Goal: Task Accomplishment & Management: Manage account settings

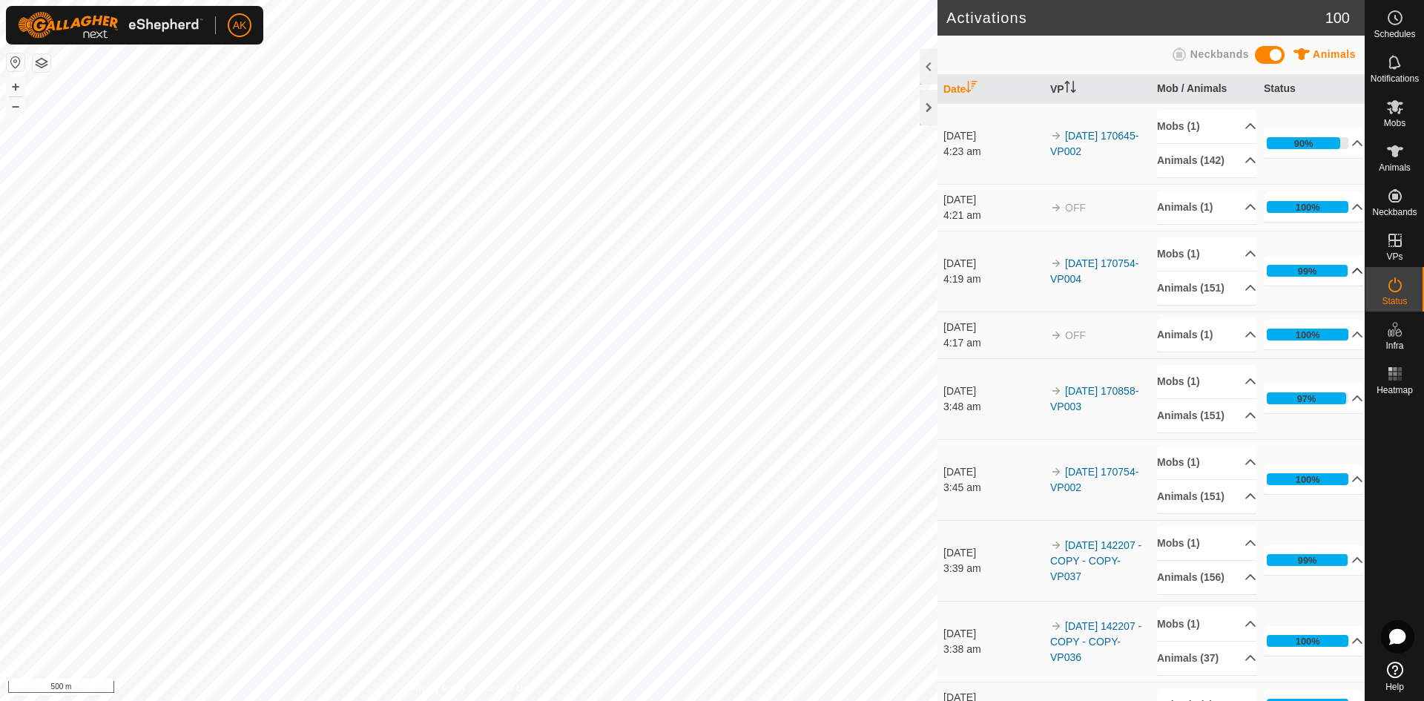
click at [1298, 278] on div "99%" at bounding box center [1307, 271] width 19 height 14
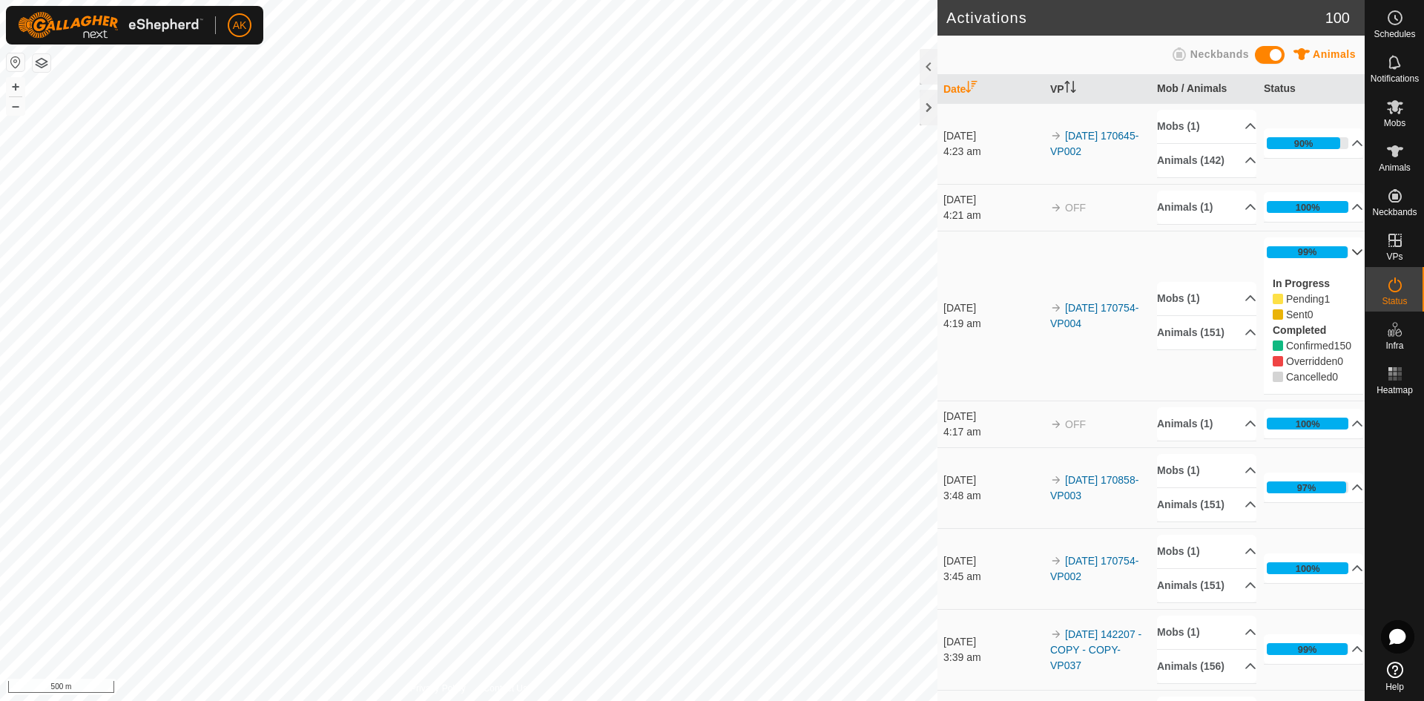
click at [1295, 267] on p-accordion-header "99%" at bounding box center [1313, 252] width 99 height 30
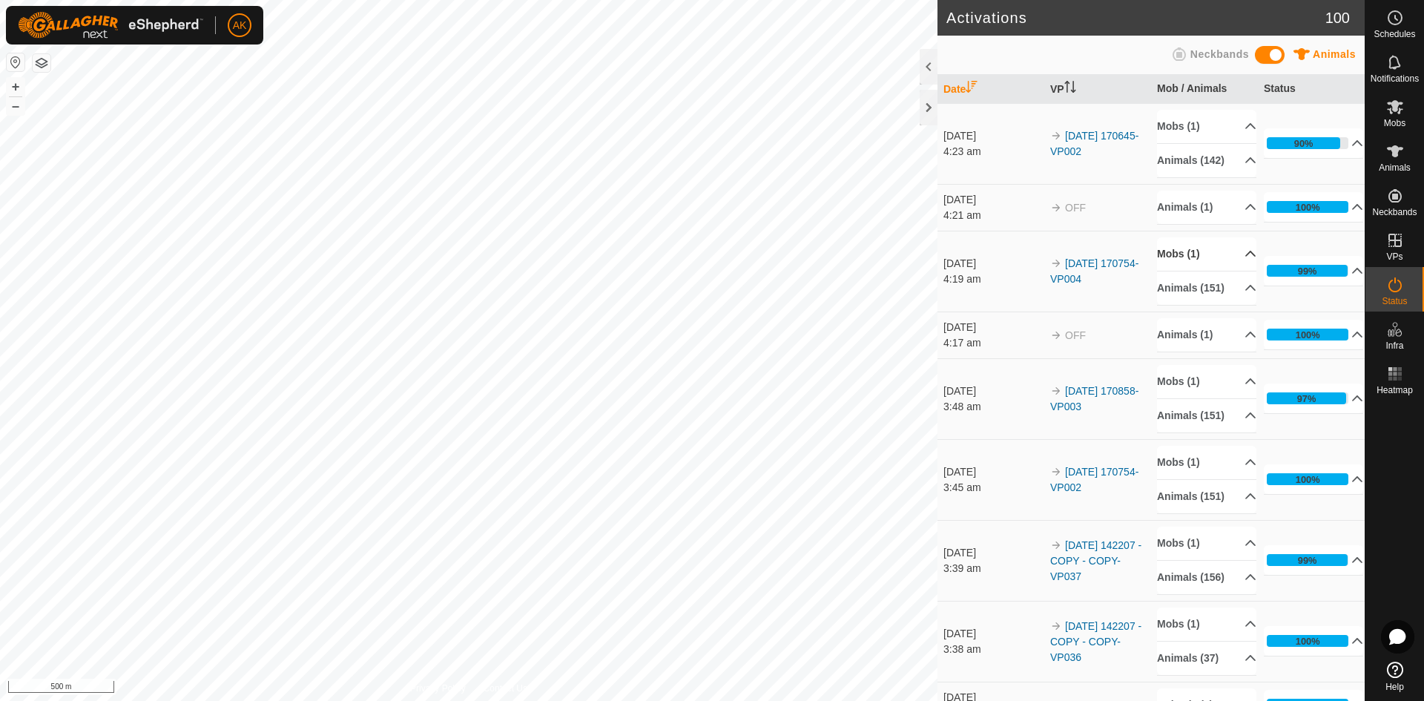
click at [1189, 269] on p-accordion-header "Mobs (1)" at bounding box center [1206, 253] width 99 height 33
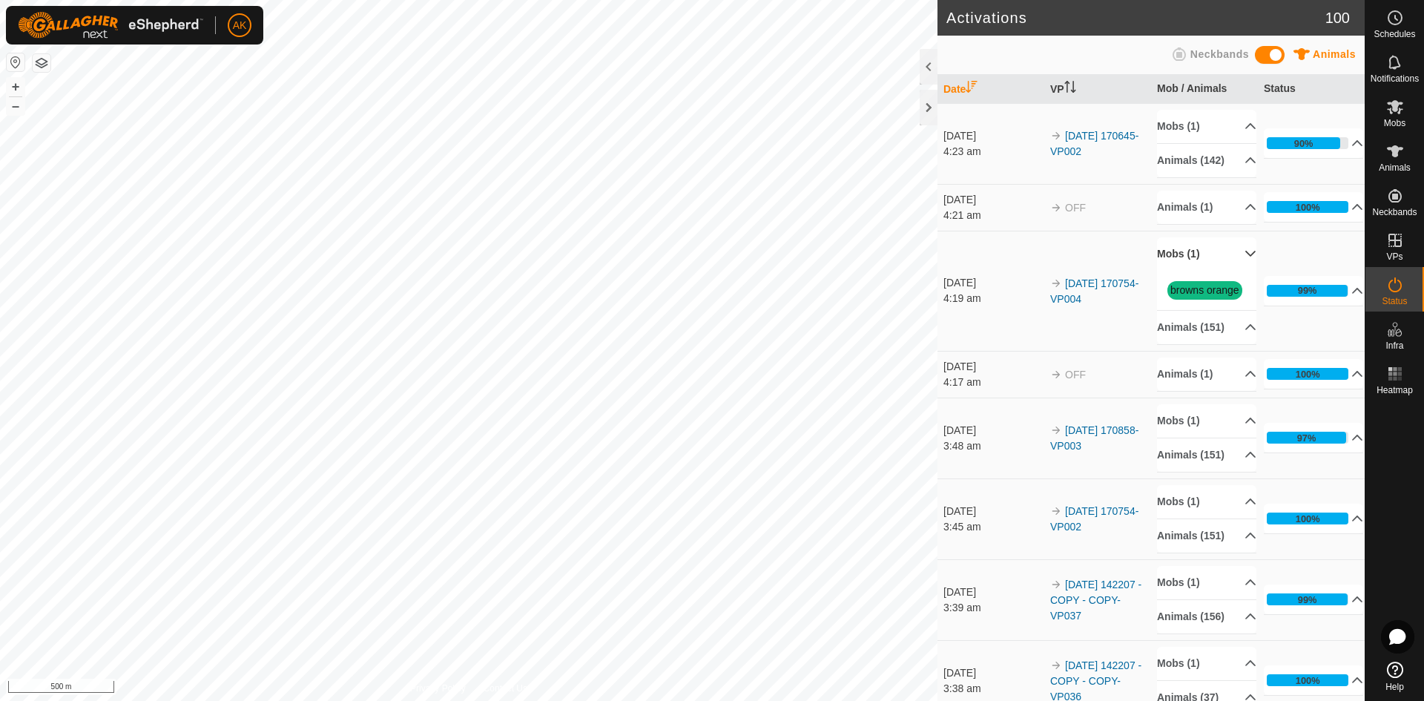
click at [1189, 269] on p-accordion-header "Mobs (1)" at bounding box center [1206, 253] width 99 height 33
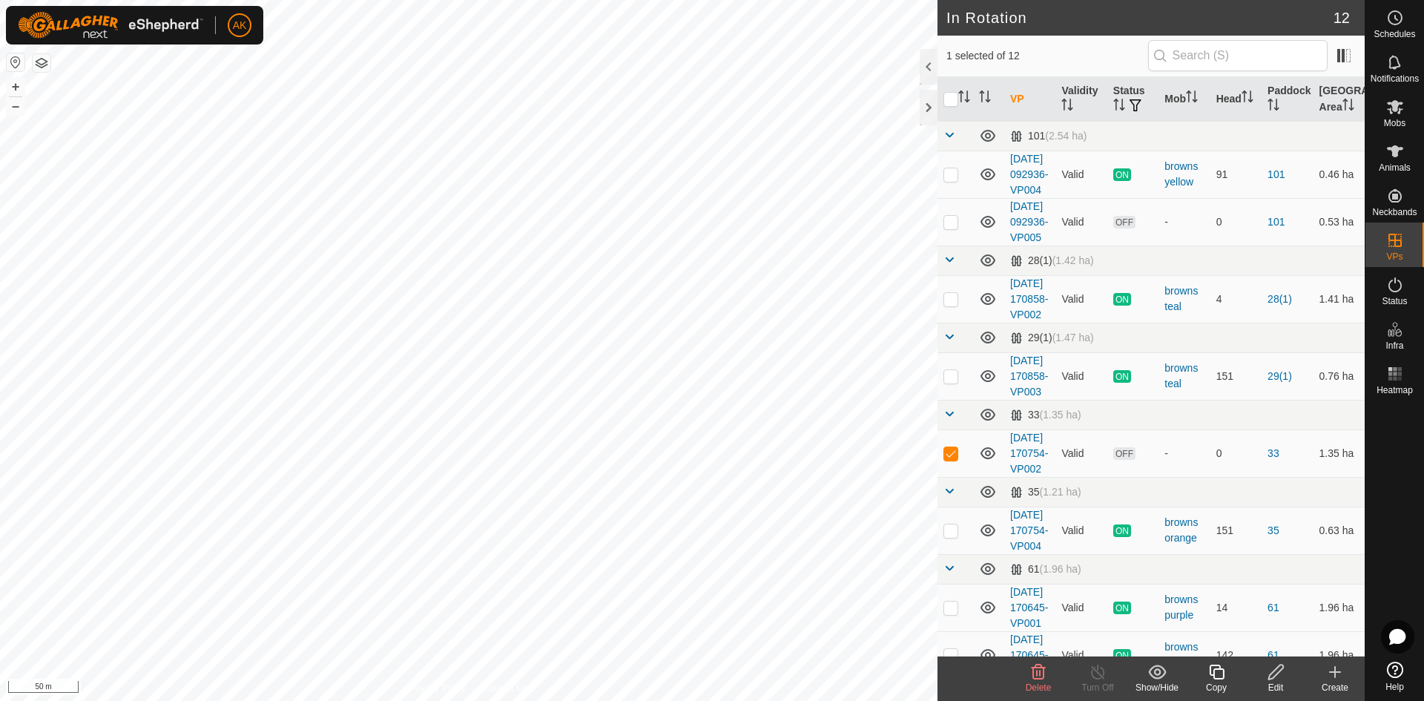
click at [1040, 676] on icon at bounding box center [1039, 672] width 14 height 15
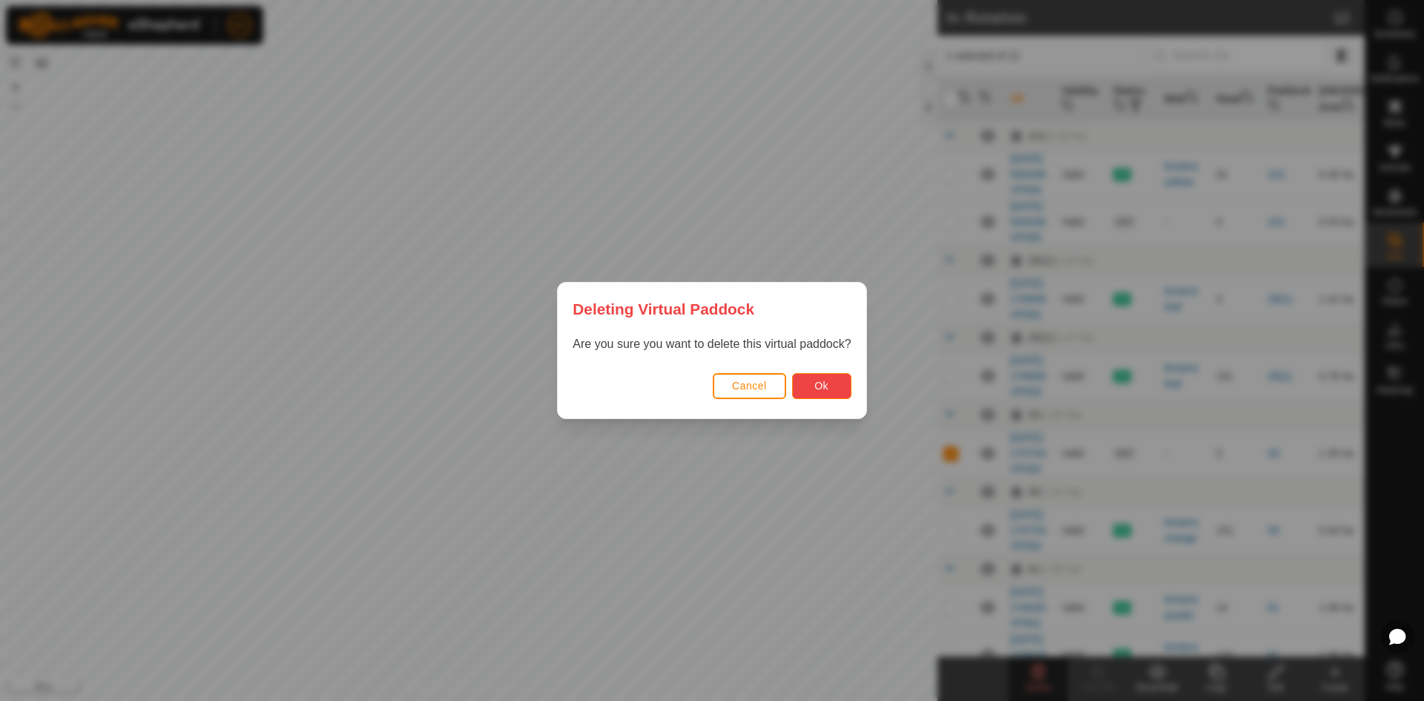
click at [848, 386] on button "Ok" at bounding box center [821, 386] width 59 height 26
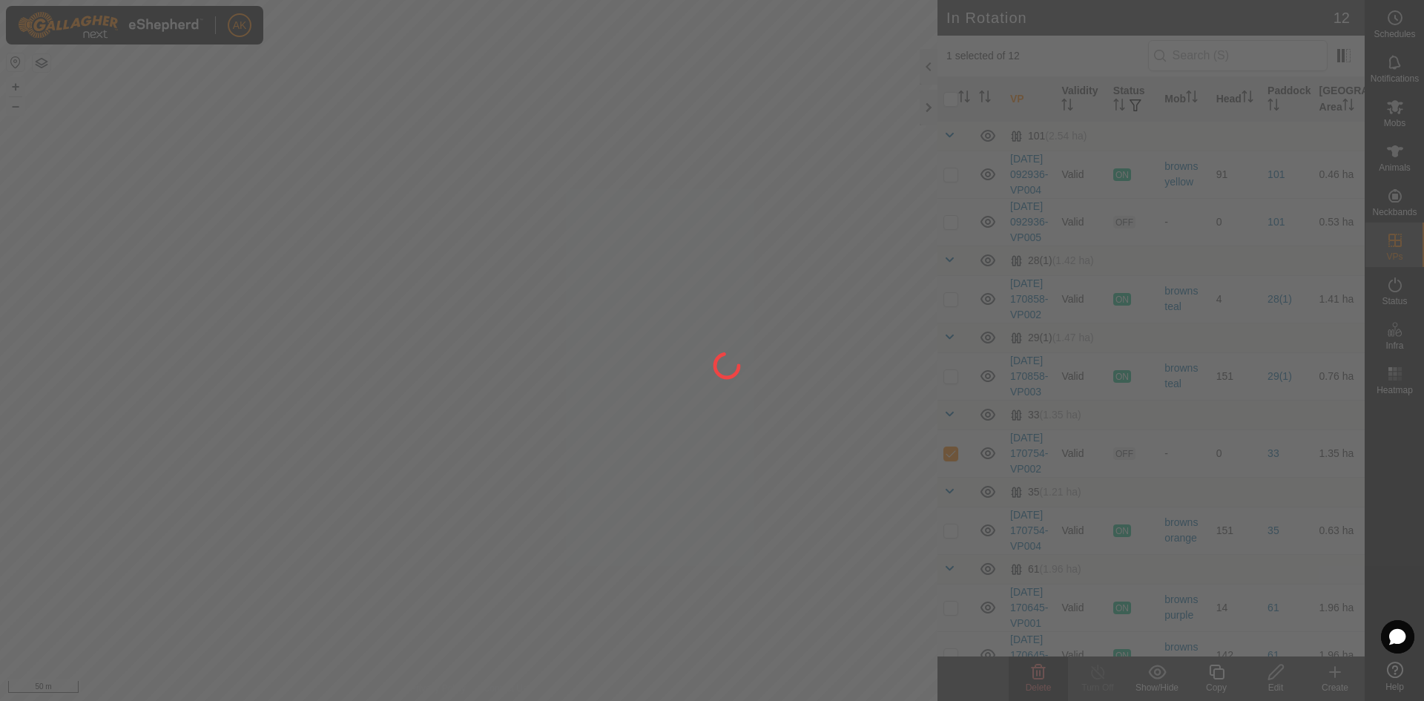
checkbox input "false"
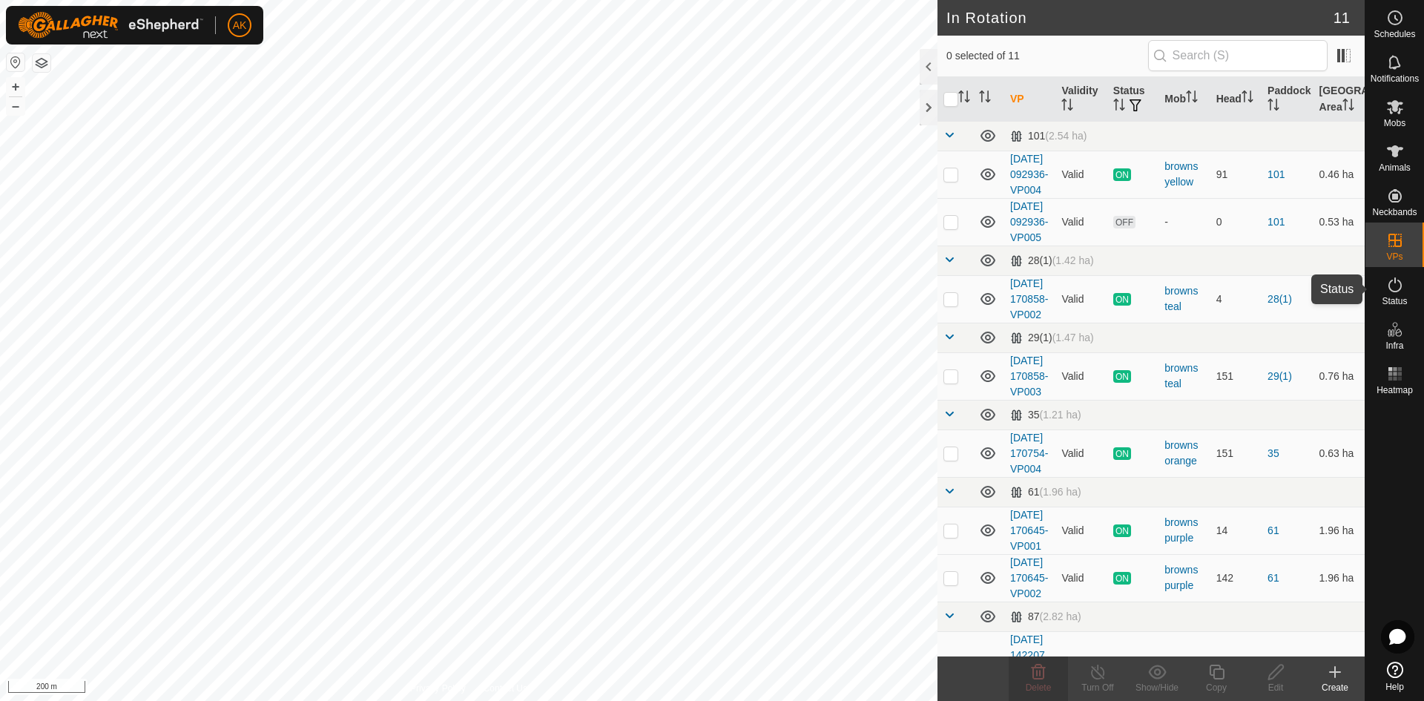
click at [1389, 291] on icon at bounding box center [1395, 285] width 18 height 18
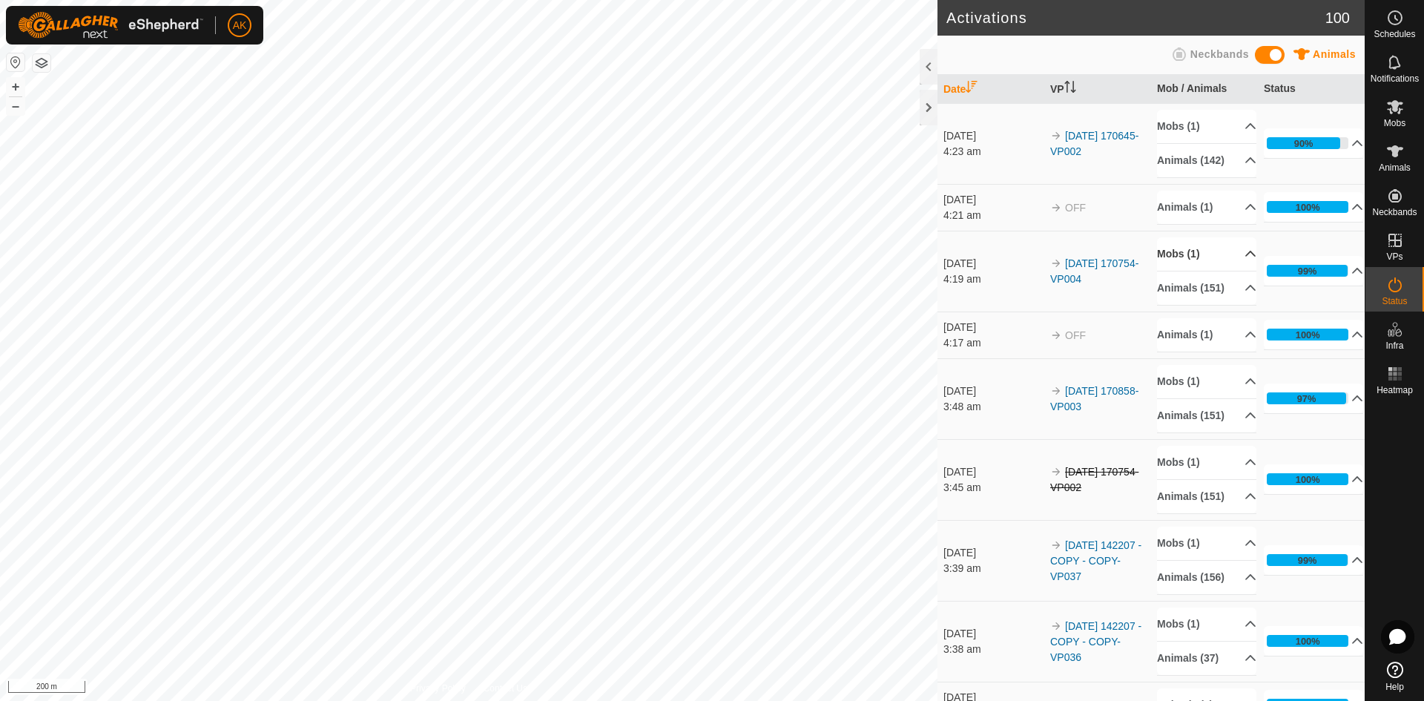
click at [1175, 269] on p-accordion-header "Mobs (1)" at bounding box center [1206, 253] width 99 height 33
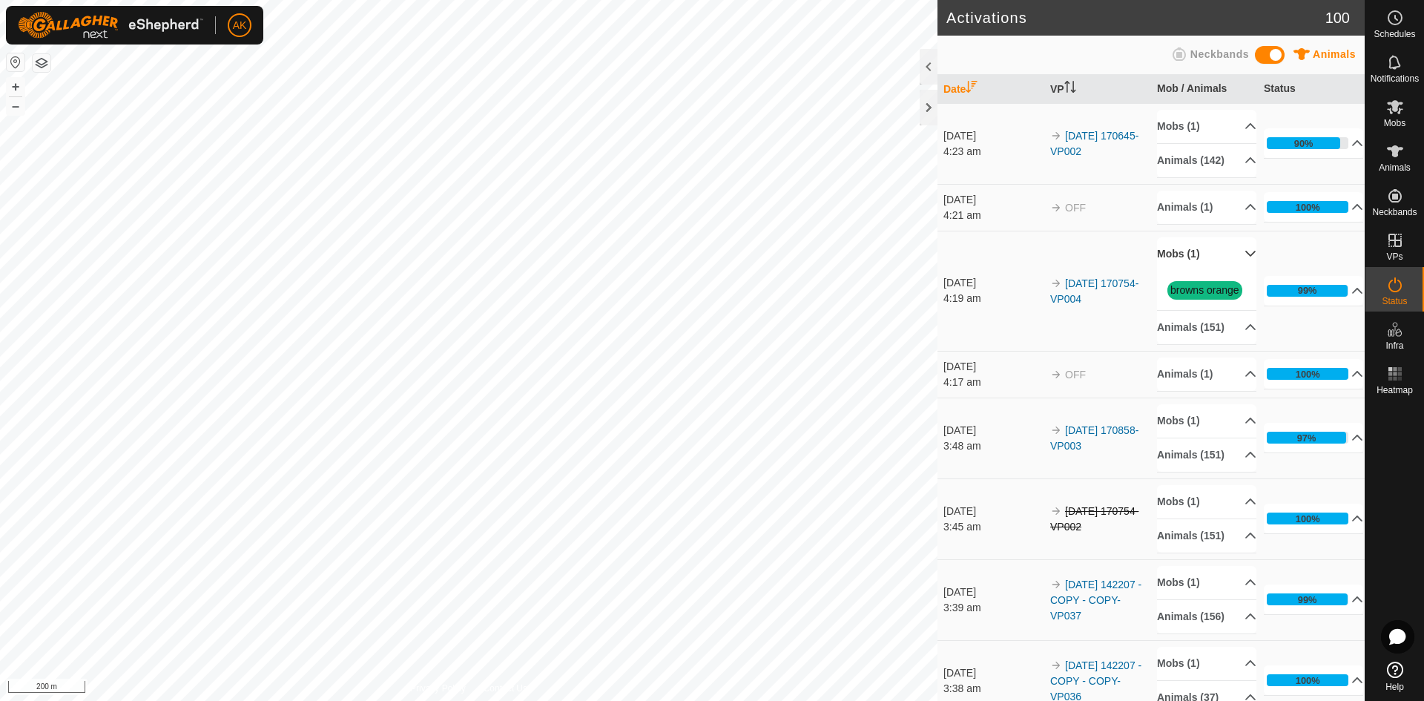
click at [1175, 269] on p-accordion-header "Mobs (1)" at bounding box center [1206, 253] width 99 height 33
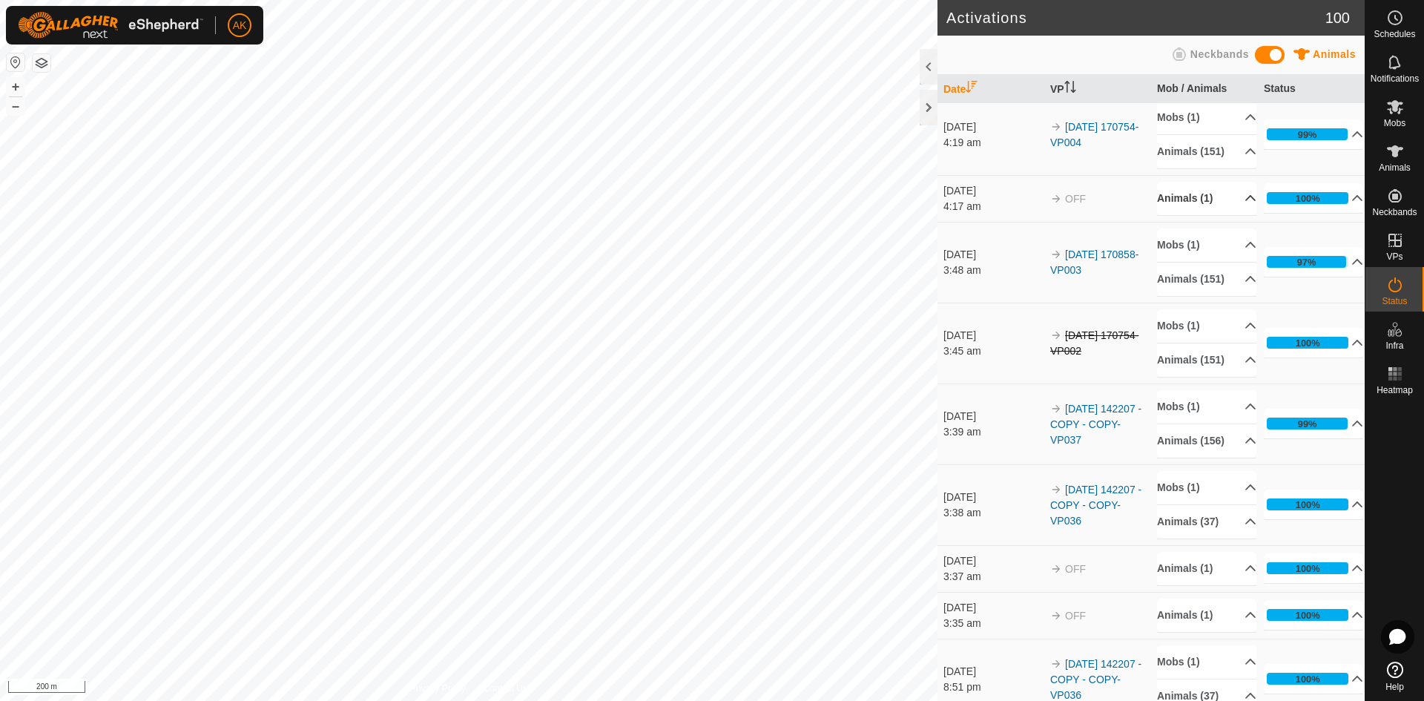
scroll to position [148, 0]
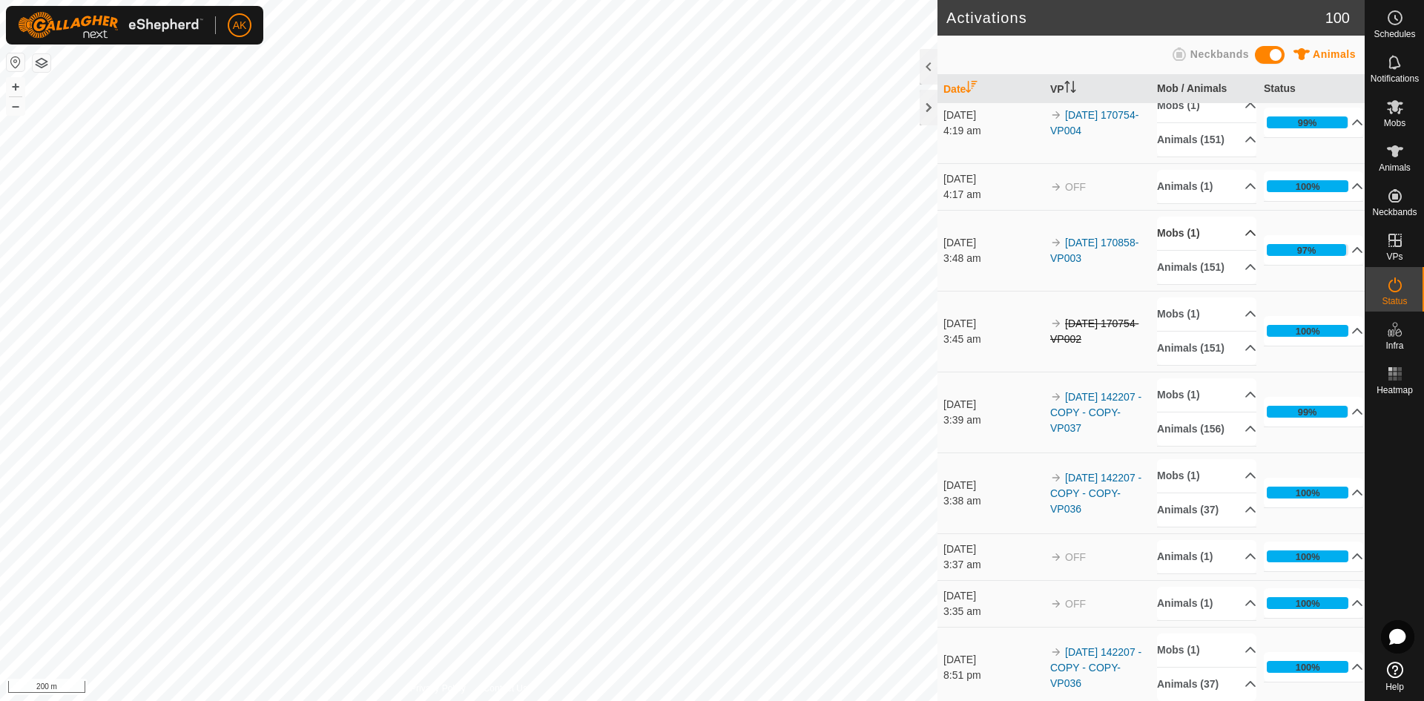
click at [1181, 250] on p-accordion-header "Mobs (1)" at bounding box center [1206, 233] width 99 height 33
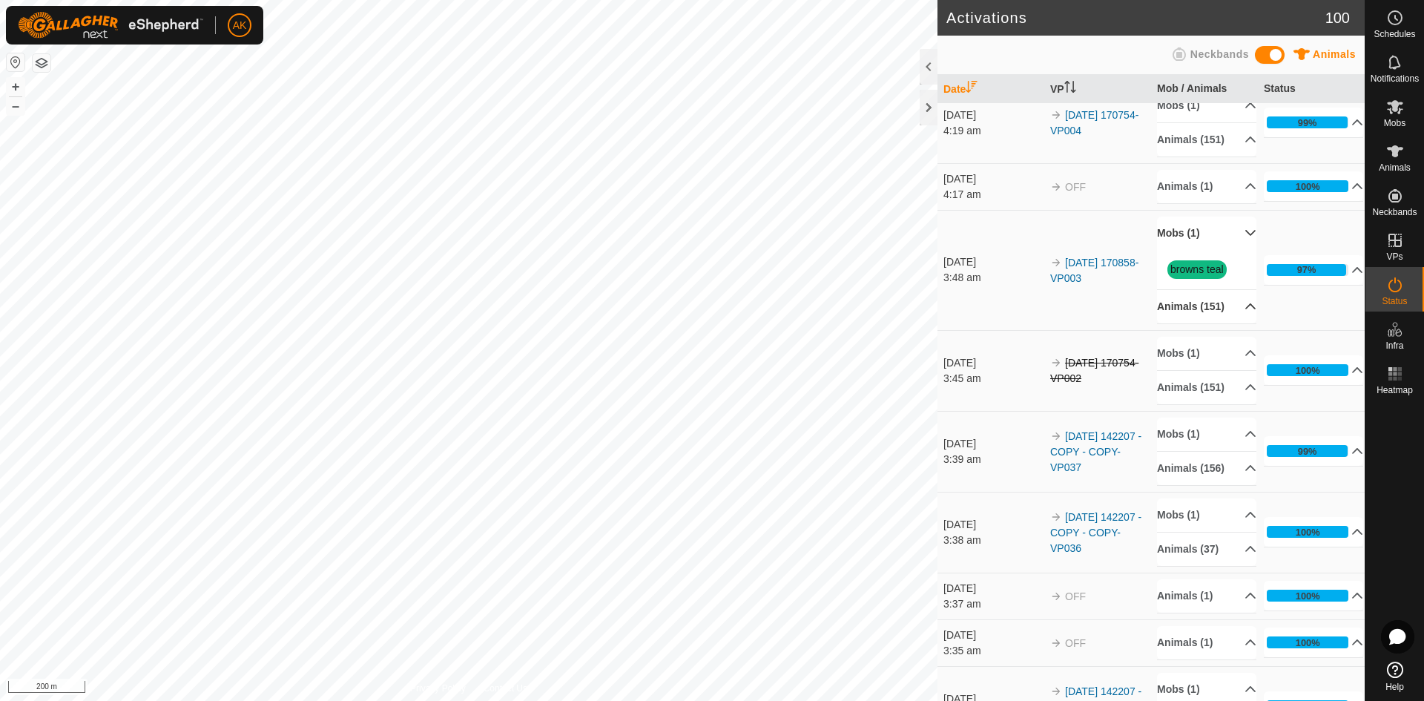
click at [1184, 323] on p-accordion-header "Animals (151)" at bounding box center [1206, 306] width 99 height 33
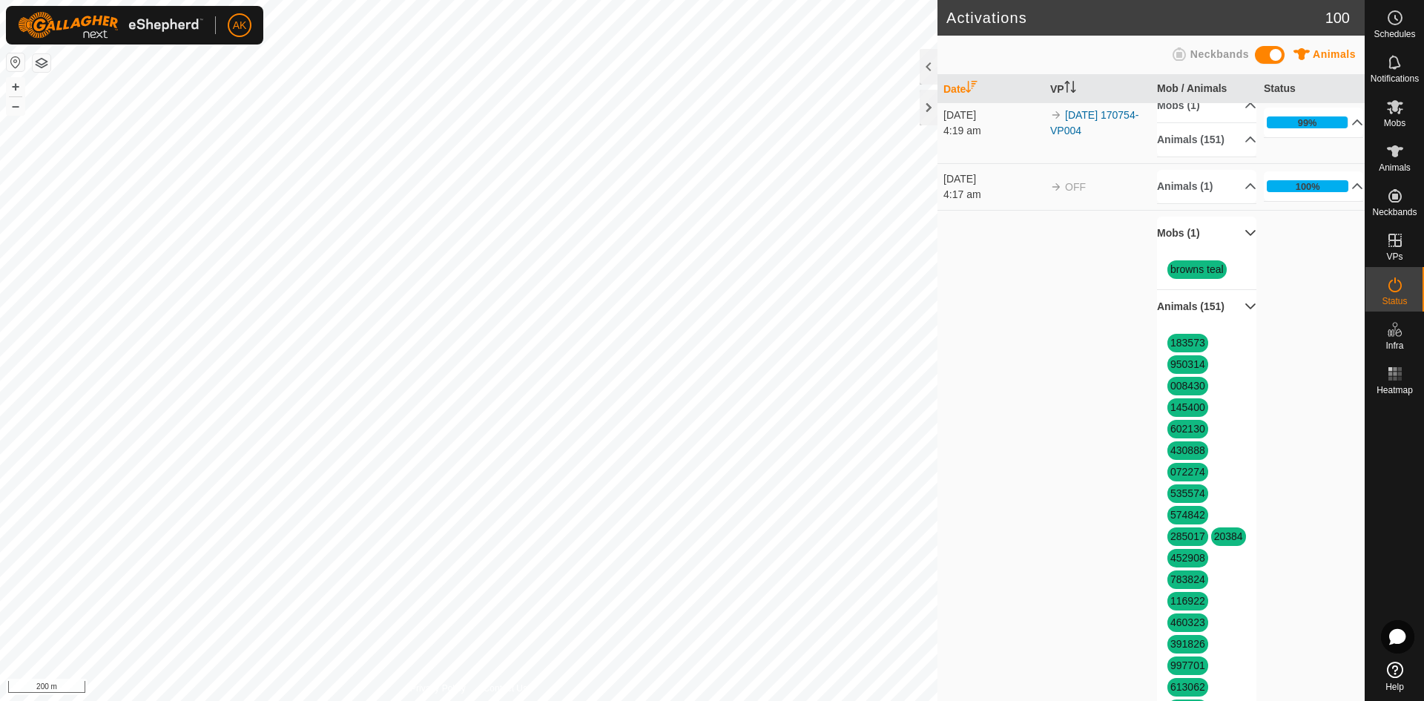
click at [1184, 323] on p-accordion-header "Animals (151)" at bounding box center [1206, 306] width 99 height 33
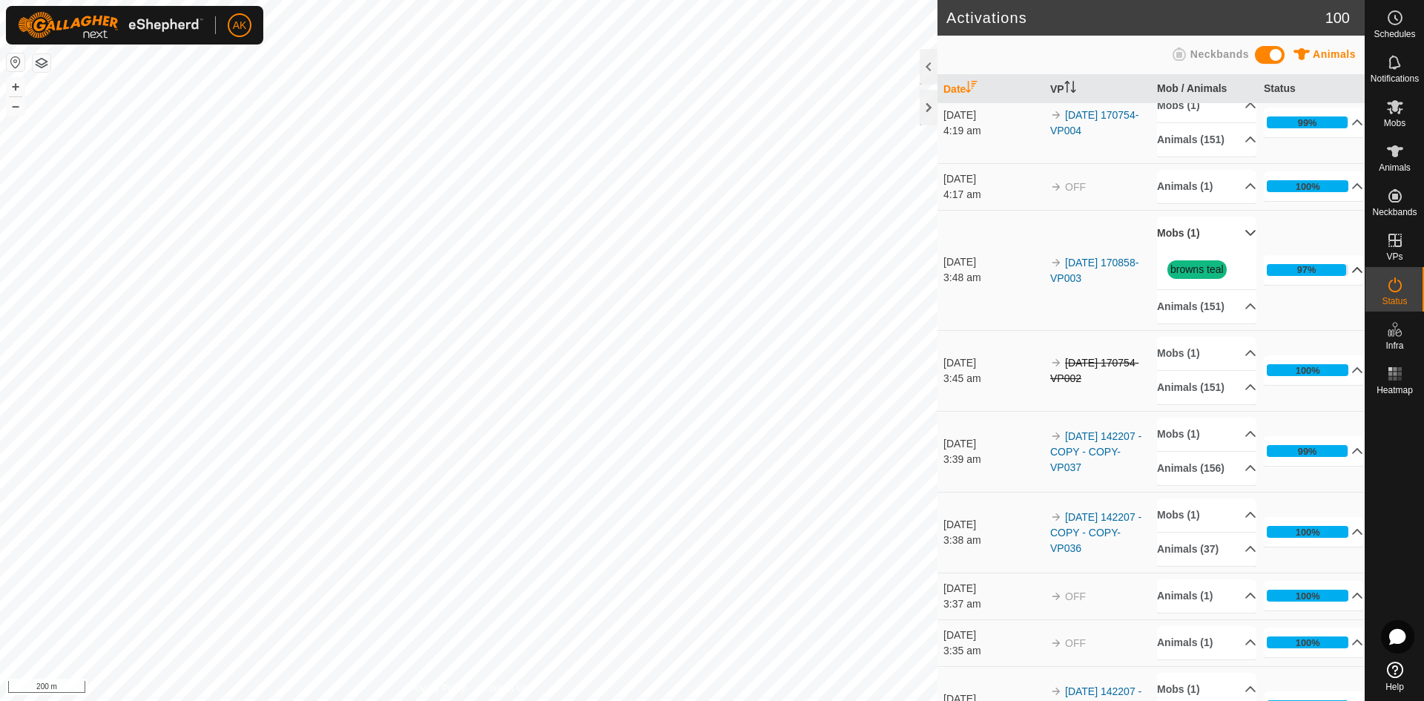
click at [1336, 285] on p-accordion-header "97%" at bounding box center [1313, 270] width 99 height 30
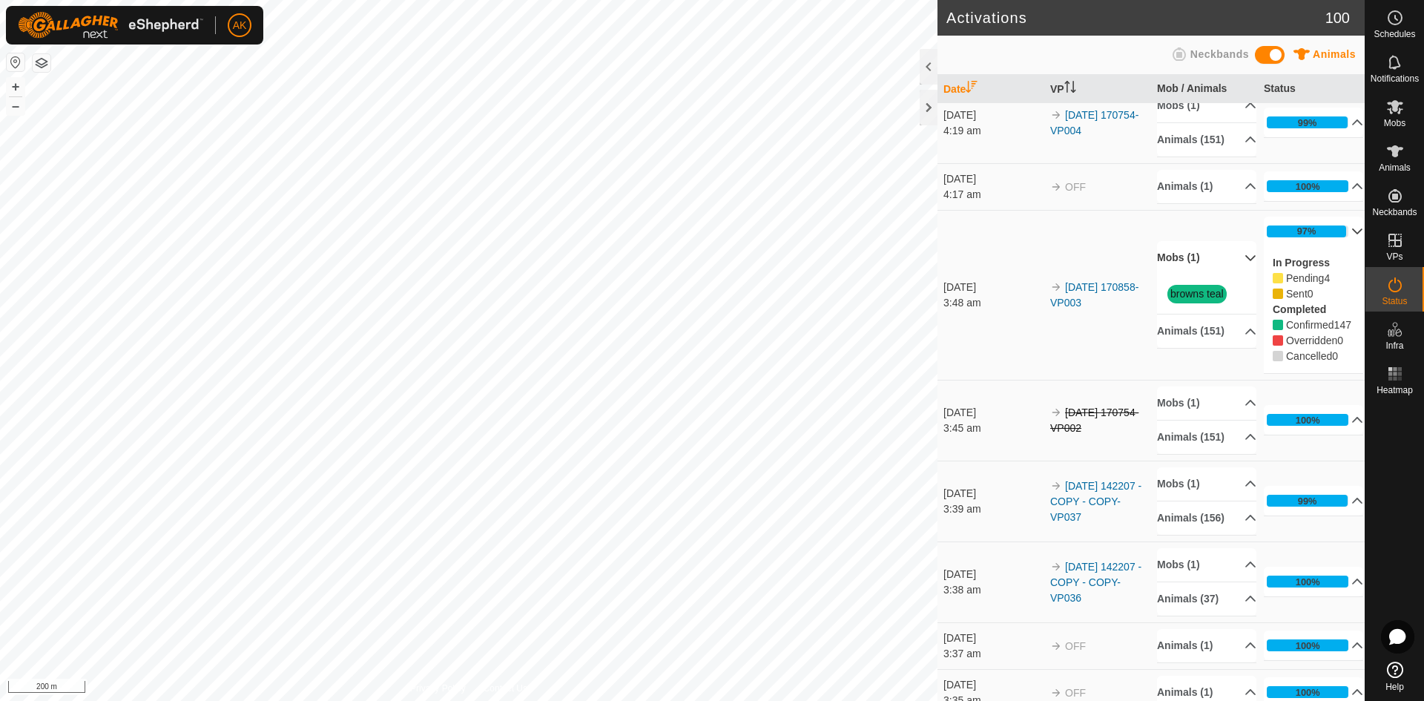
click at [1179, 274] on p-accordion-header "Mobs (1)" at bounding box center [1206, 257] width 99 height 33
click at [1340, 246] on p-accordion-header "97%" at bounding box center [1313, 232] width 99 height 30
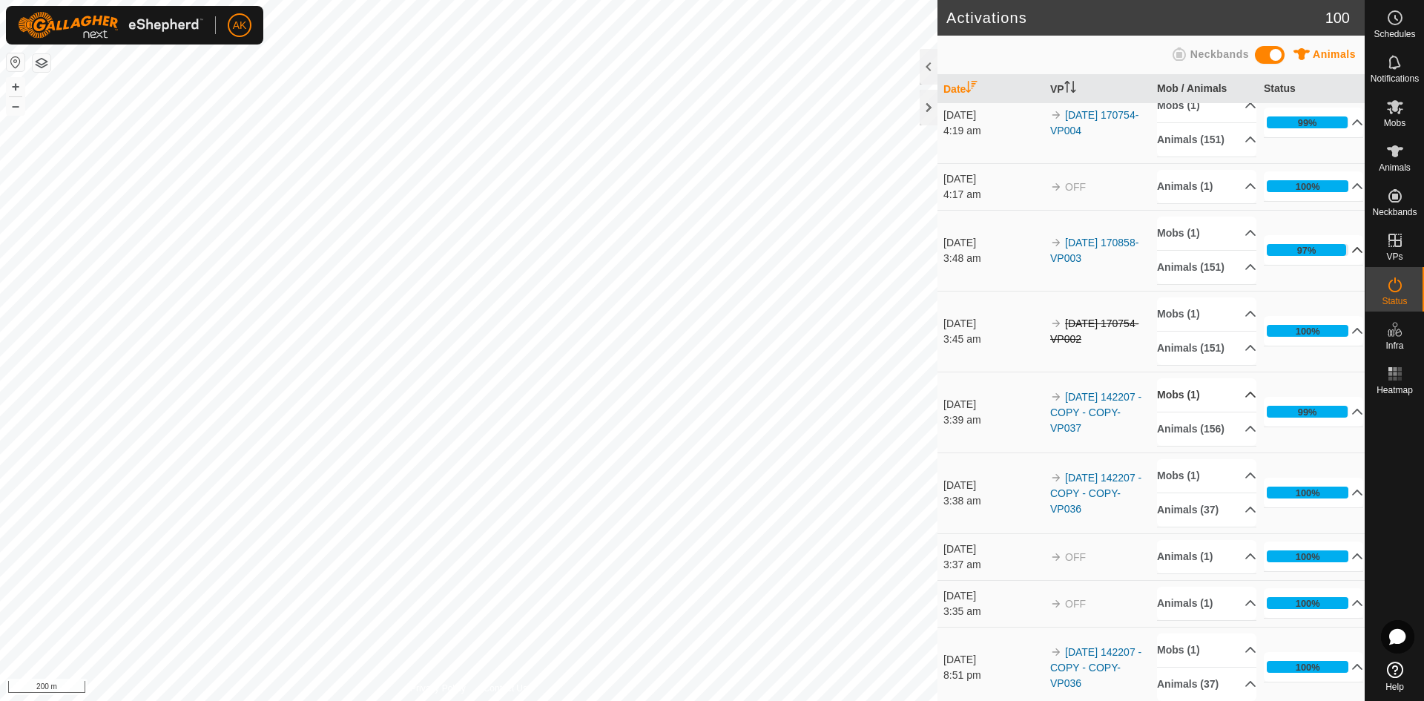
click at [1179, 412] on p-accordion-header "Mobs (1)" at bounding box center [1206, 394] width 99 height 33
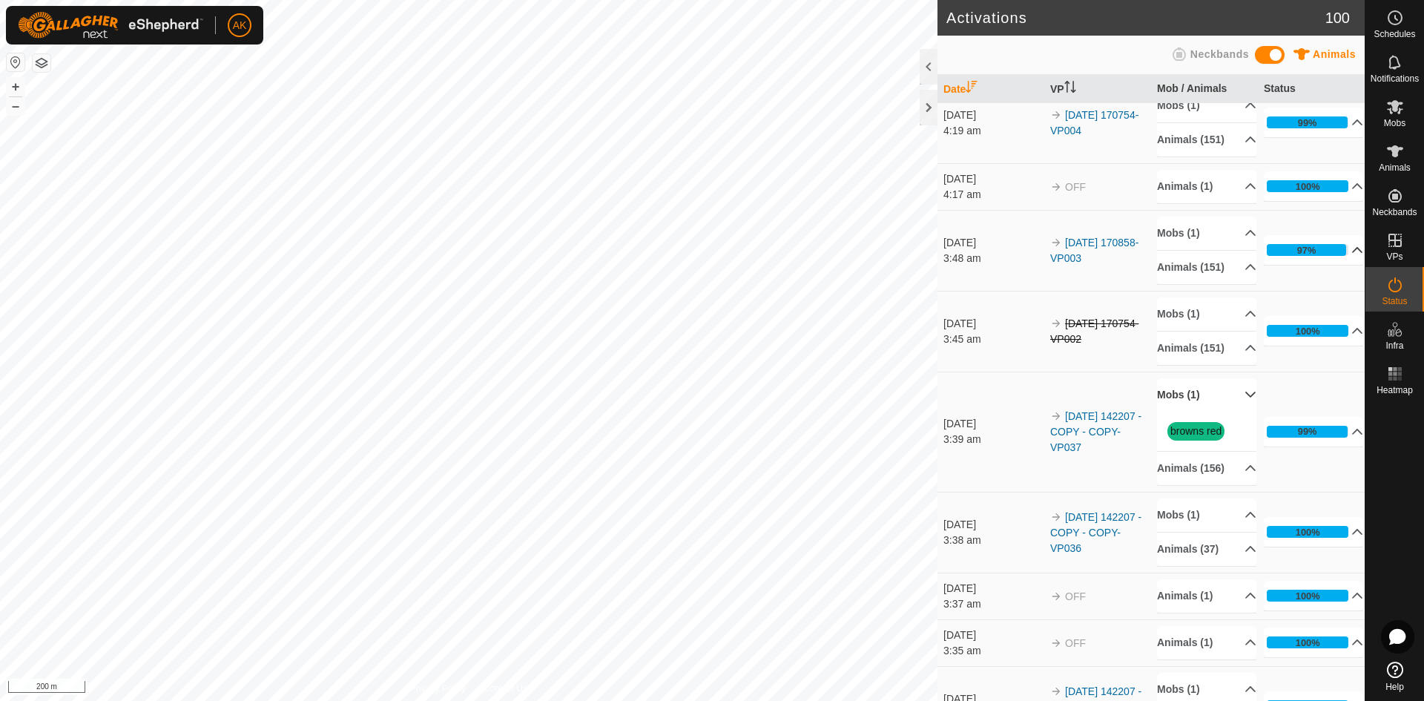
click at [1179, 412] on p-accordion-header "Mobs (1)" at bounding box center [1206, 394] width 99 height 33
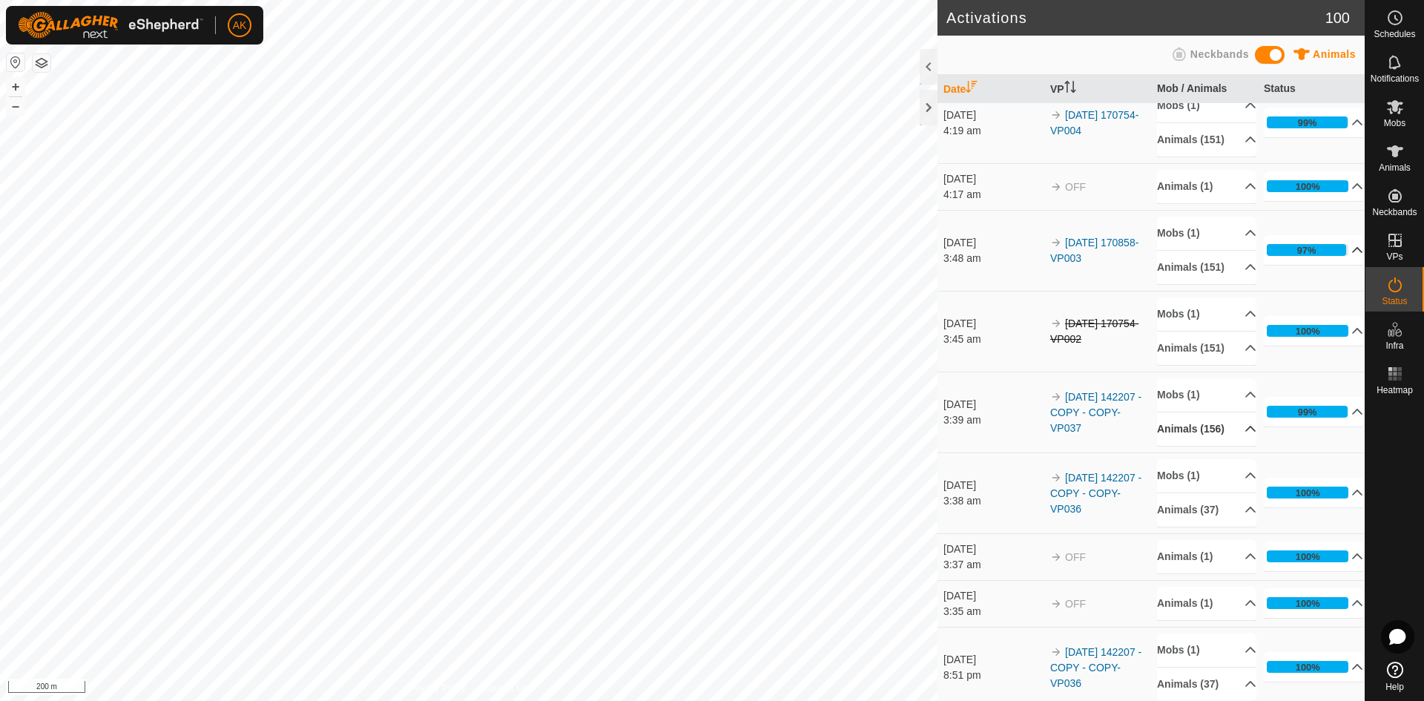
click at [1231, 446] on p-accordion-header "Animals (156)" at bounding box center [1206, 428] width 99 height 33
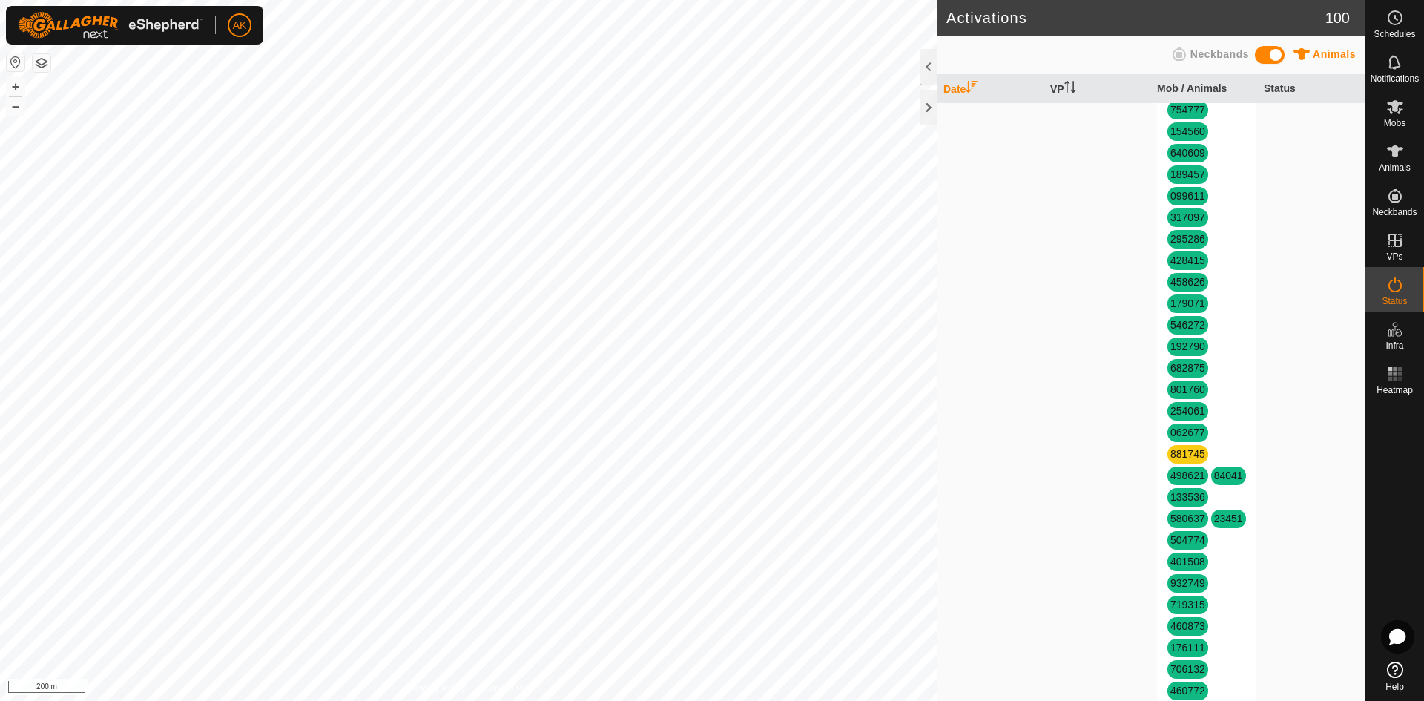
scroll to position [3189, 0]
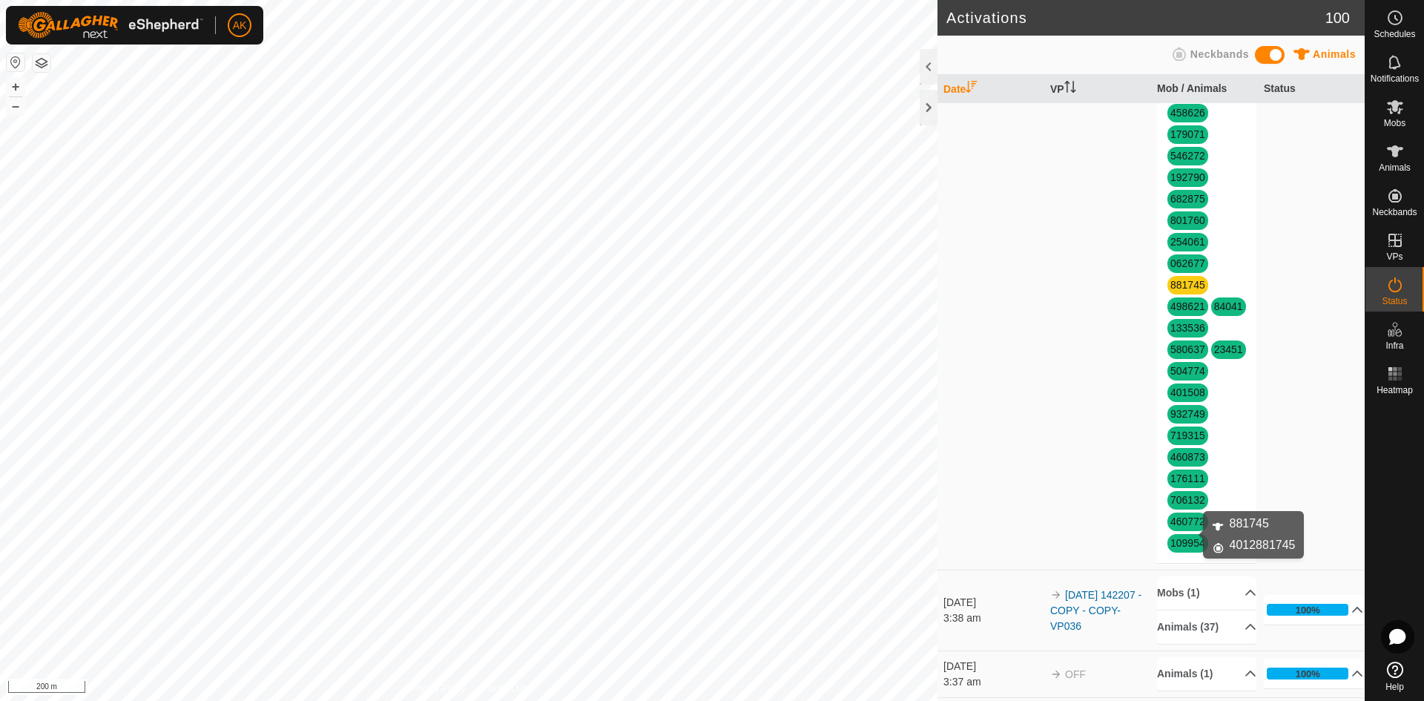
click at [1181, 291] on link "881745" at bounding box center [1187, 285] width 35 height 12
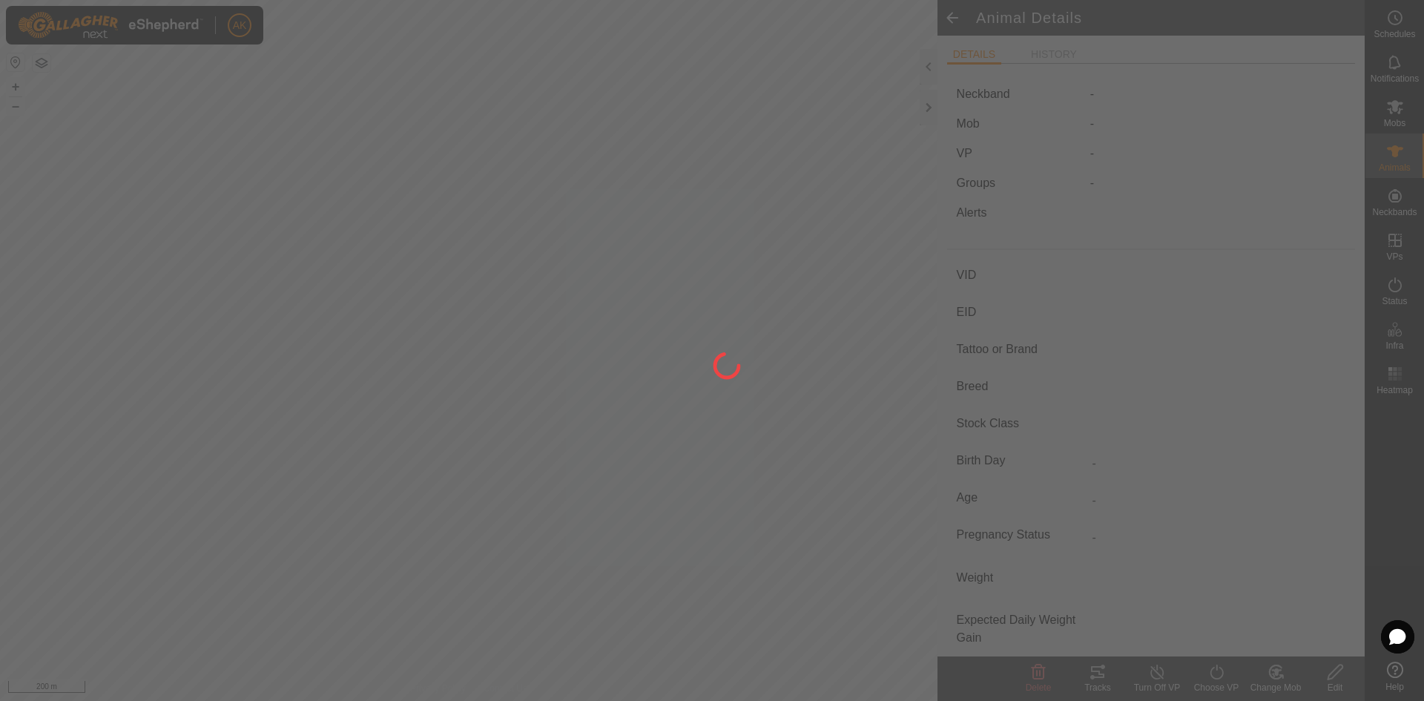
type input "881745"
type input "-"
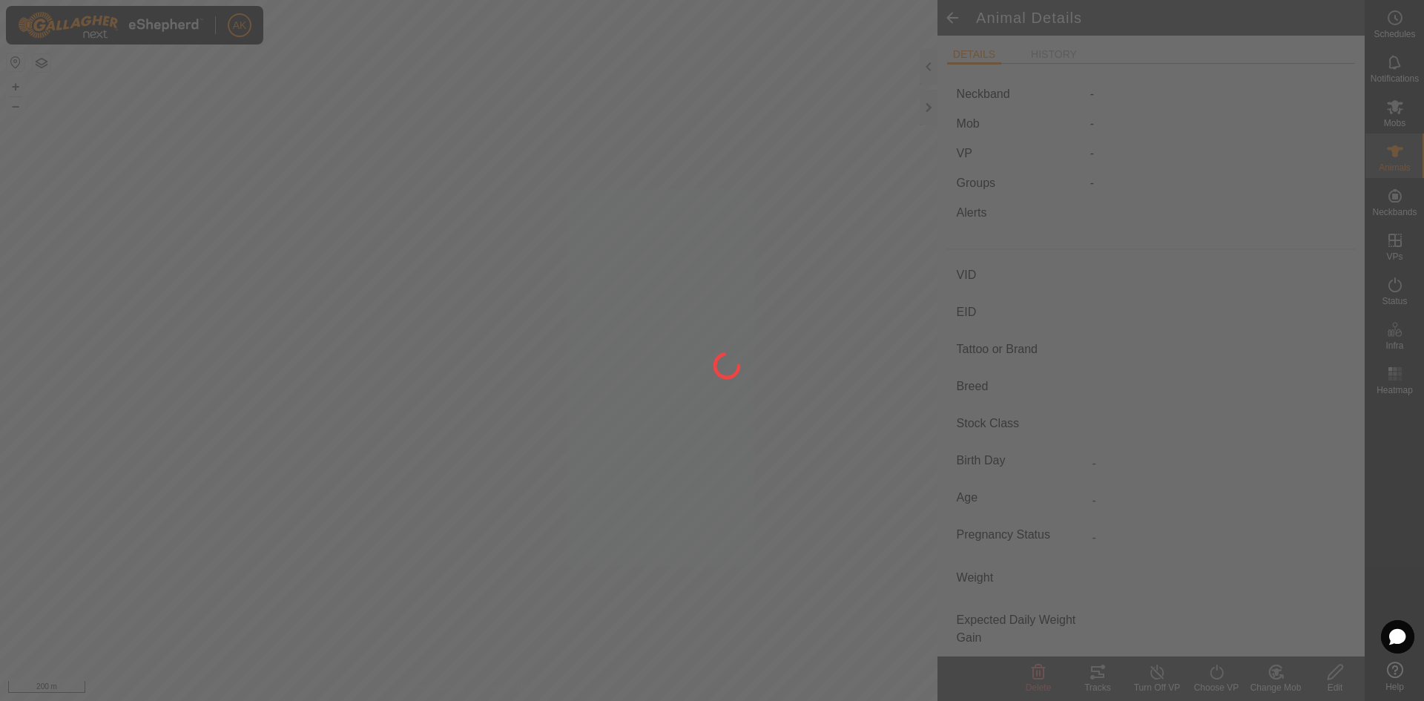
type input "-"
click at [1035, 685] on div at bounding box center [712, 350] width 1424 height 701
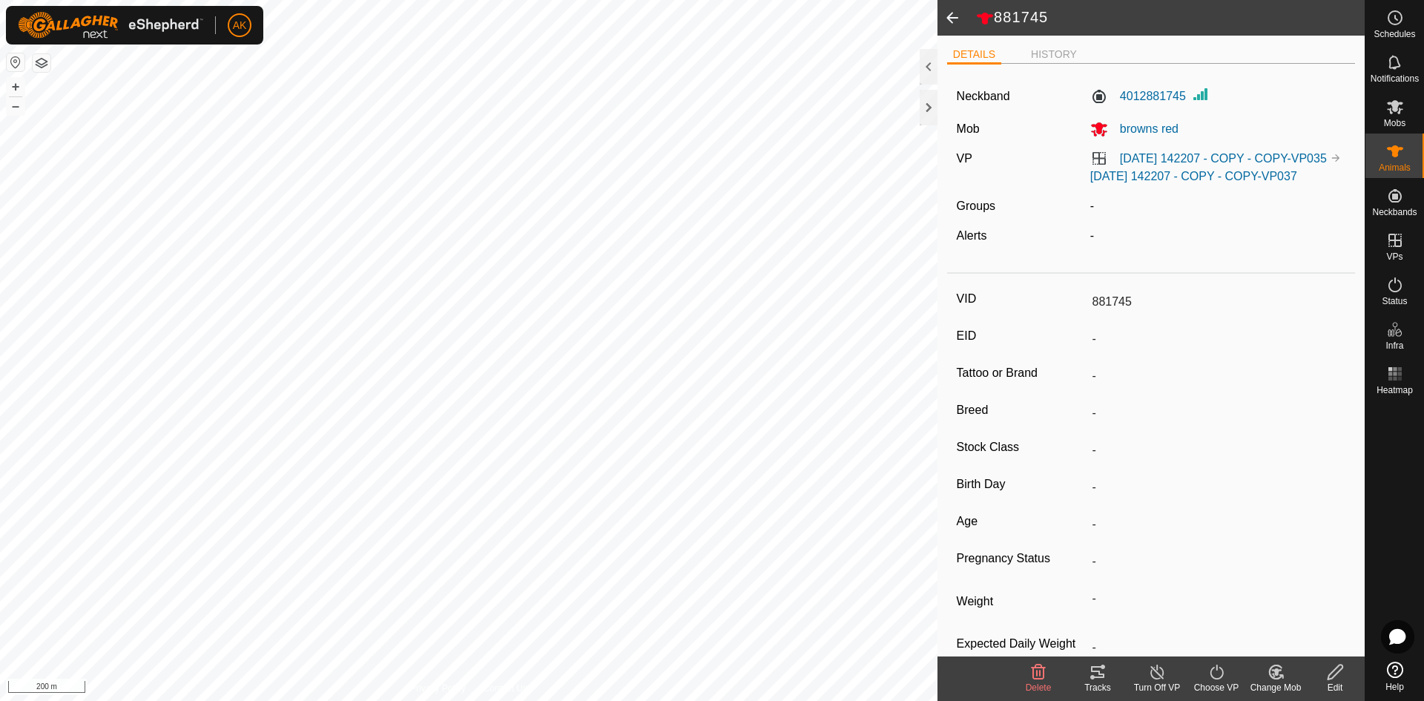
click at [1035, 685] on span "Delete" at bounding box center [1039, 687] width 26 height 10
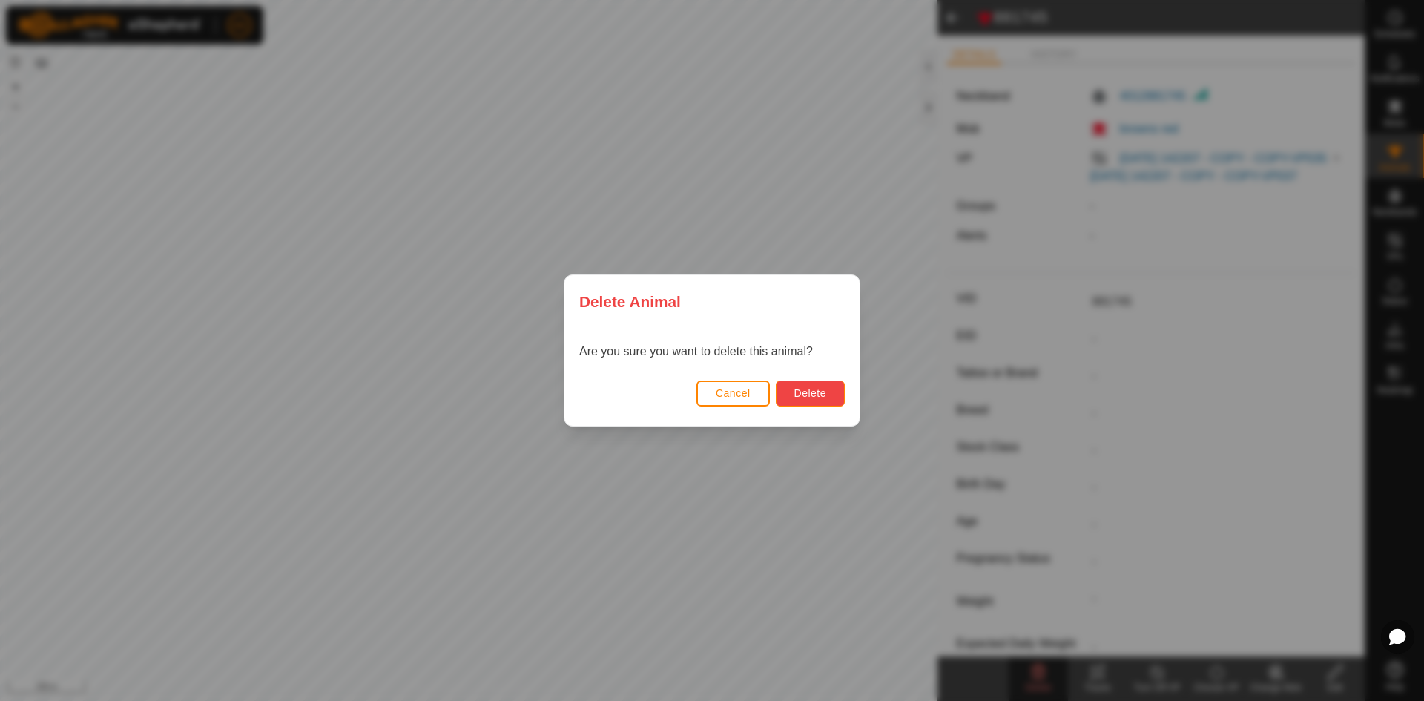
click at [824, 383] on button "Delete" at bounding box center [810, 394] width 69 height 26
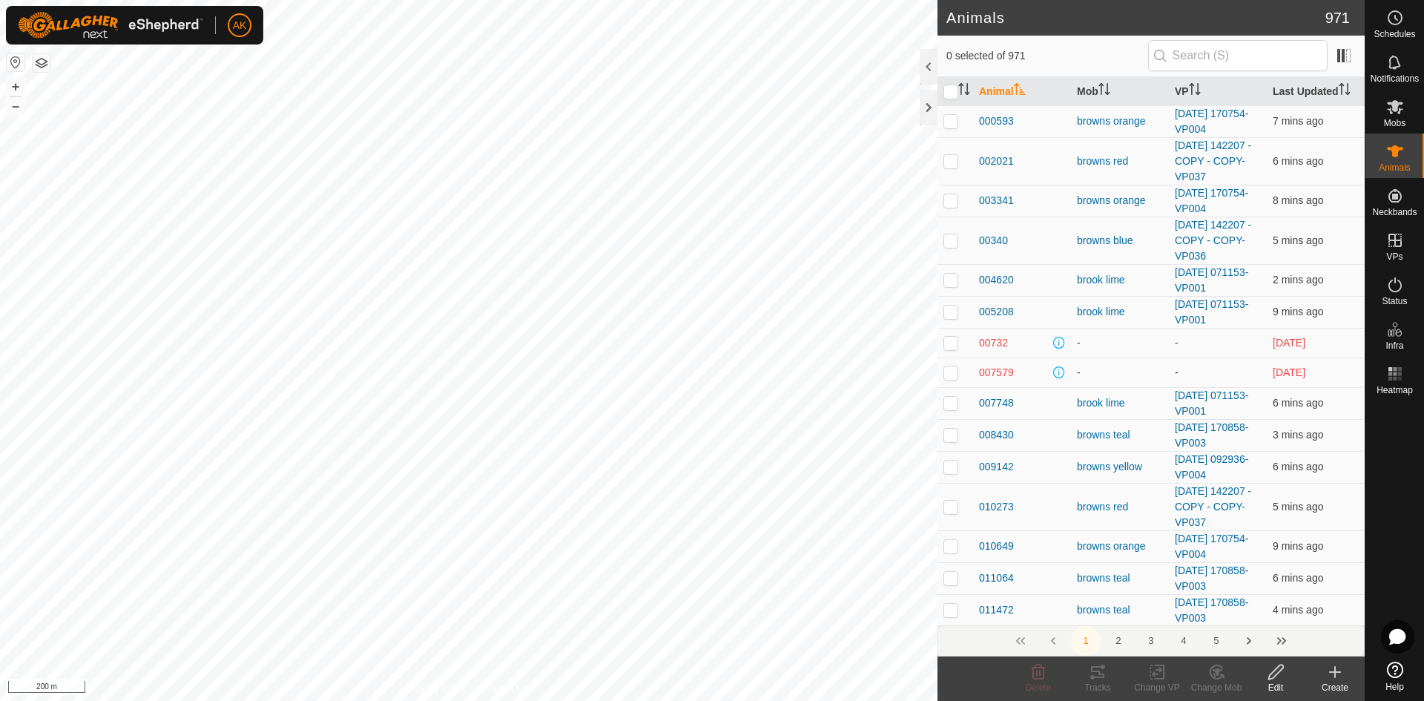
click at [1331, 668] on icon at bounding box center [1335, 672] width 18 height 18
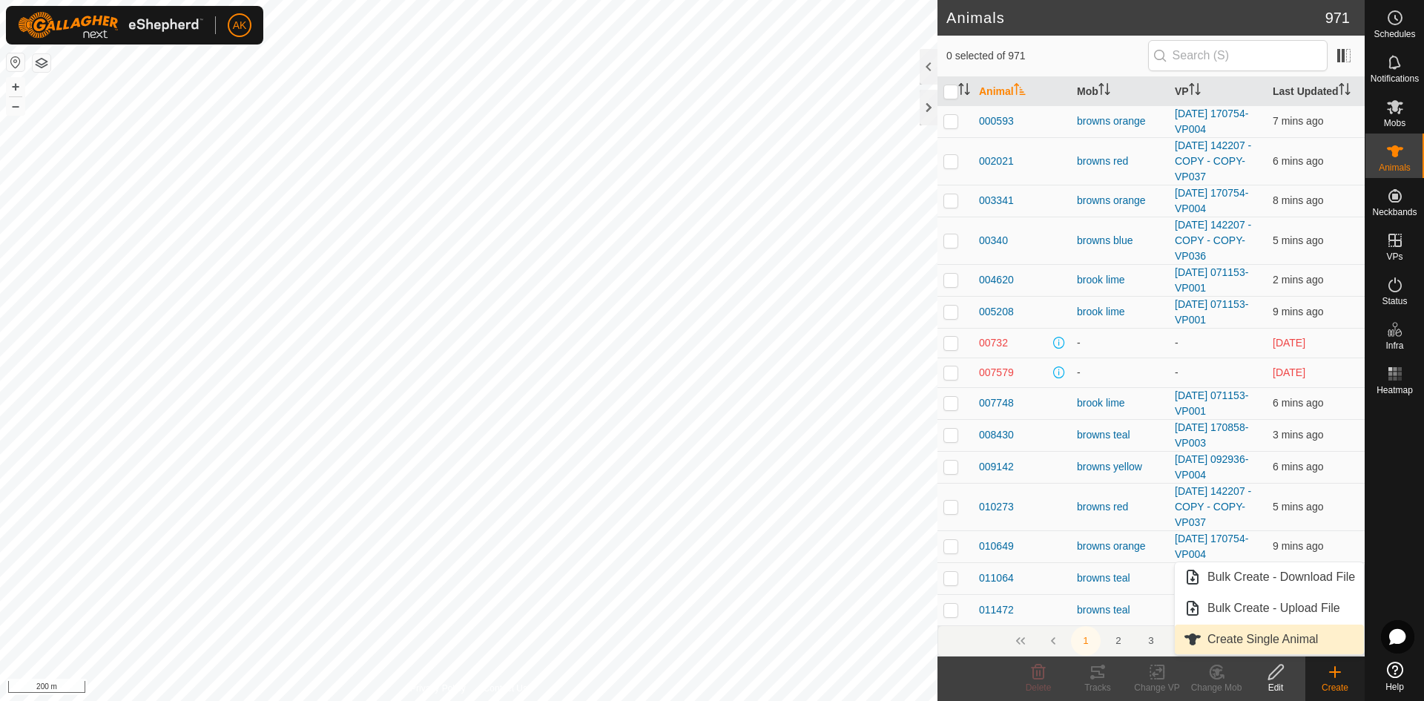
click at [1219, 644] on link "Create Single Animal" at bounding box center [1269, 640] width 189 height 30
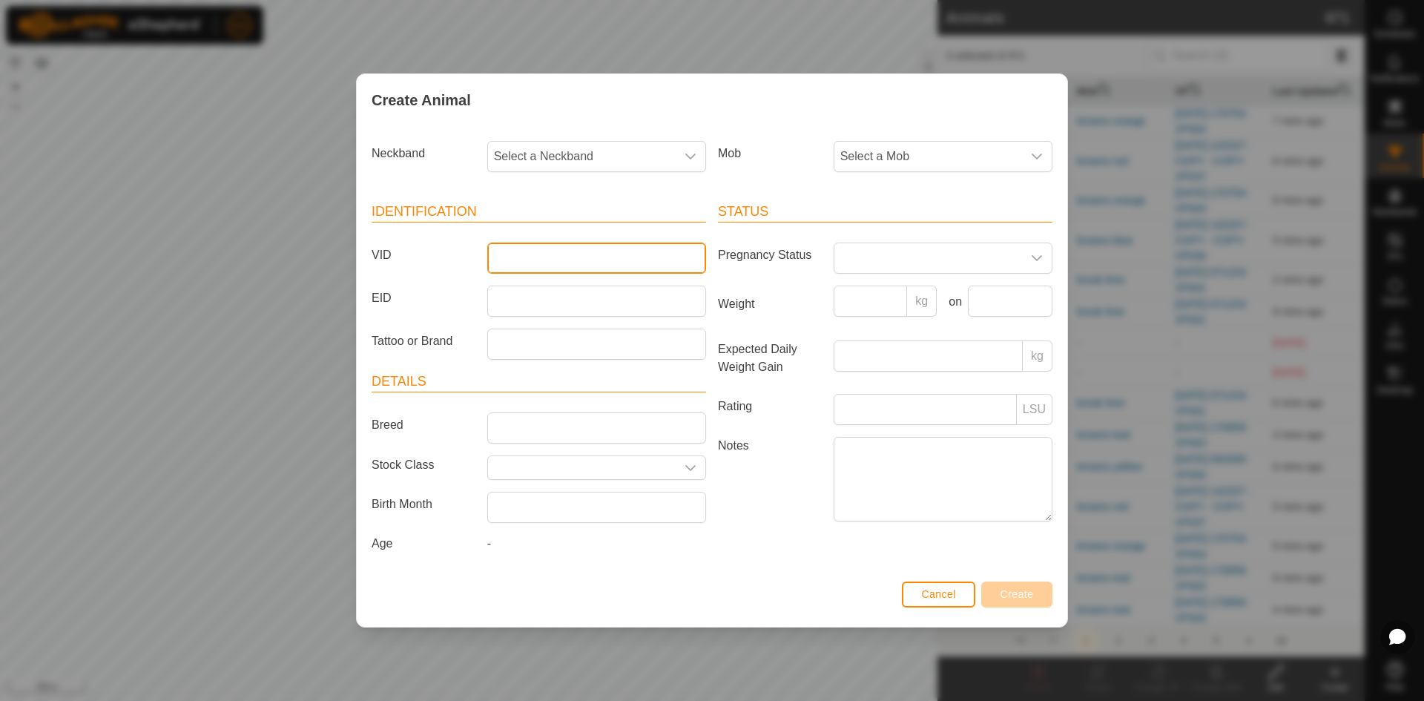
click at [526, 260] on input "VID" at bounding box center [596, 258] width 219 height 31
type input "81745"
click at [560, 157] on span "Select a Neckband" at bounding box center [582, 157] width 188 height 30
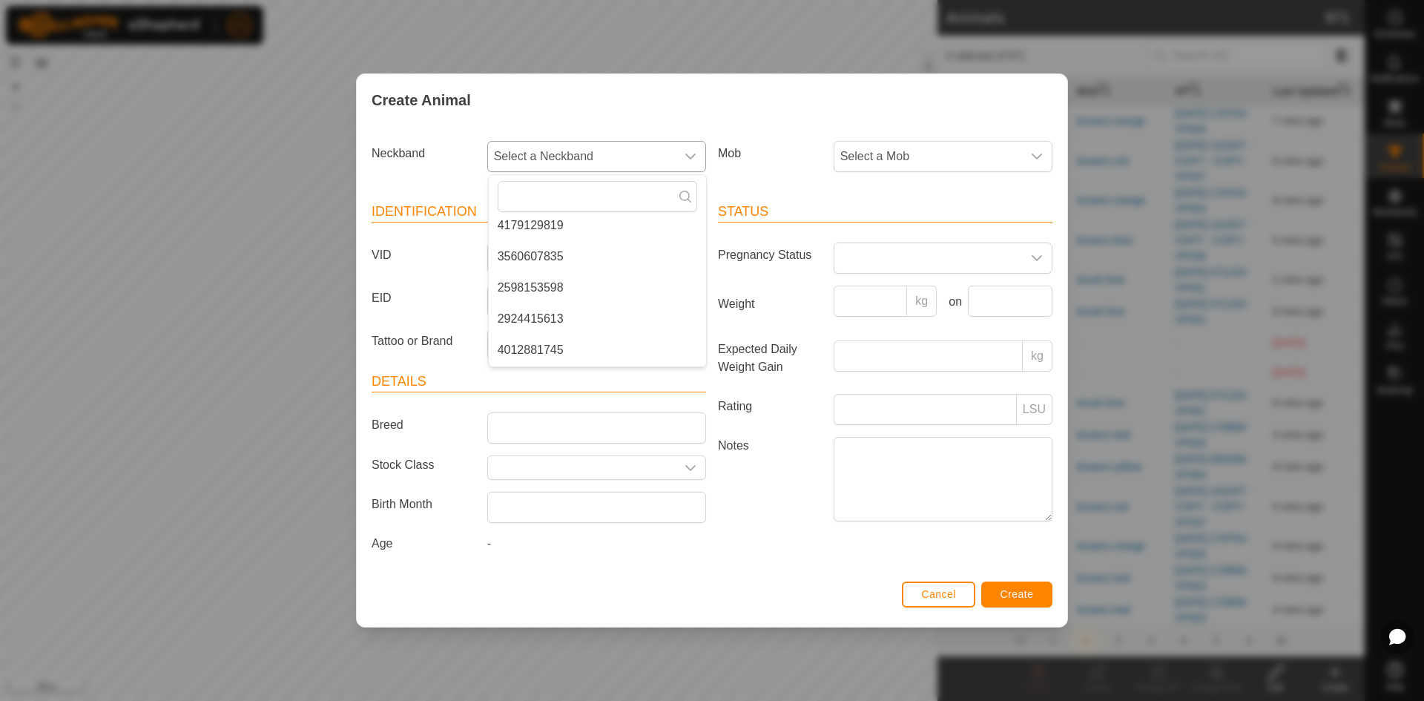
scroll to position [297, 0]
click at [534, 338] on li "4012881745" at bounding box center [597, 341] width 217 height 30
click at [938, 167] on span "Select a Mob" at bounding box center [928, 157] width 188 height 30
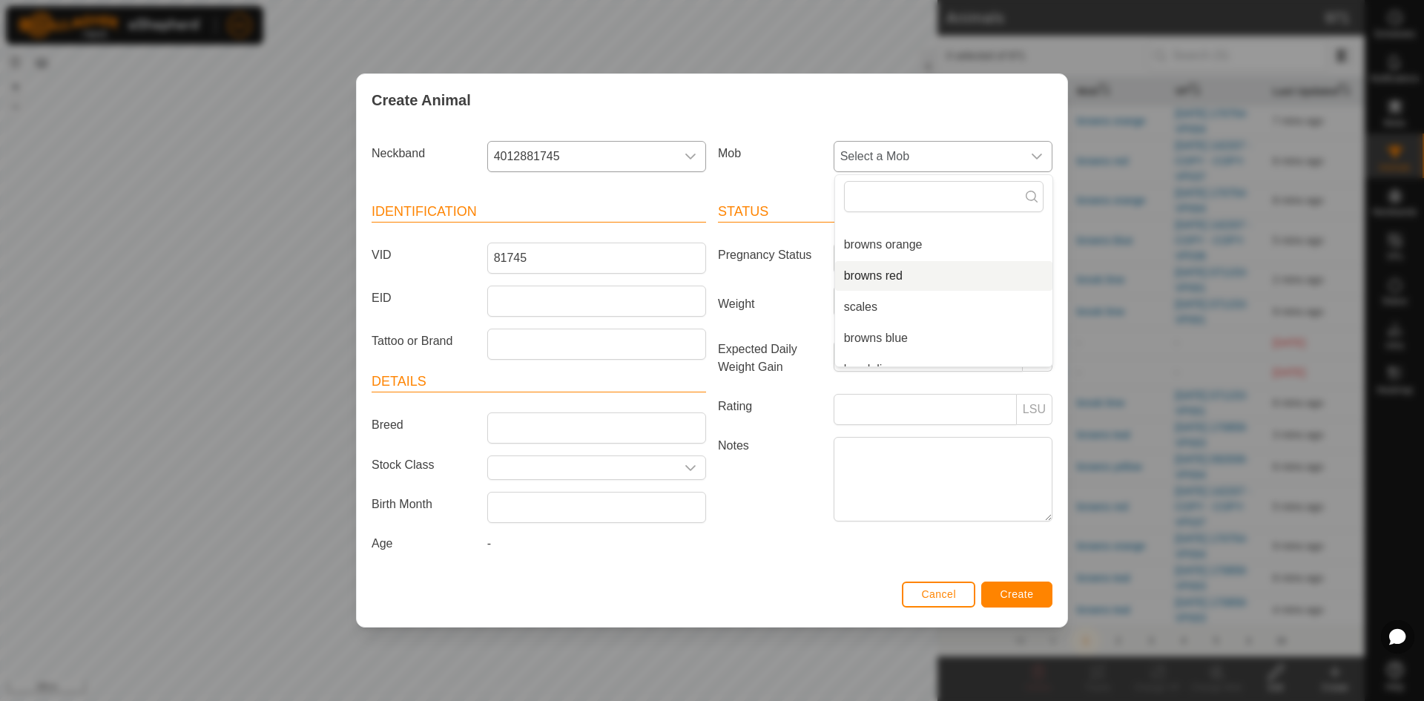
scroll to position [0, 0]
click at [877, 290] on li "browns red" at bounding box center [943, 295] width 217 height 30
click at [1015, 593] on span "Create" at bounding box center [1017, 594] width 33 height 12
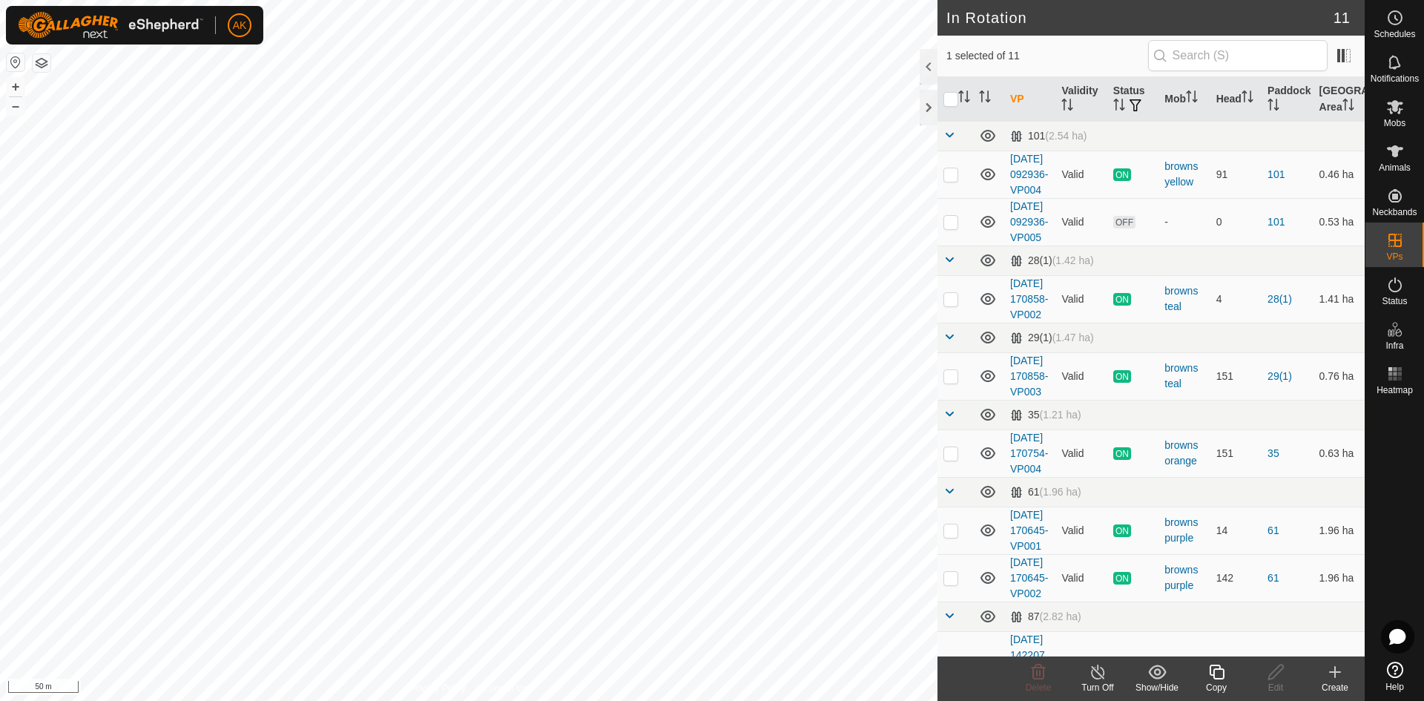
checkbox input "true"
checkbox input "false"
click at [1037, 682] on span "Delete" at bounding box center [1039, 687] width 26 height 10
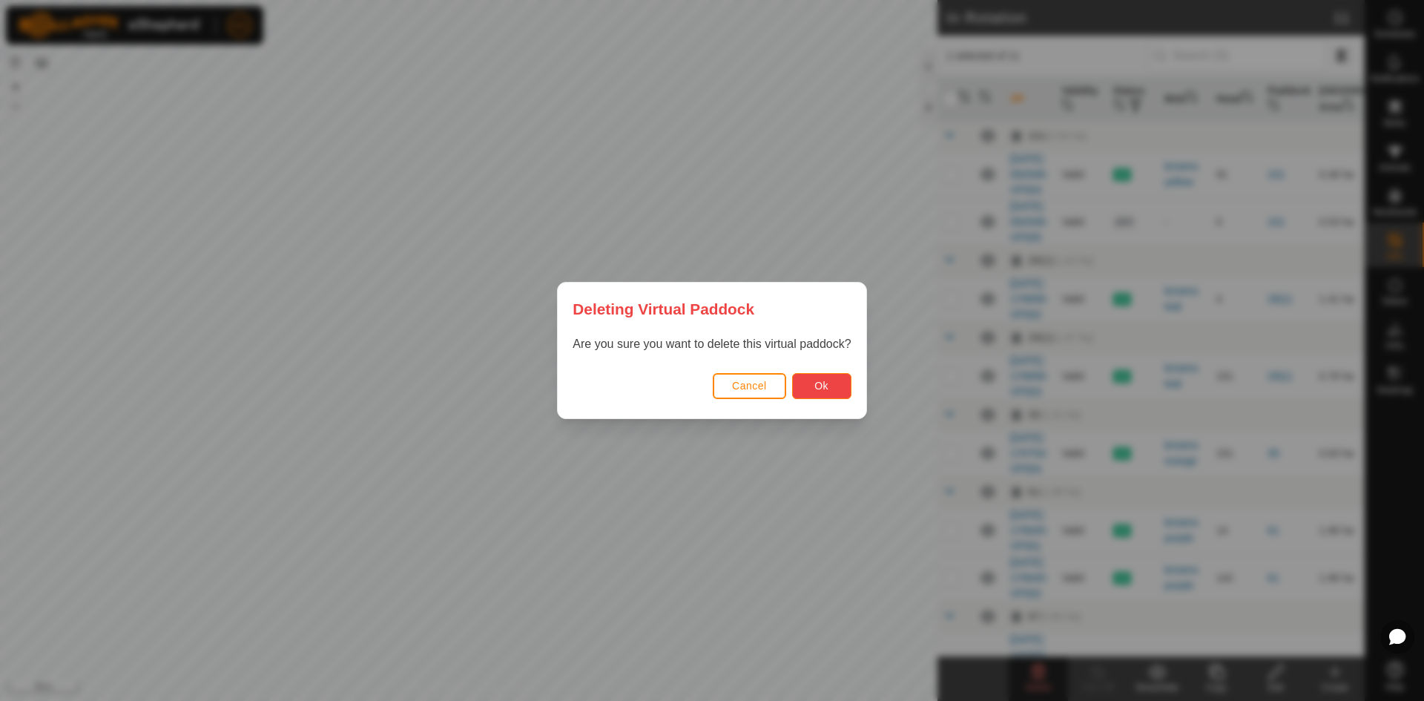
click at [798, 391] on button "Ok" at bounding box center [821, 386] width 59 height 26
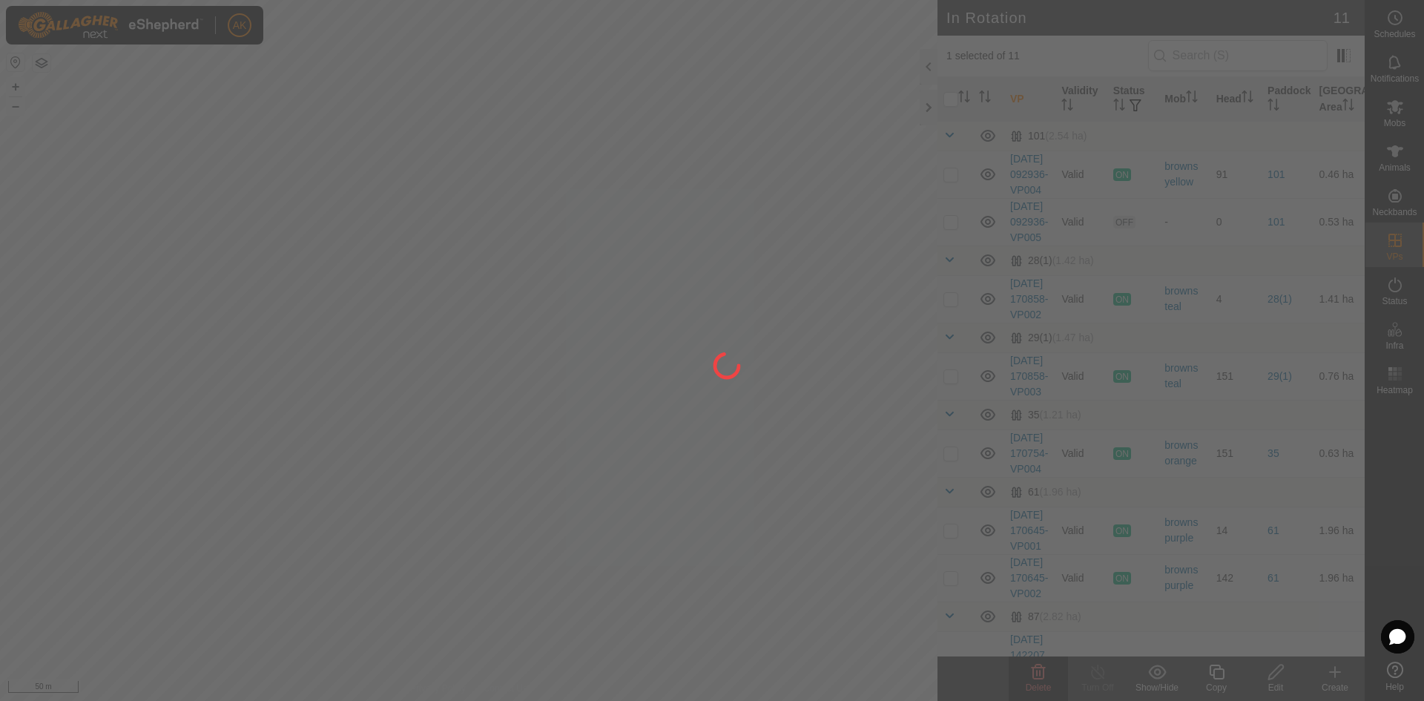
checkbox input "false"
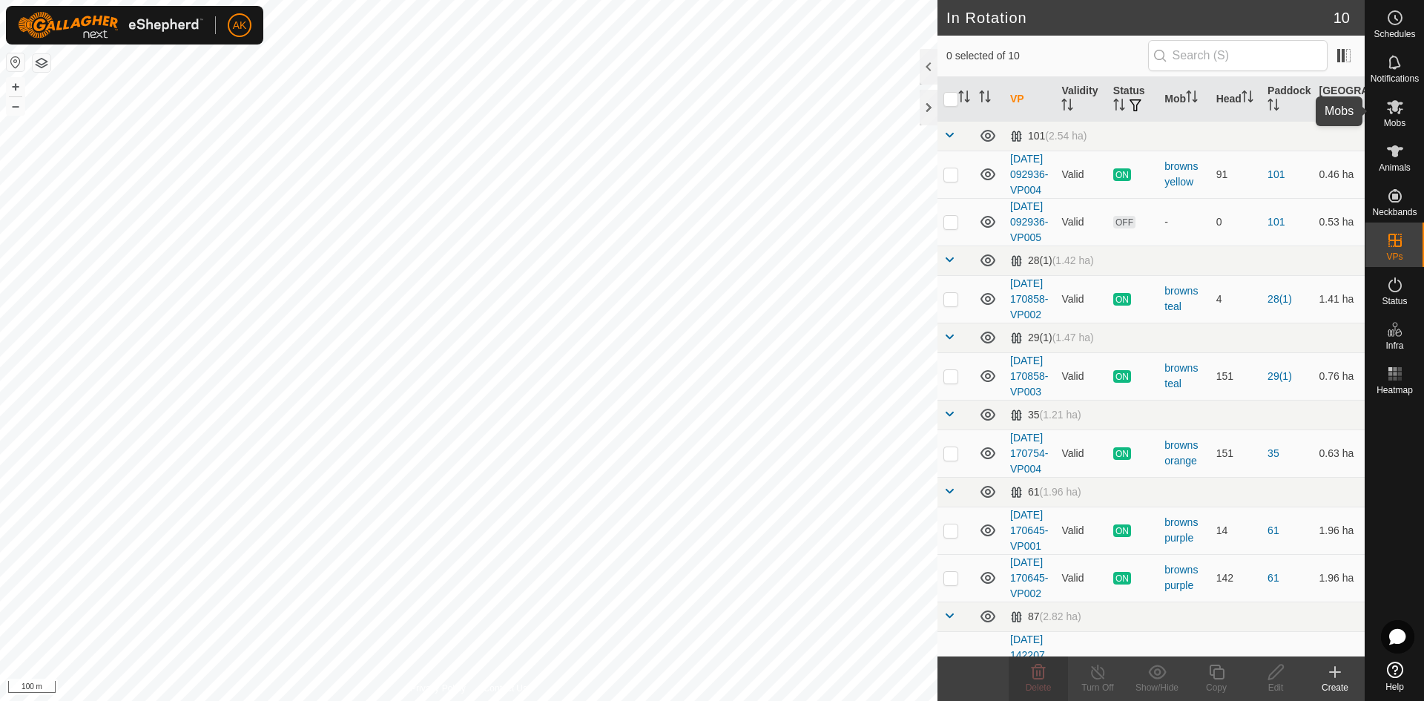
click at [1394, 105] on icon at bounding box center [1395, 107] width 16 height 14
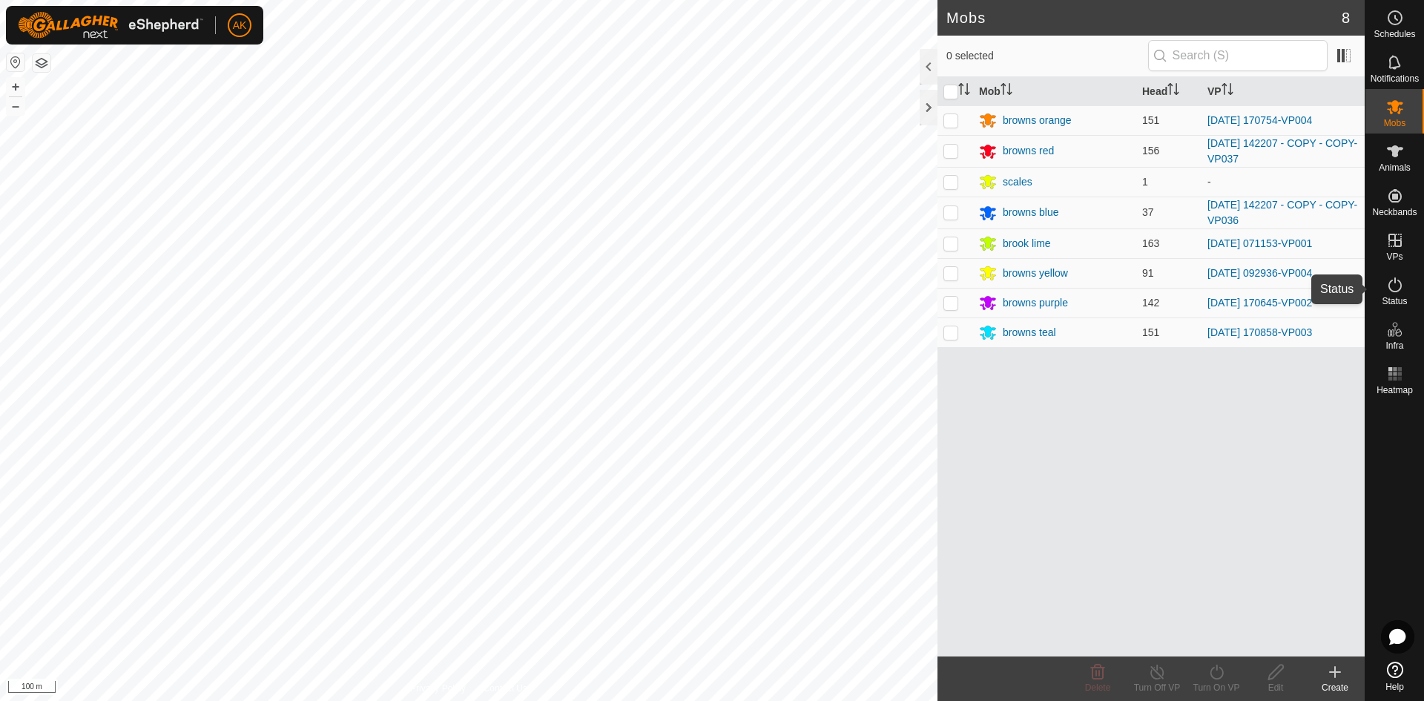
click at [1397, 286] on icon at bounding box center [1395, 285] width 18 height 18
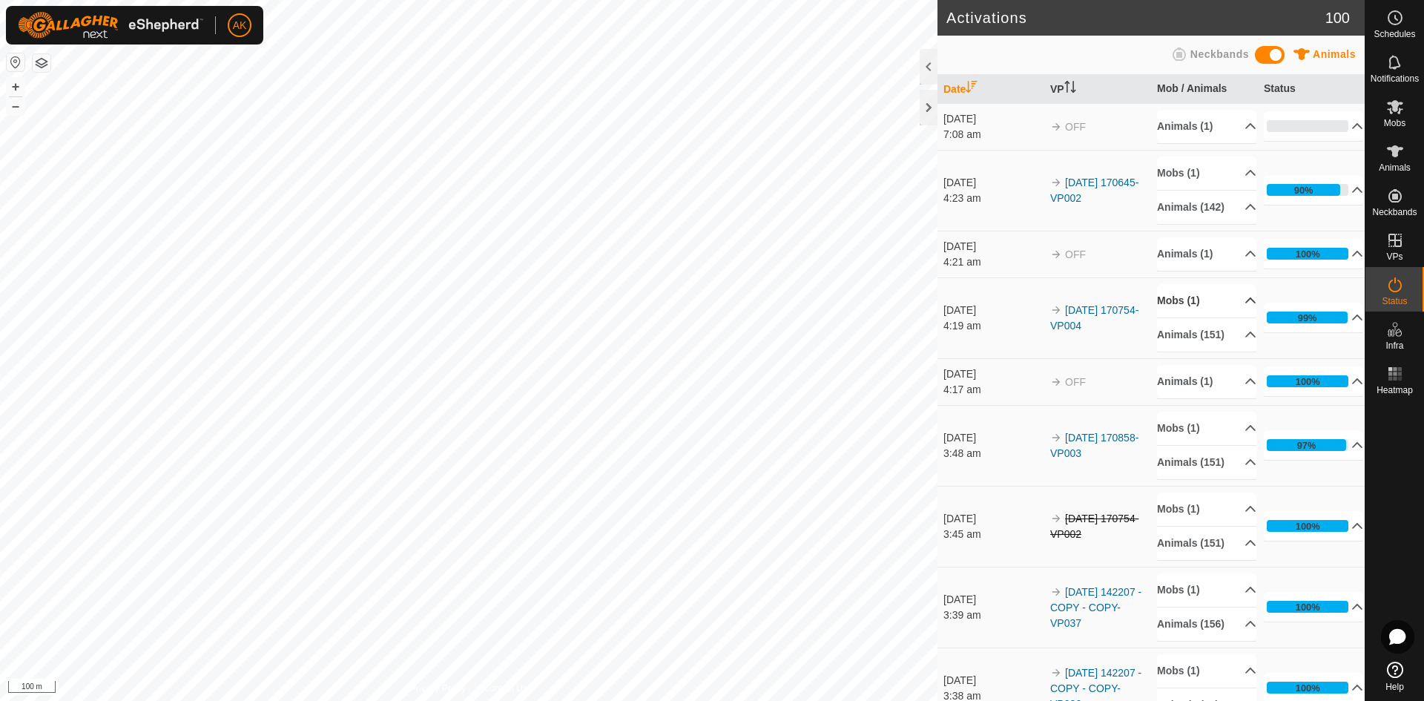
click at [1178, 312] on p-accordion-header "Mobs (1)" at bounding box center [1206, 300] width 99 height 33
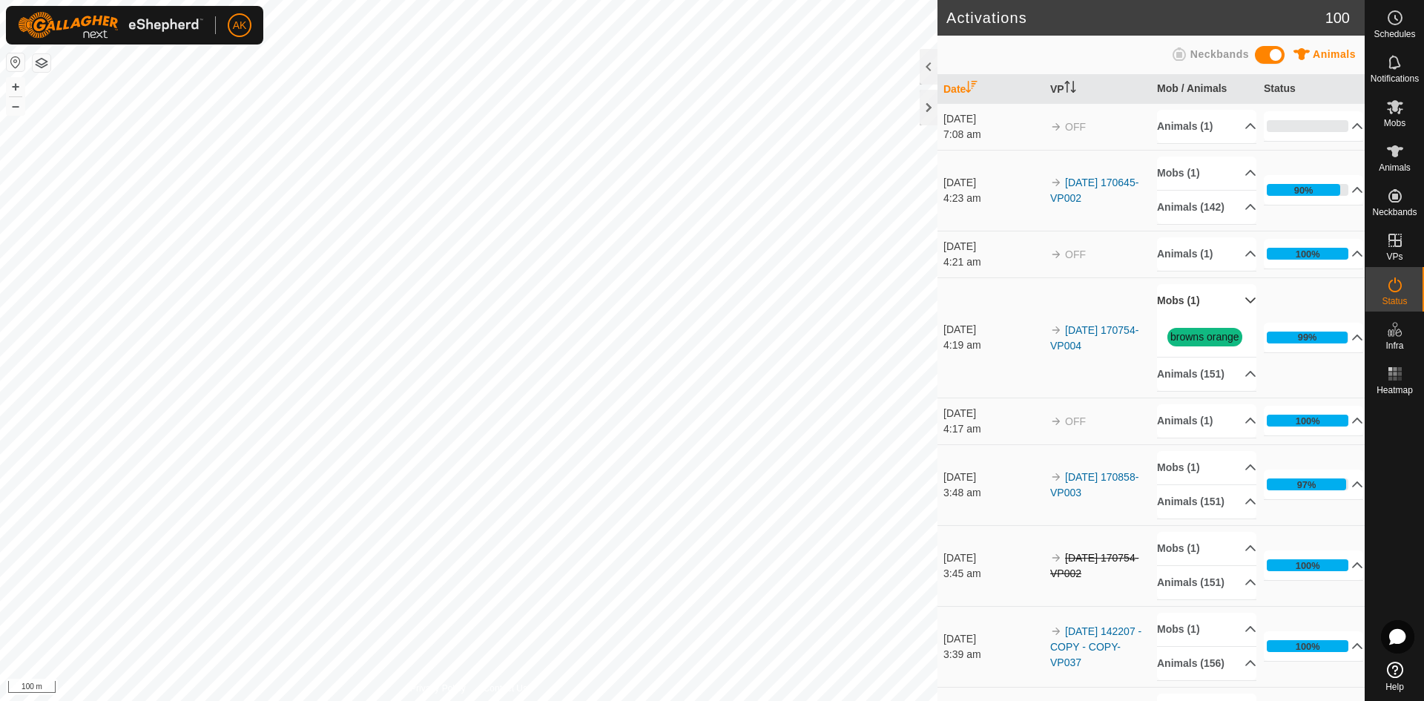
click at [1178, 312] on p-accordion-header "Mobs (1)" at bounding box center [1206, 300] width 99 height 33
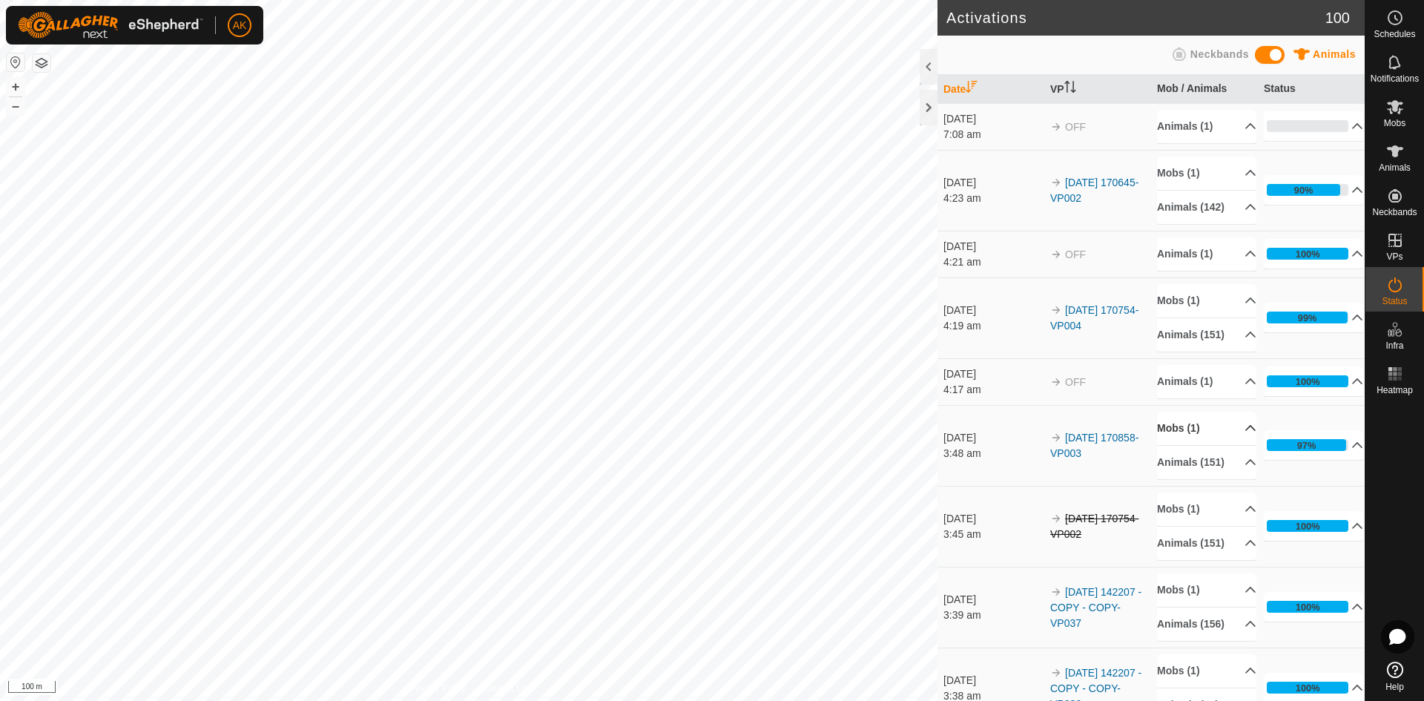
click at [1177, 445] on p-accordion-header "Mobs (1)" at bounding box center [1206, 428] width 99 height 33
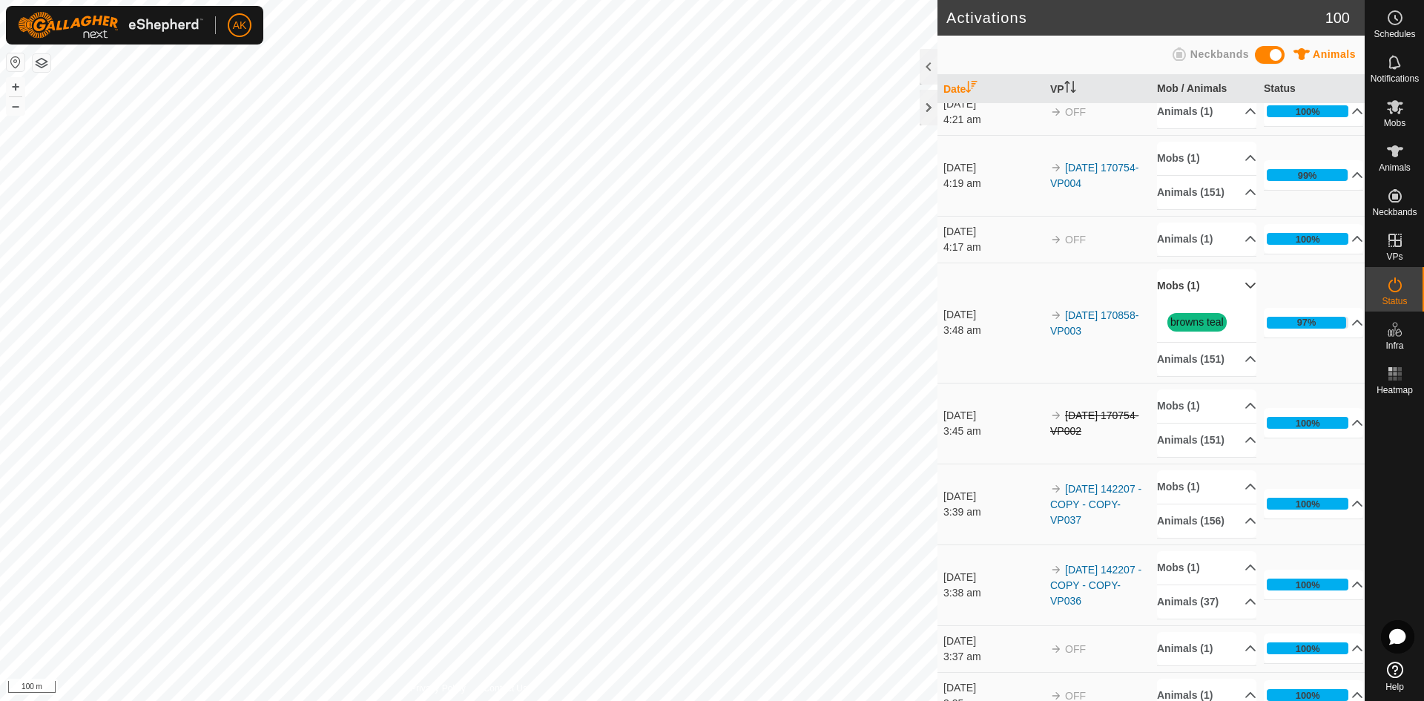
scroll to position [148, 0]
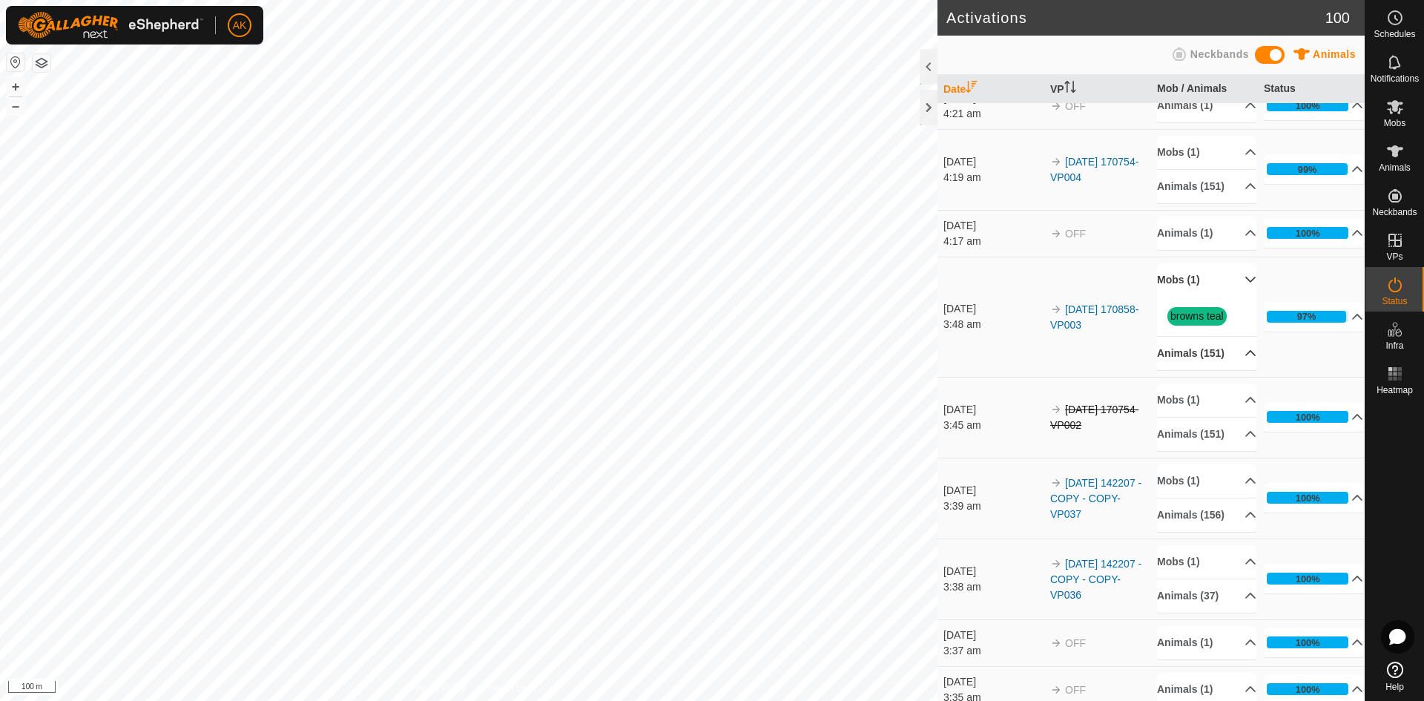
click at [1235, 370] on p-accordion-header "Animals (151)" at bounding box center [1206, 353] width 99 height 33
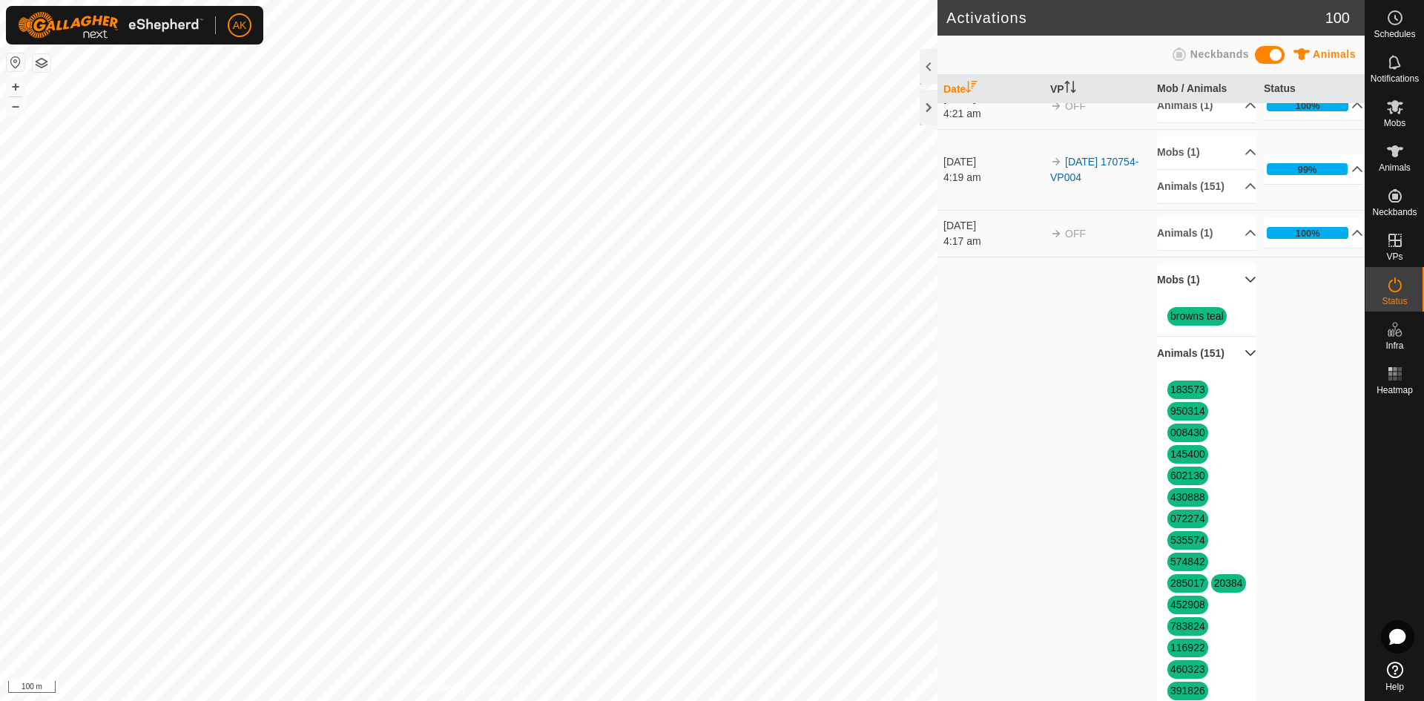
click at [1187, 297] on p-accordion-header "Mobs (1)" at bounding box center [1206, 279] width 99 height 33
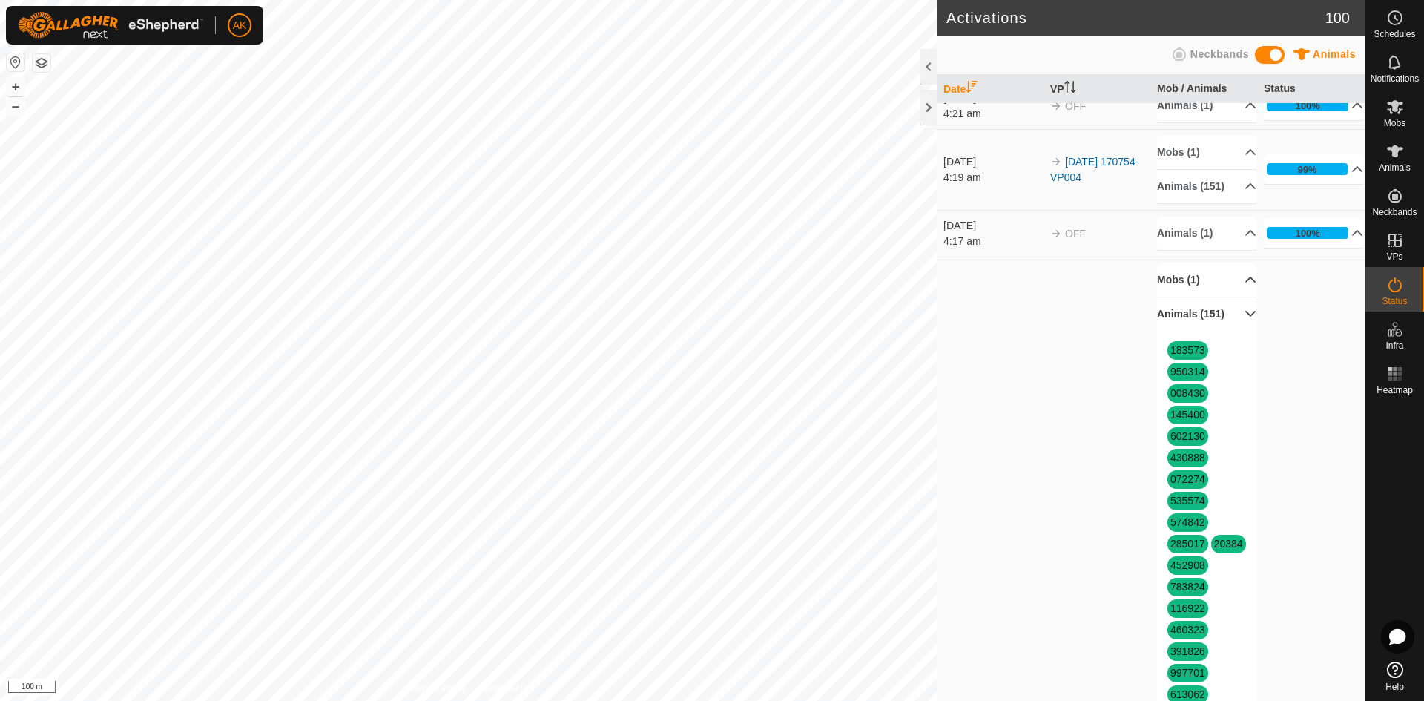
click at [1187, 297] on p-accordion-header "Mobs (1)" at bounding box center [1206, 279] width 99 height 33
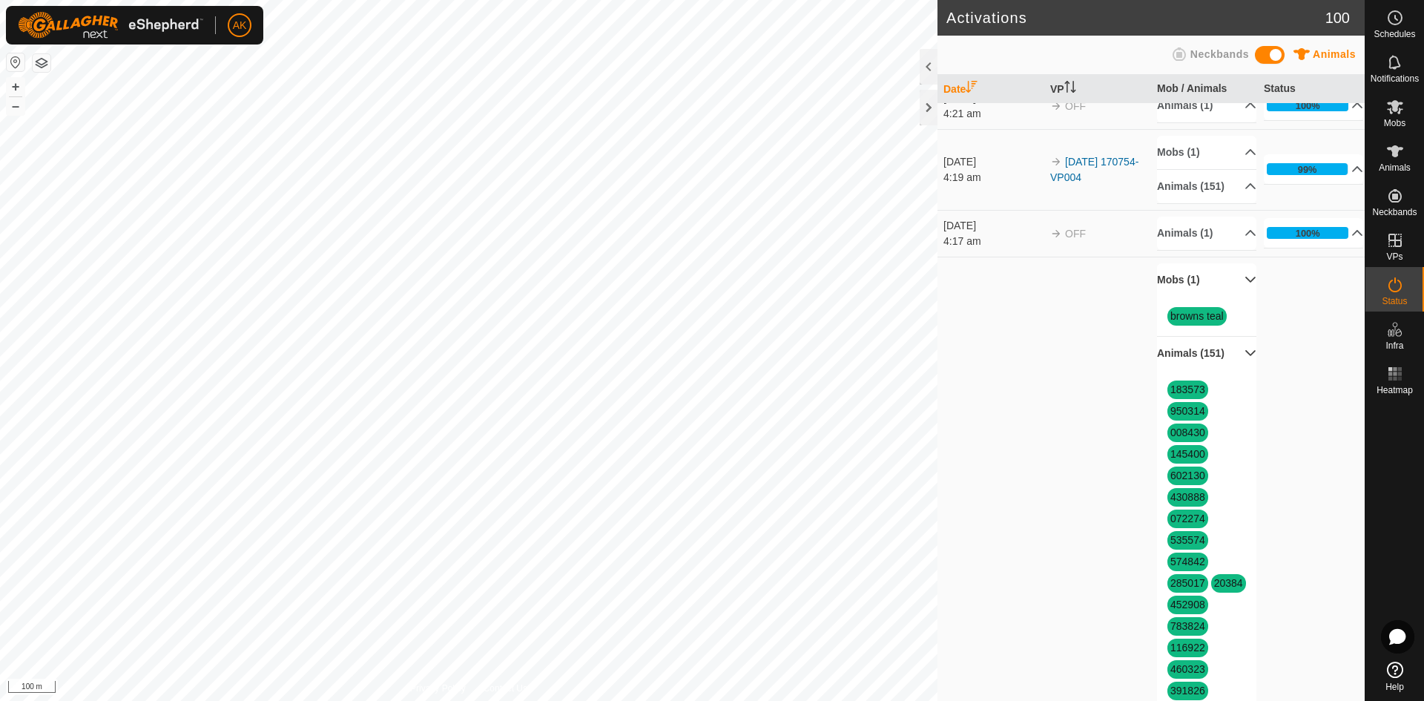
click at [1187, 297] on p-accordion-header "Mobs (1)" at bounding box center [1206, 279] width 99 height 33
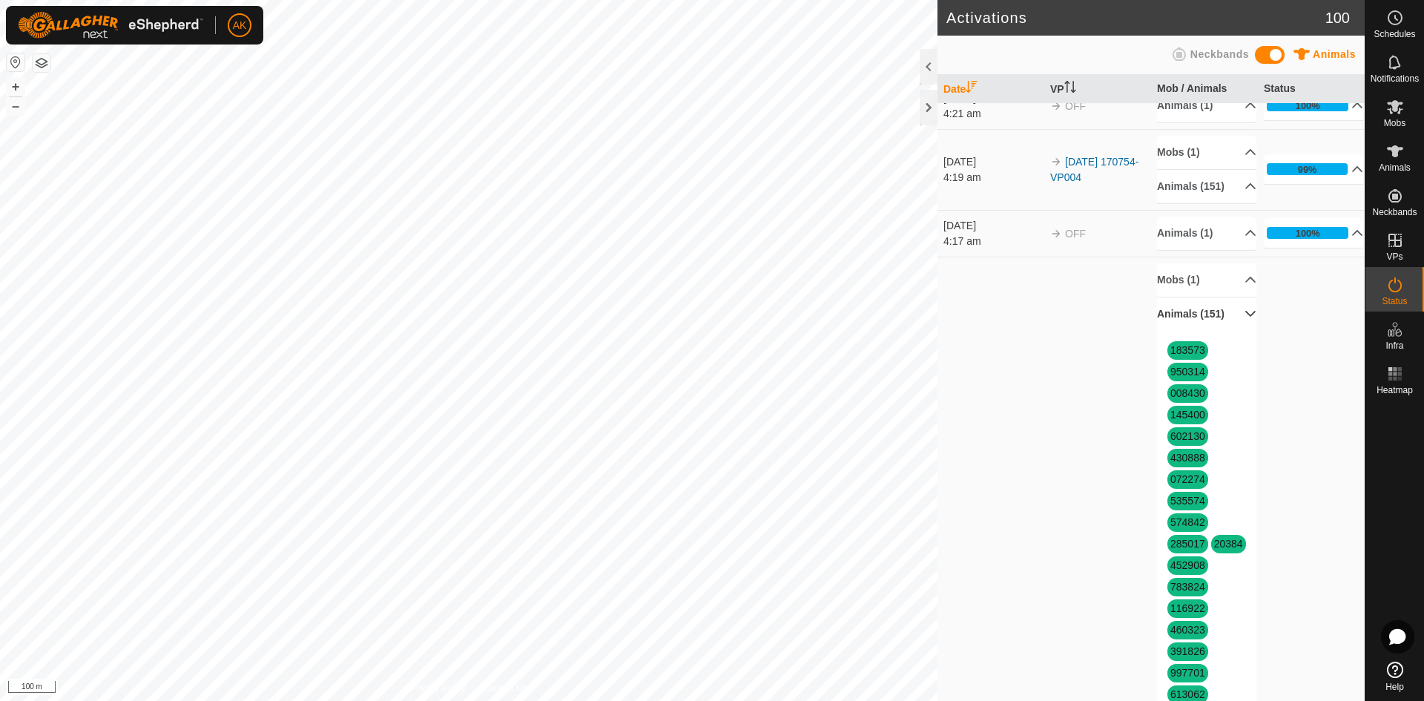
click at [1239, 331] on p-accordion-header "Animals (151)" at bounding box center [1206, 313] width 99 height 33
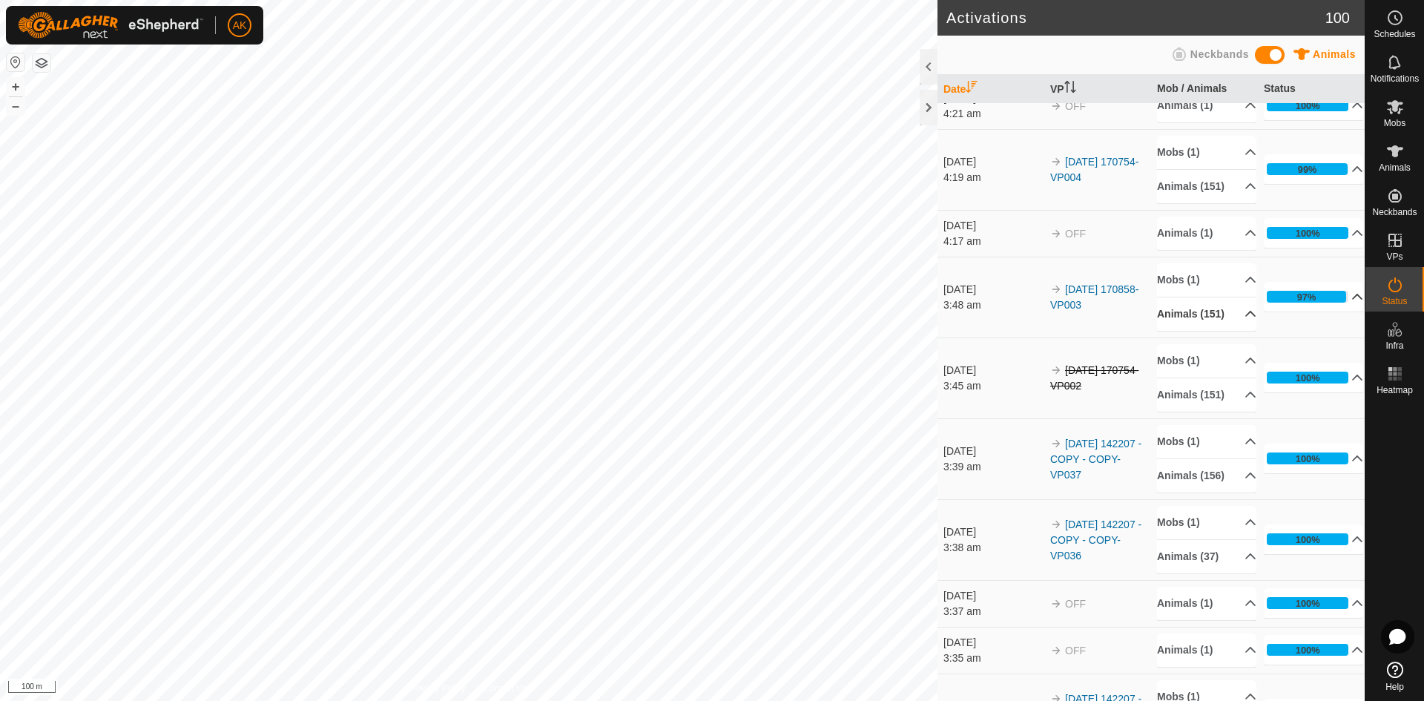
click at [1334, 312] on p-accordion-header "97%" at bounding box center [1313, 297] width 99 height 30
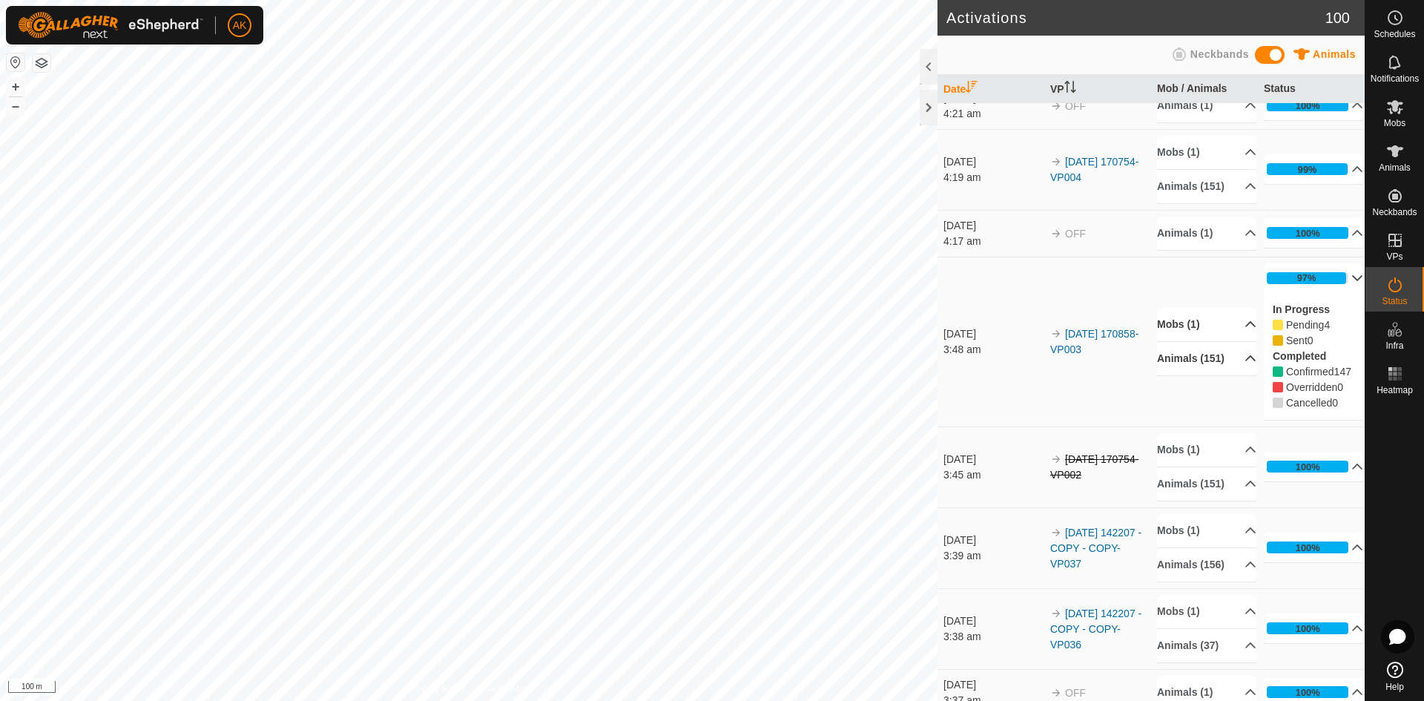
click at [1237, 341] on p-accordion-header "Mobs (1)" at bounding box center [1206, 324] width 99 height 33
click at [1231, 321] on p-accordion-header "Mobs (1)" at bounding box center [1206, 304] width 99 height 33
click at [1245, 364] on icon at bounding box center [1251, 358] width 12 height 12
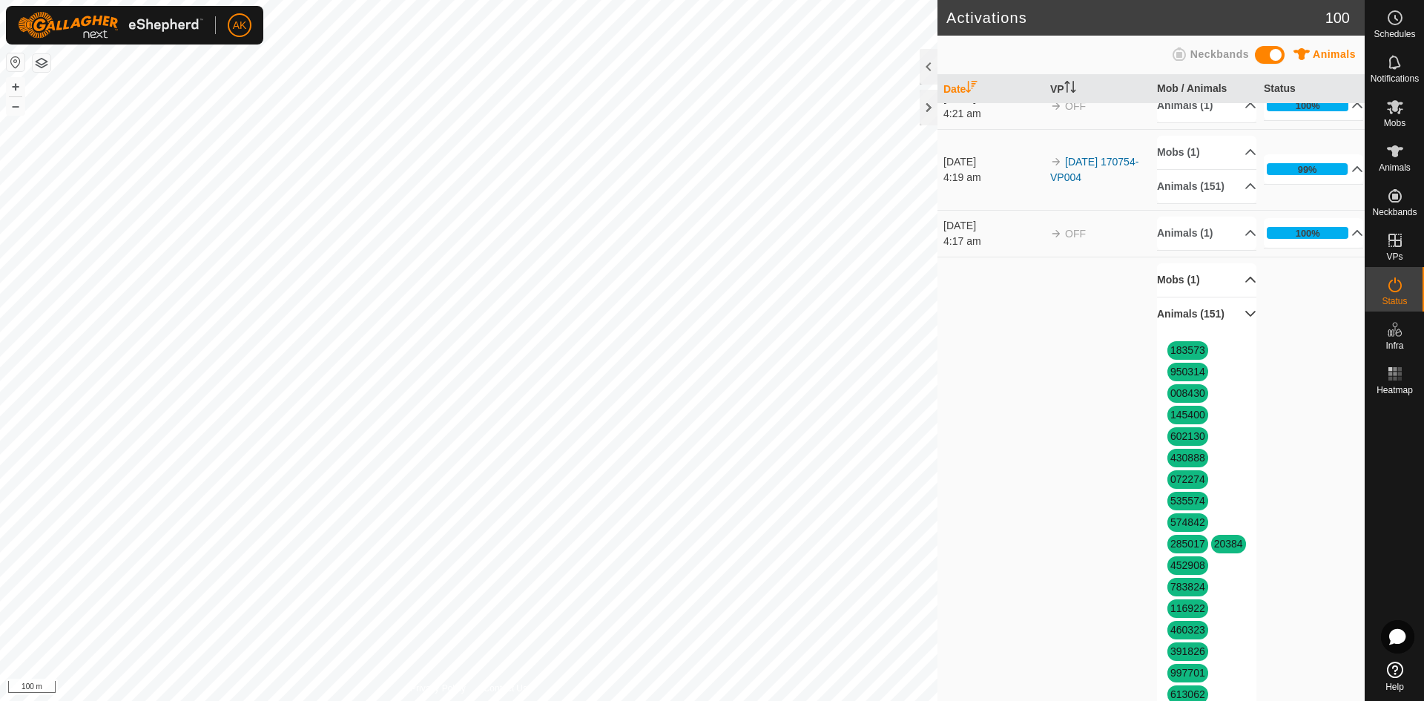
click at [1236, 331] on p-accordion-header "Animals (151)" at bounding box center [1206, 313] width 99 height 33
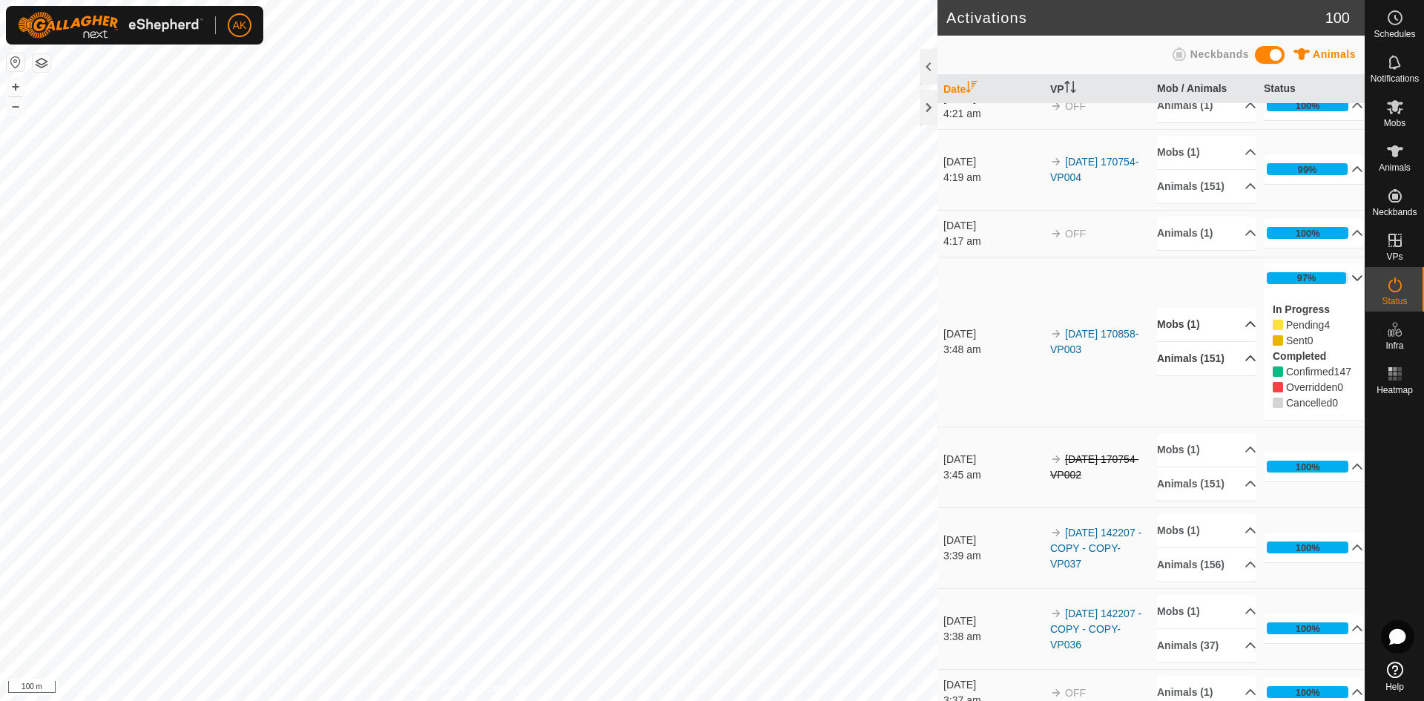
click at [1340, 293] on p-accordion-header "97%" at bounding box center [1313, 278] width 99 height 30
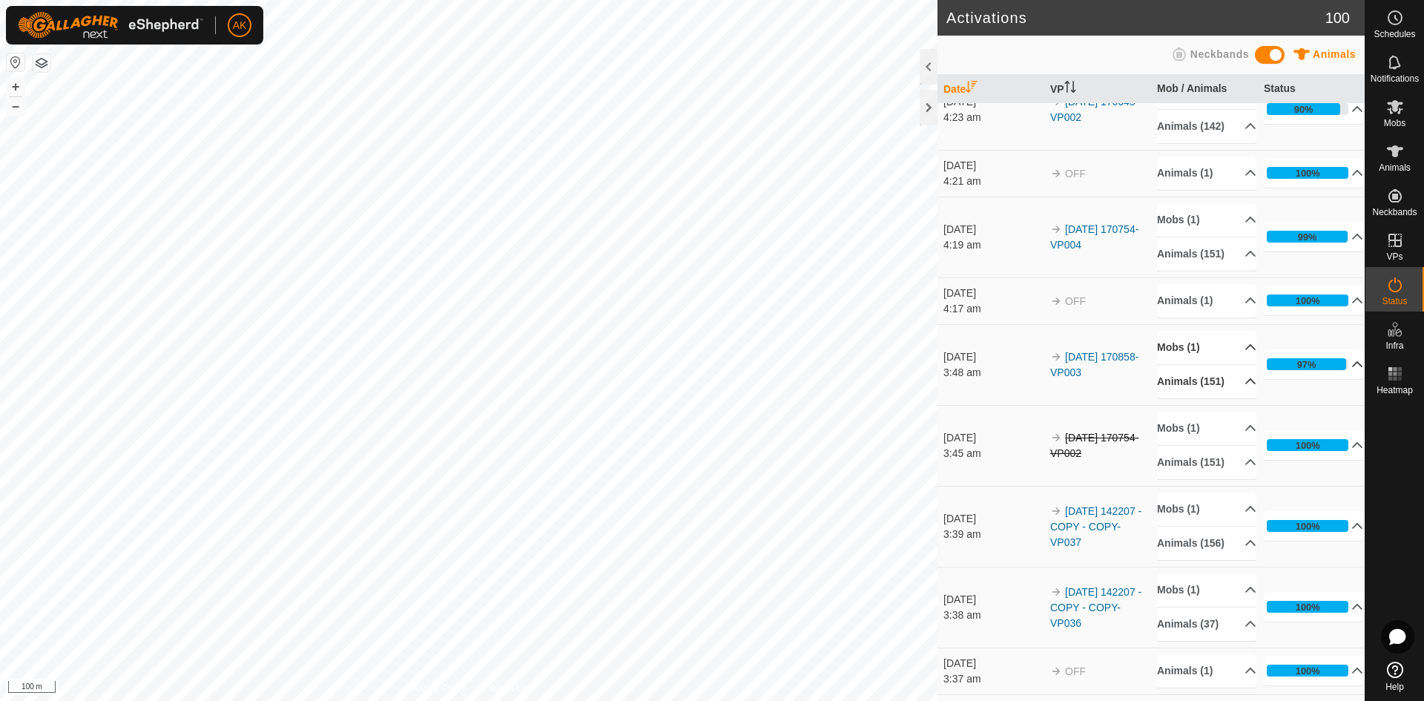
scroll to position [0, 0]
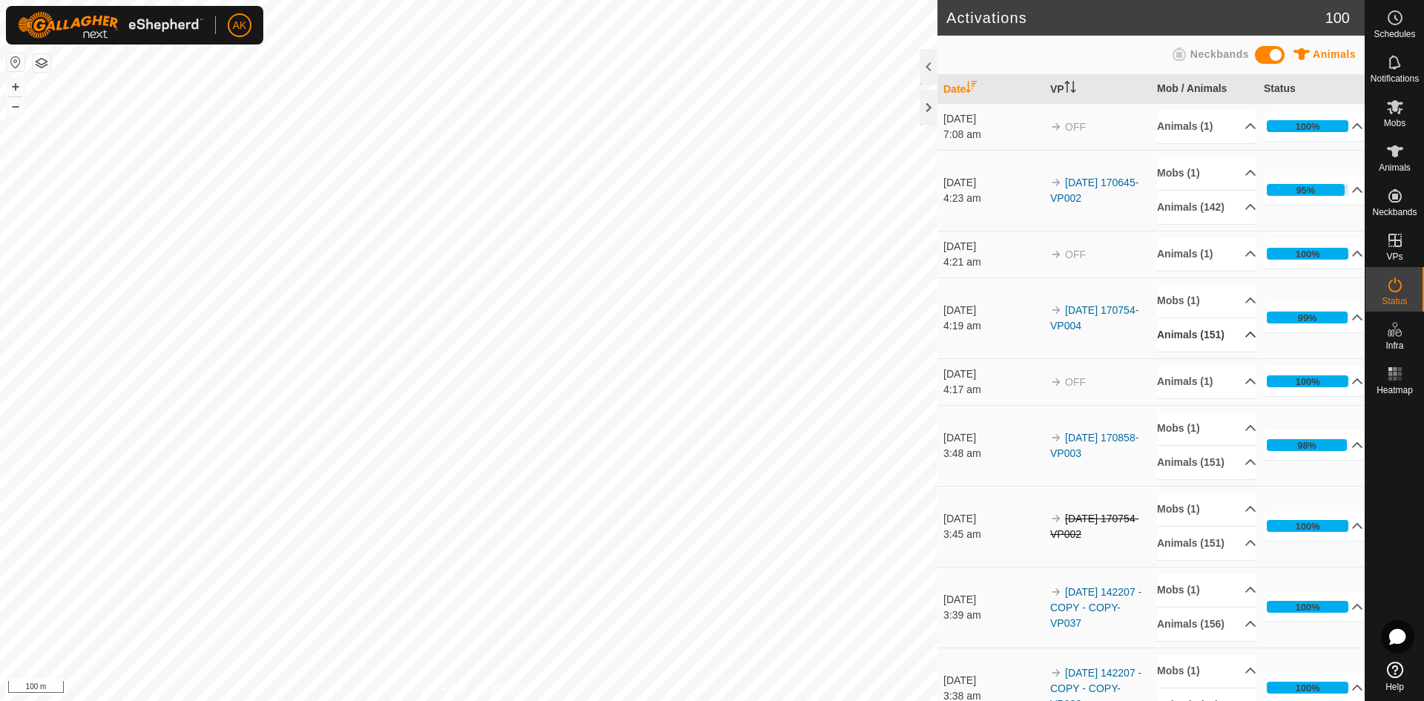
click at [1245, 340] on icon at bounding box center [1251, 335] width 12 height 12
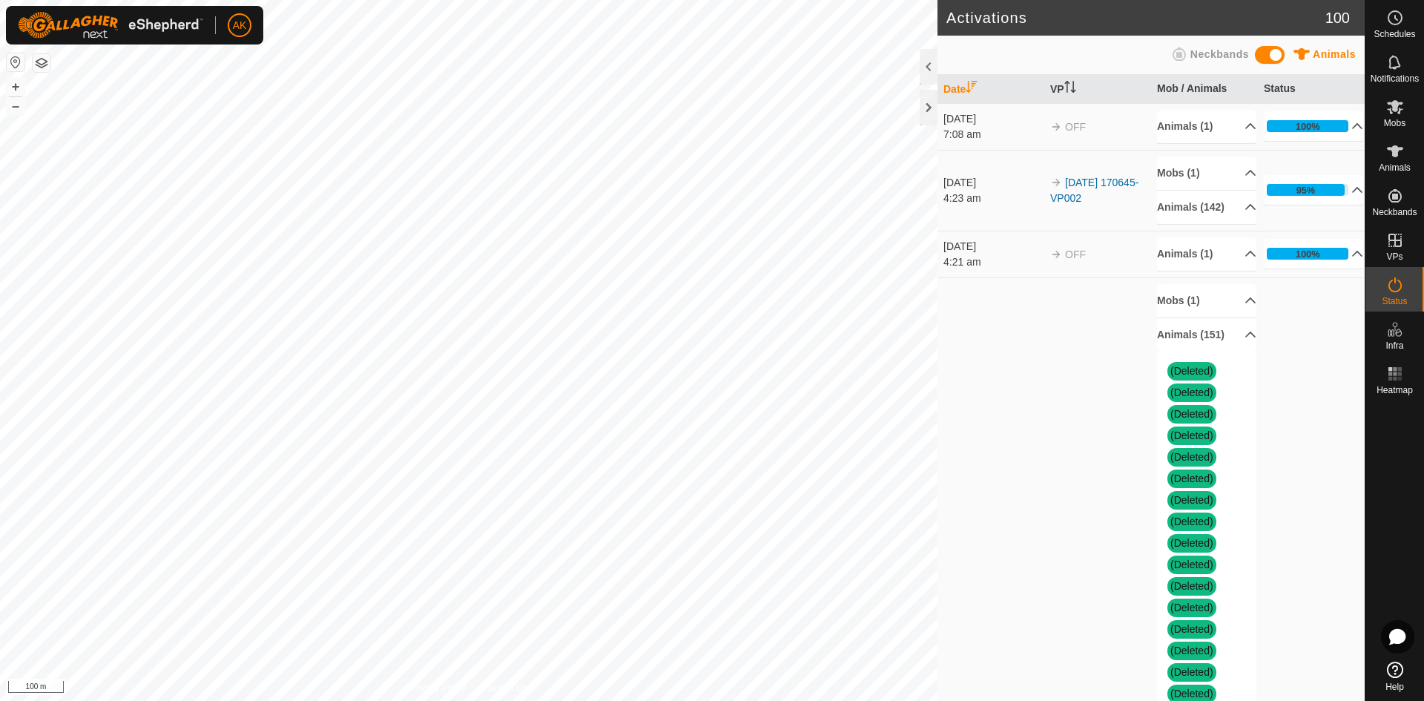
click at [1179, 352] on p-accordion-header "Animals (151)" at bounding box center [1206, 334] width 99 height 33
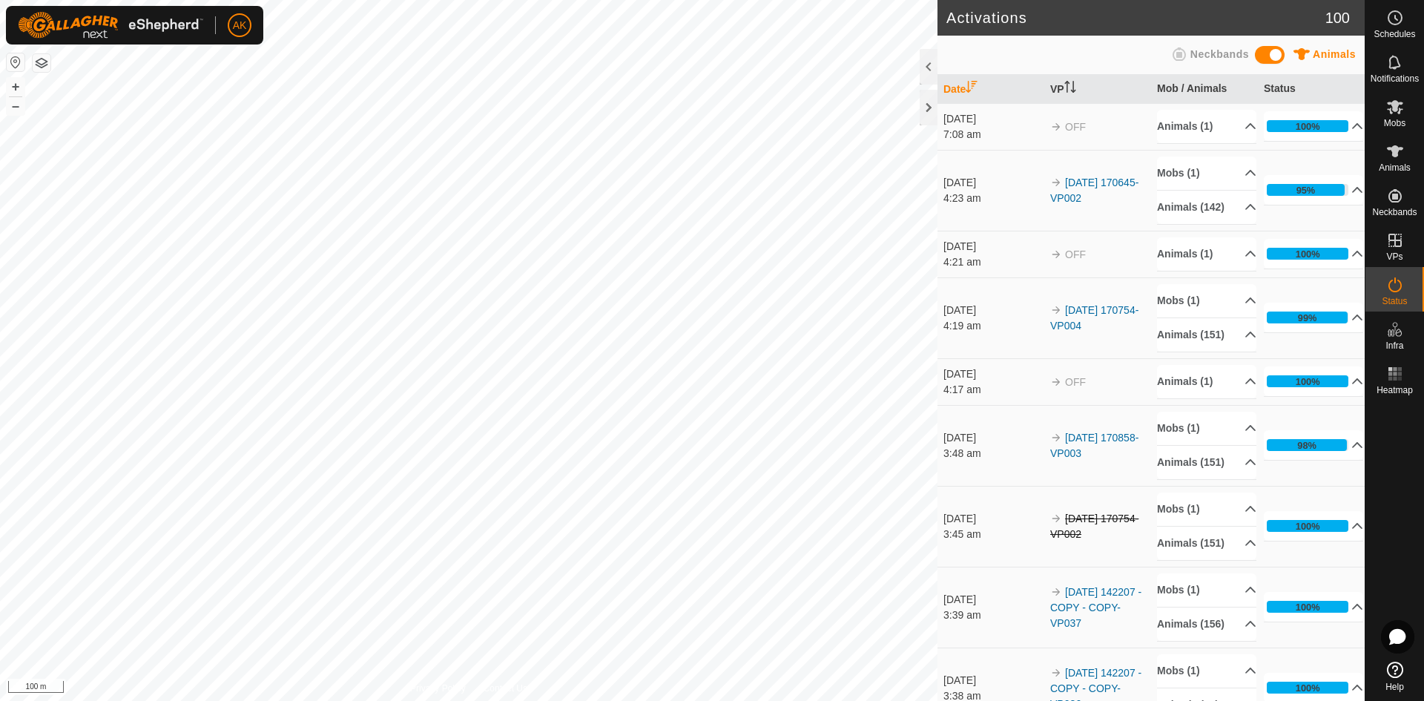
click at [1229, 398] on p-accordion-header "Animals (1)" at bounding box center [1206, 381] width 99 height 33
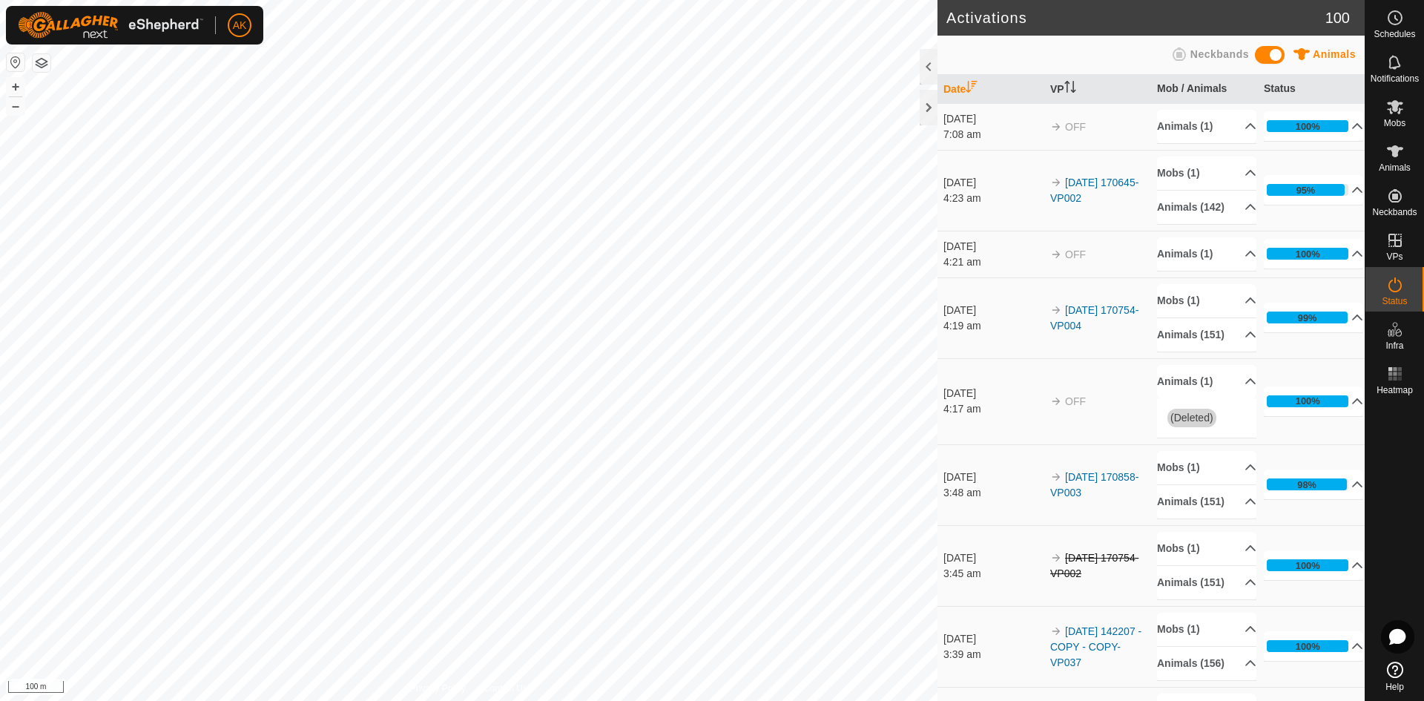
click at [1236, 398] on p-accordion-header "Animals (1)" at bounding box center [1206, 381] width 99 height 33
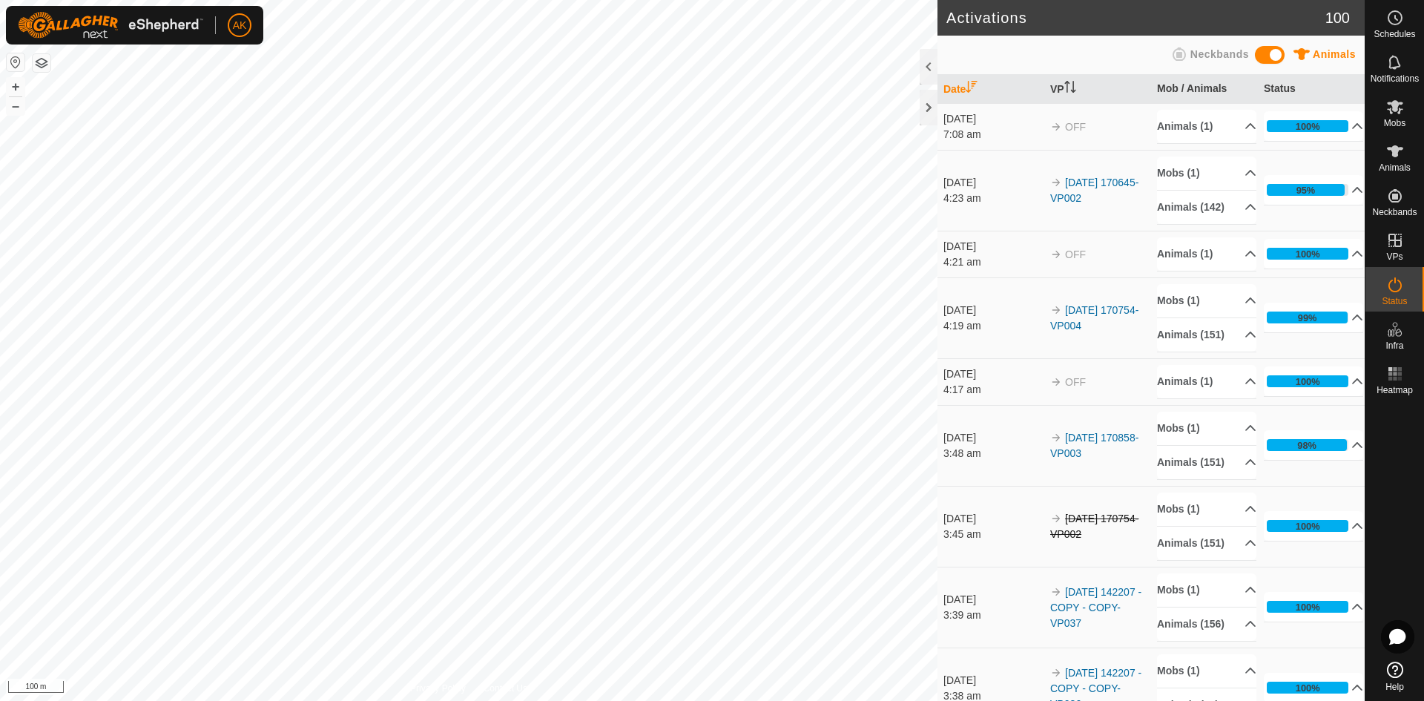
click at [1334, 396] on p-accordion-header "100%" at bounding box center [1313, 381] width 99 height 30
click at [1245, 340] on icon at bounding box center [1251, 335] width 12 height 12
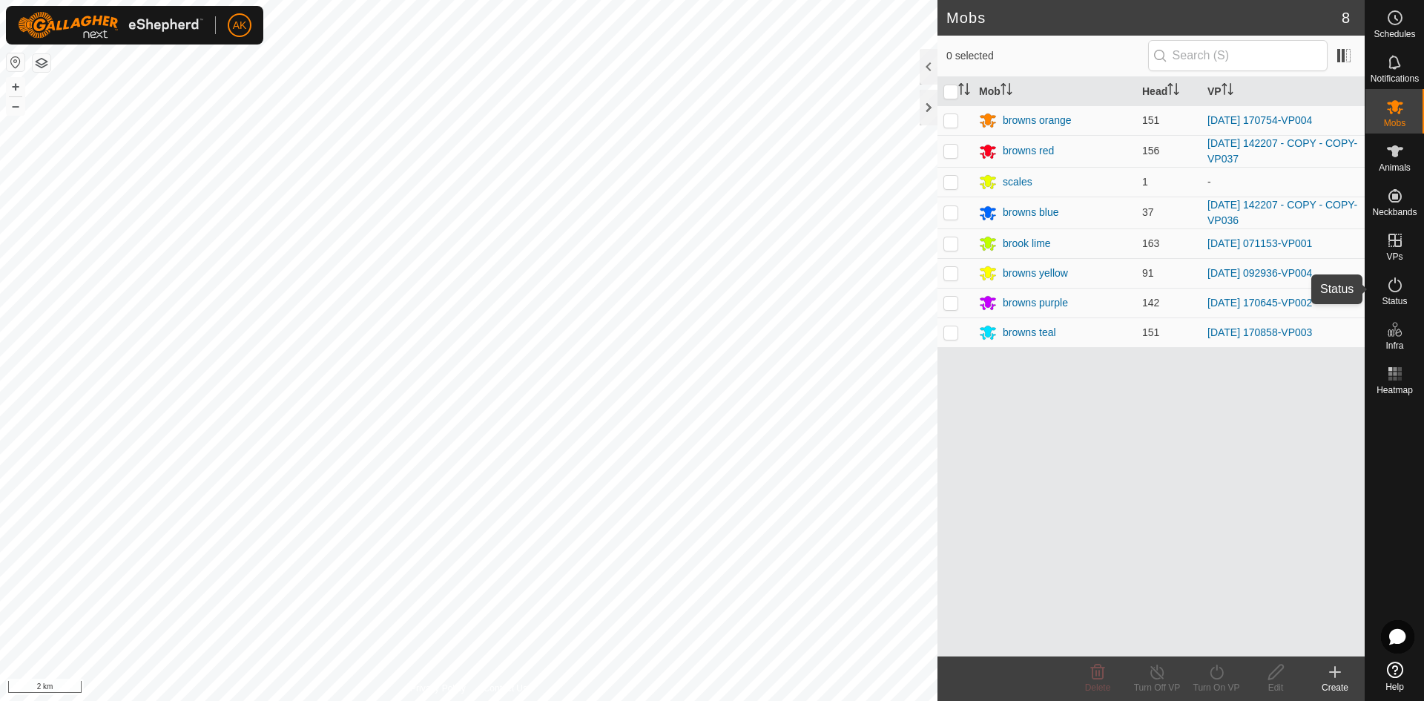
click at [1394, 279] on icon at bounding box center [1395, 284] width 13 height 15
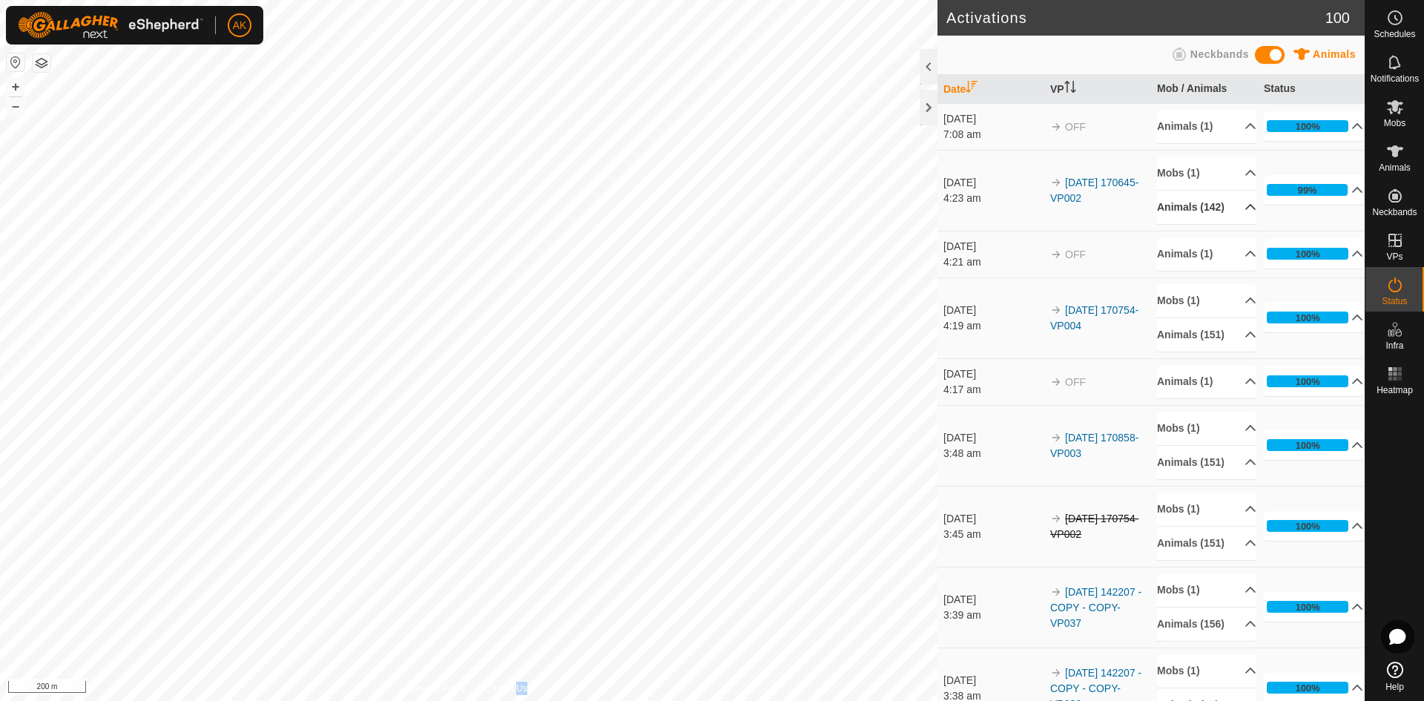
click at [1246, 210] on icon at bounding box center [1251, 207] width 10 height 6
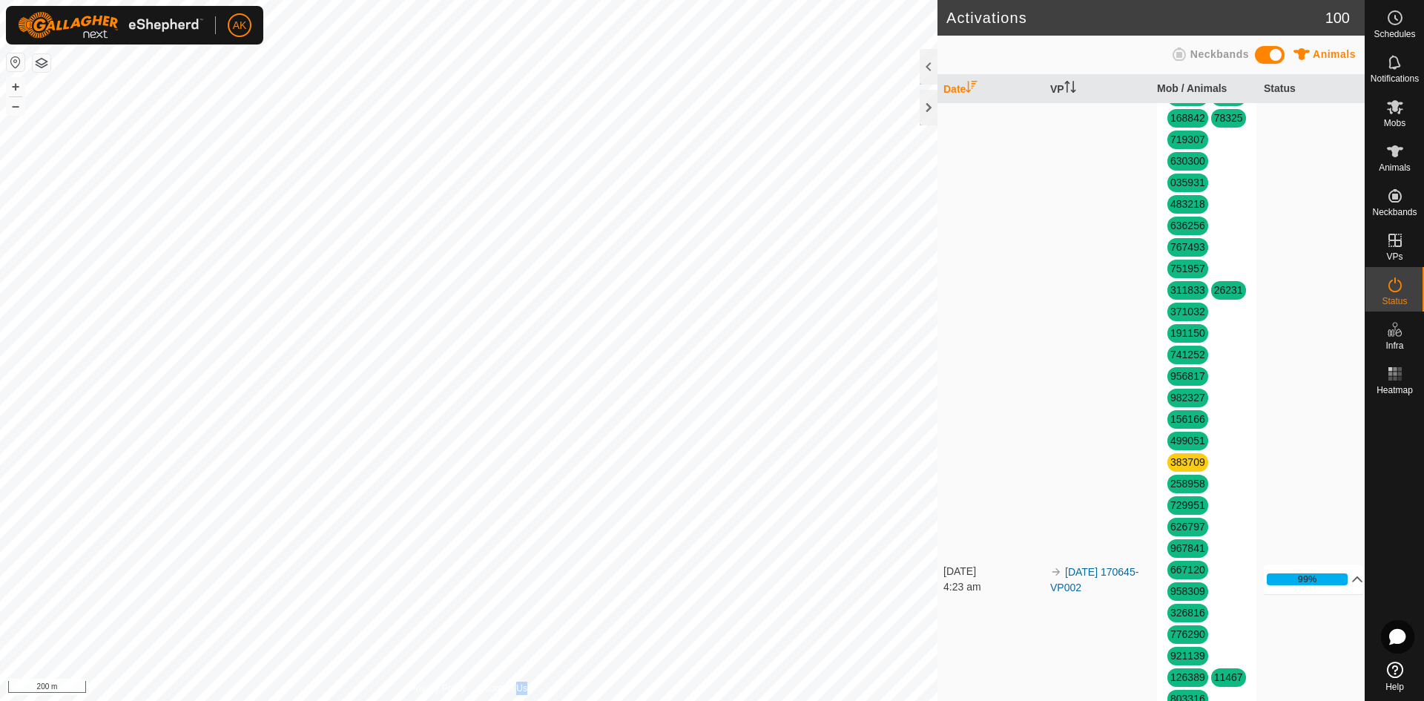
scroll to position [1187, 0]
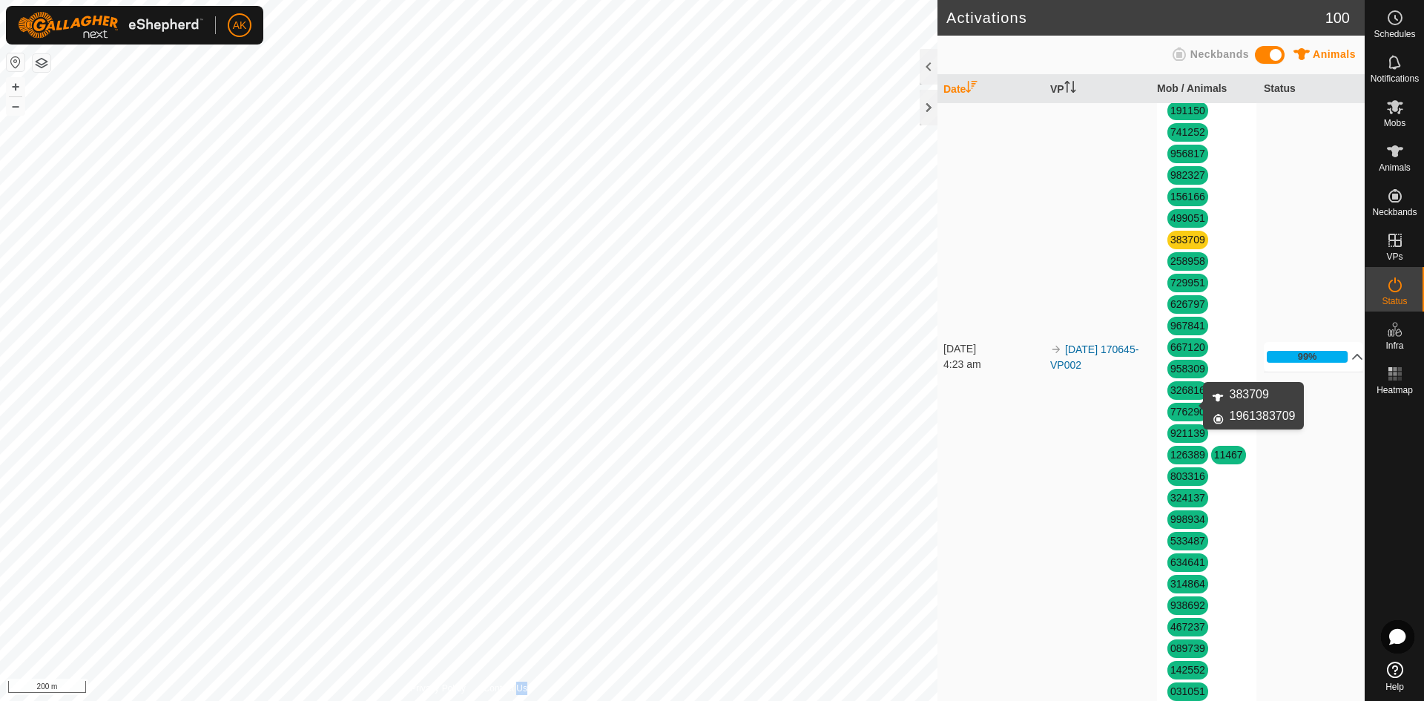
click at [1188, 246] on link "383709" at bounding box center [1187, 240] width 35 height 12
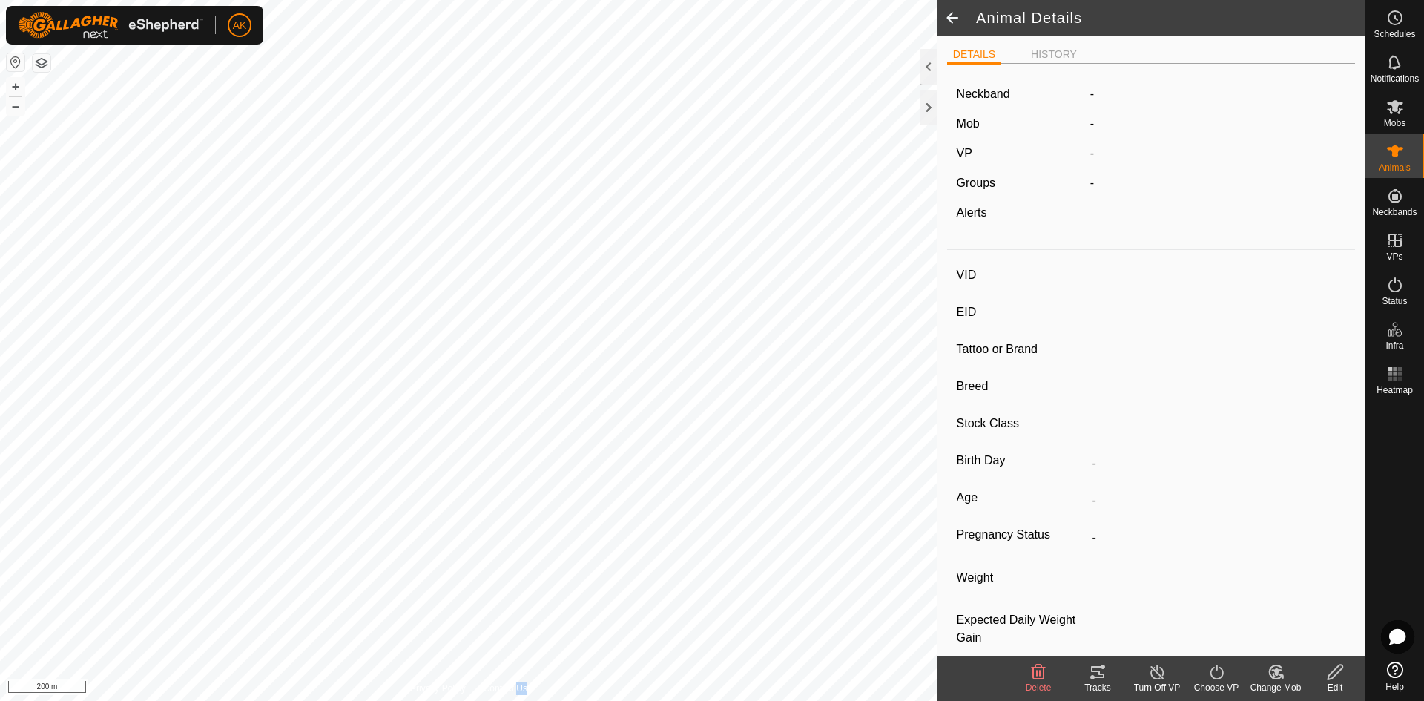
type input "383709"
type input "-"
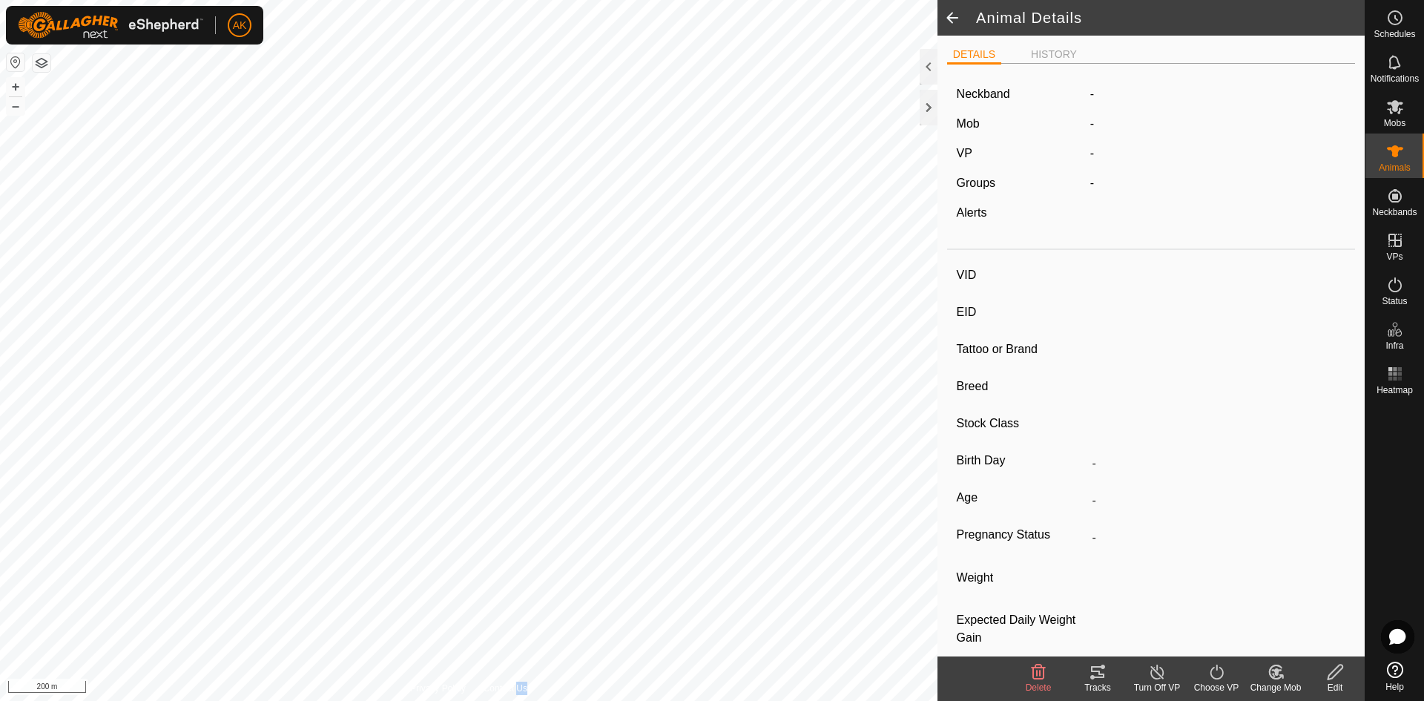
type input "-"
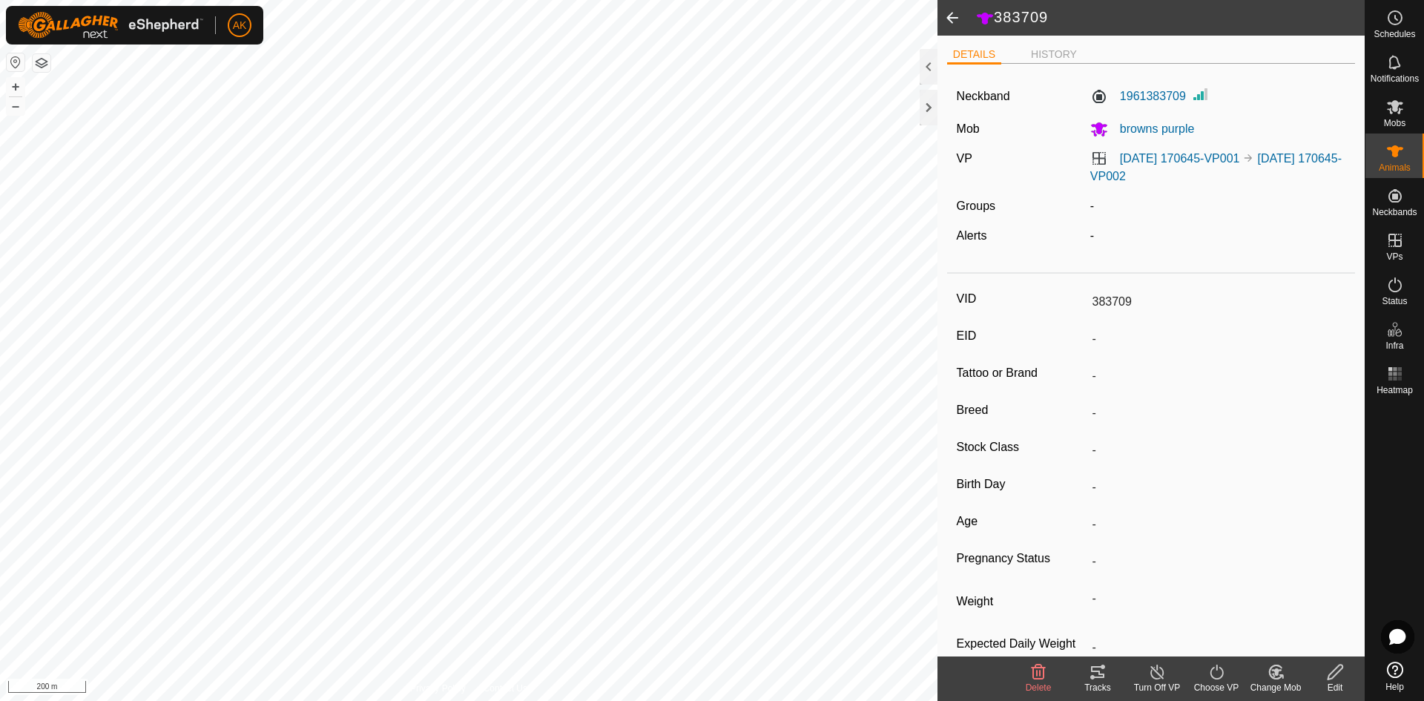
click at [1040, 667] on icon at bounding box center [1039, 672] width 14 height 15
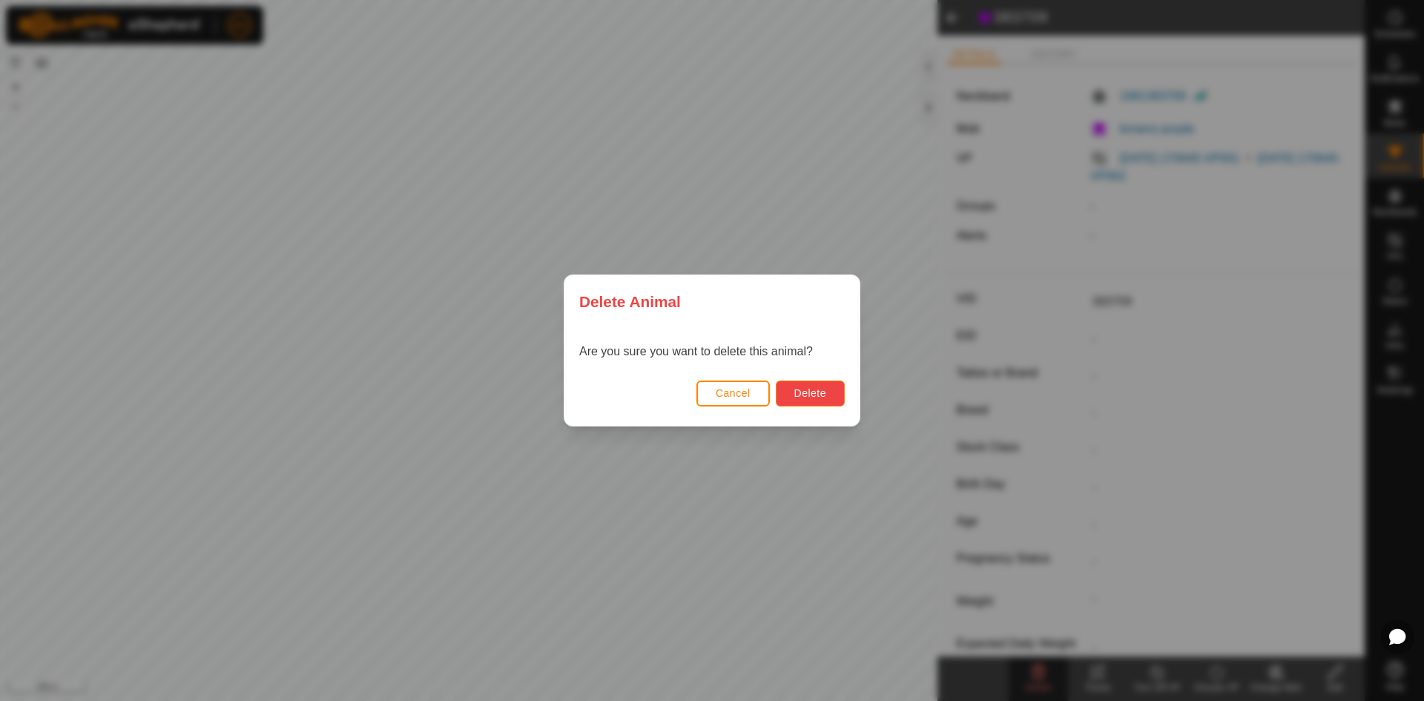
click at [820, 386] on button "Delete" at bounding box center [810, 394] width 69 height 26
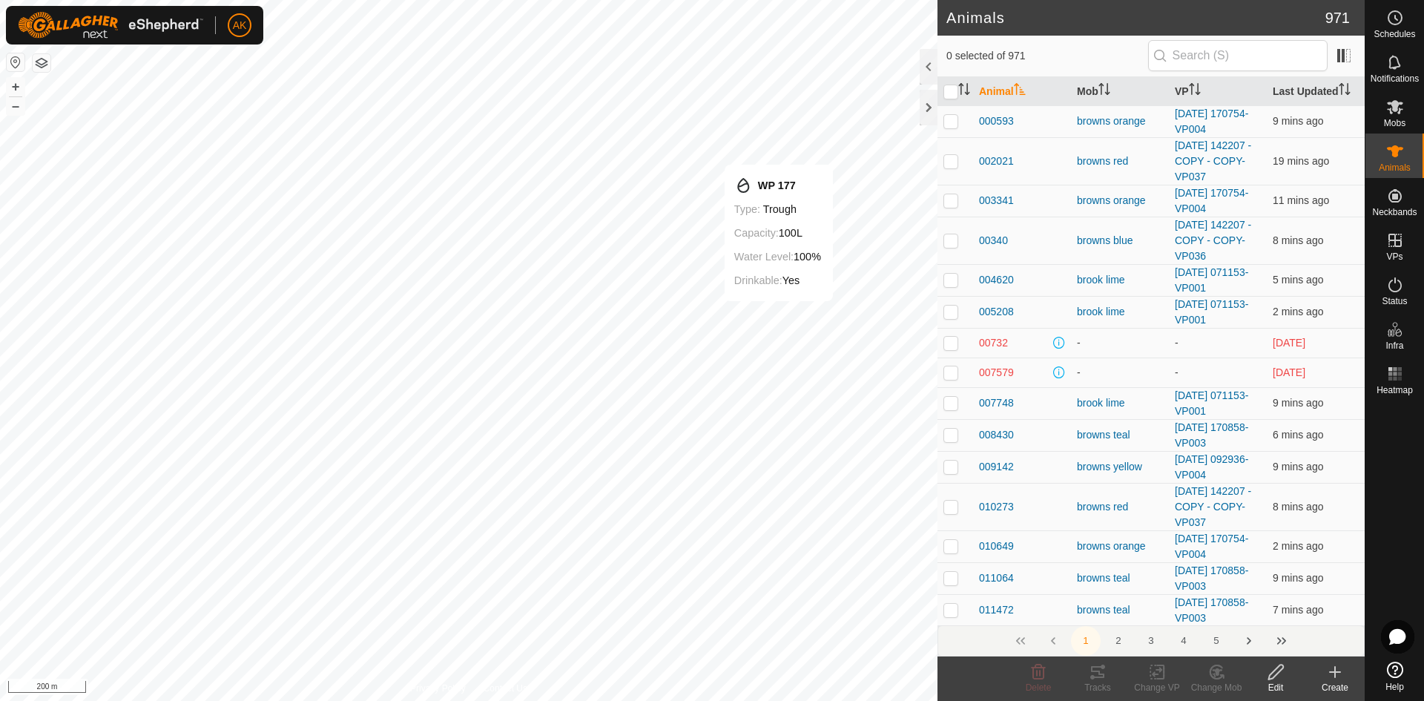
click at [1332, 672] on icon at bounding box center [1335, 672] width 10 height 0
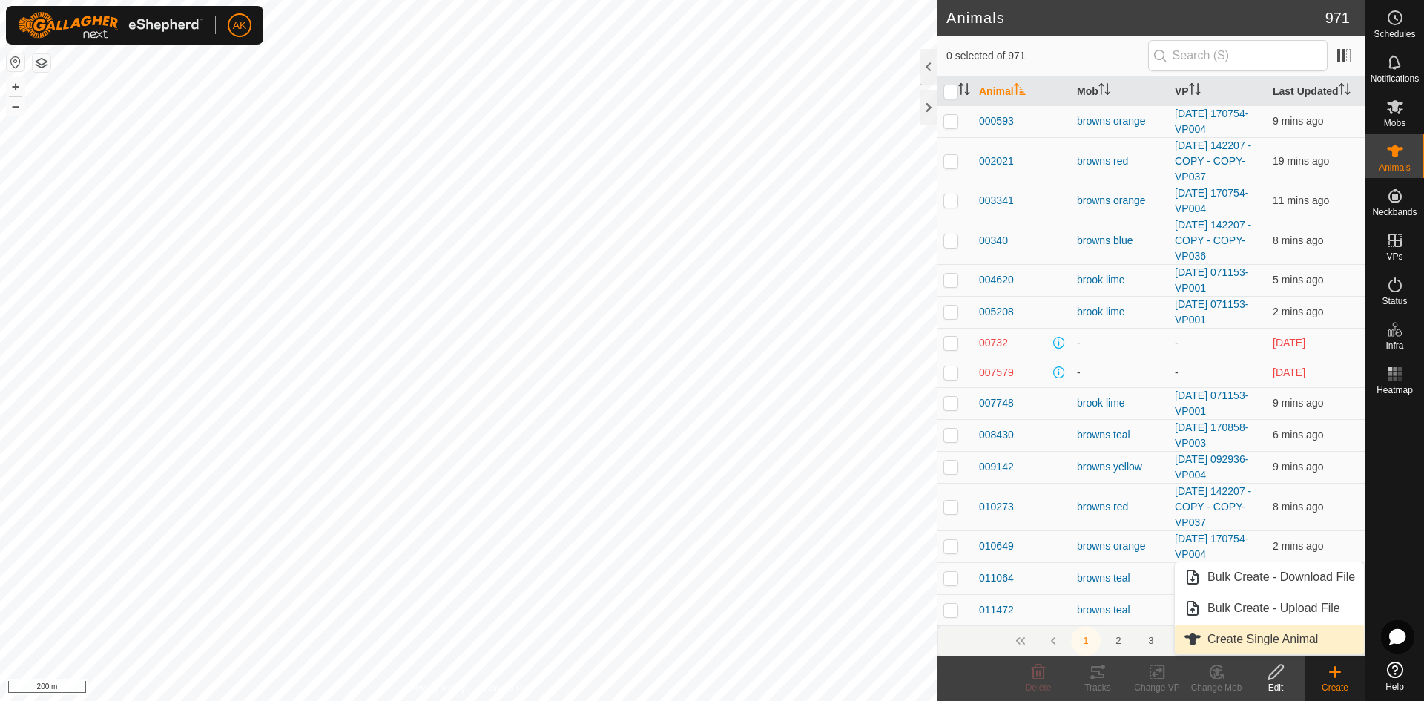
click at [1276, 640] on link "Create Single Animal" at bounding box center [1269, 640] width 189 height 30
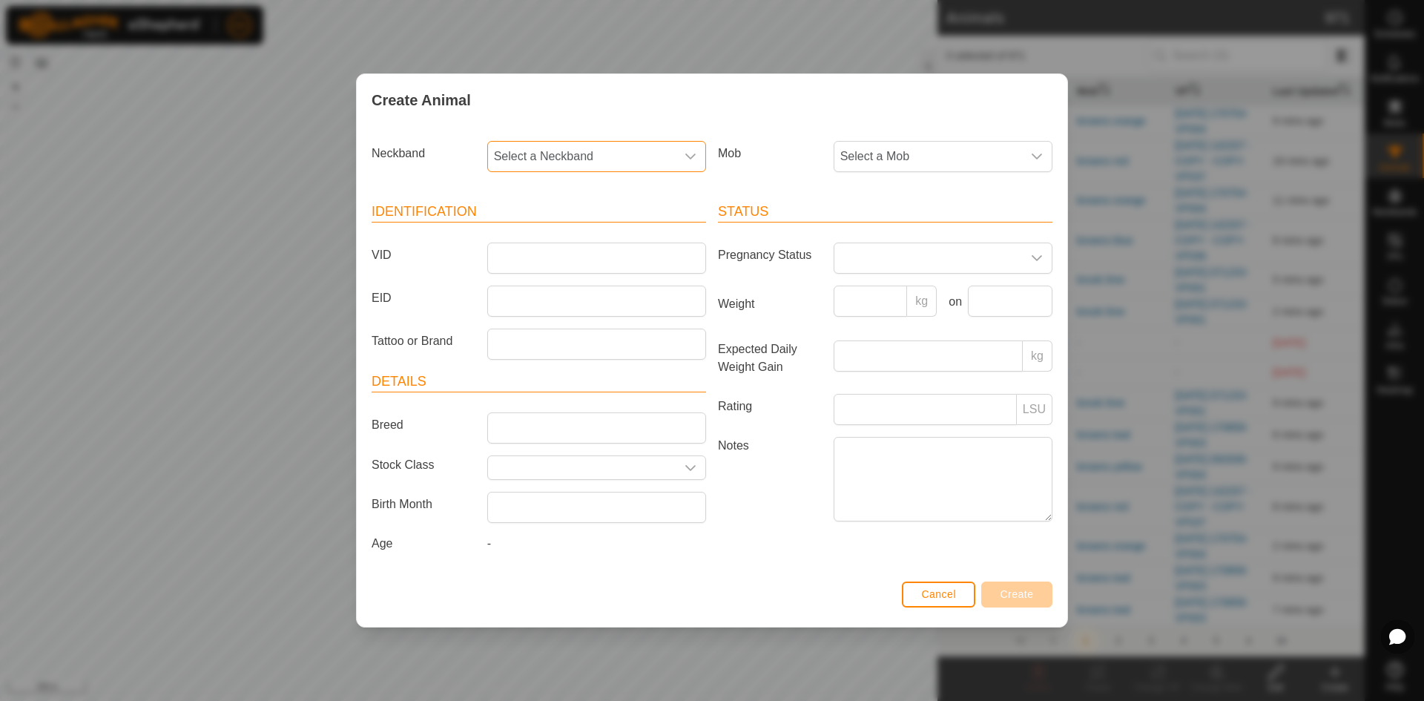
click at [504, 151] on span "Select a Neckband" at bounding box center [582, 157] width 188 height 30
click at [547, 348] on li "1961383709" at bounding box center [597, 352] width 217 height 30
click at [520, 262] on input "VID" at bounding box center [596, 258] width 219 height 31
type input "83709"
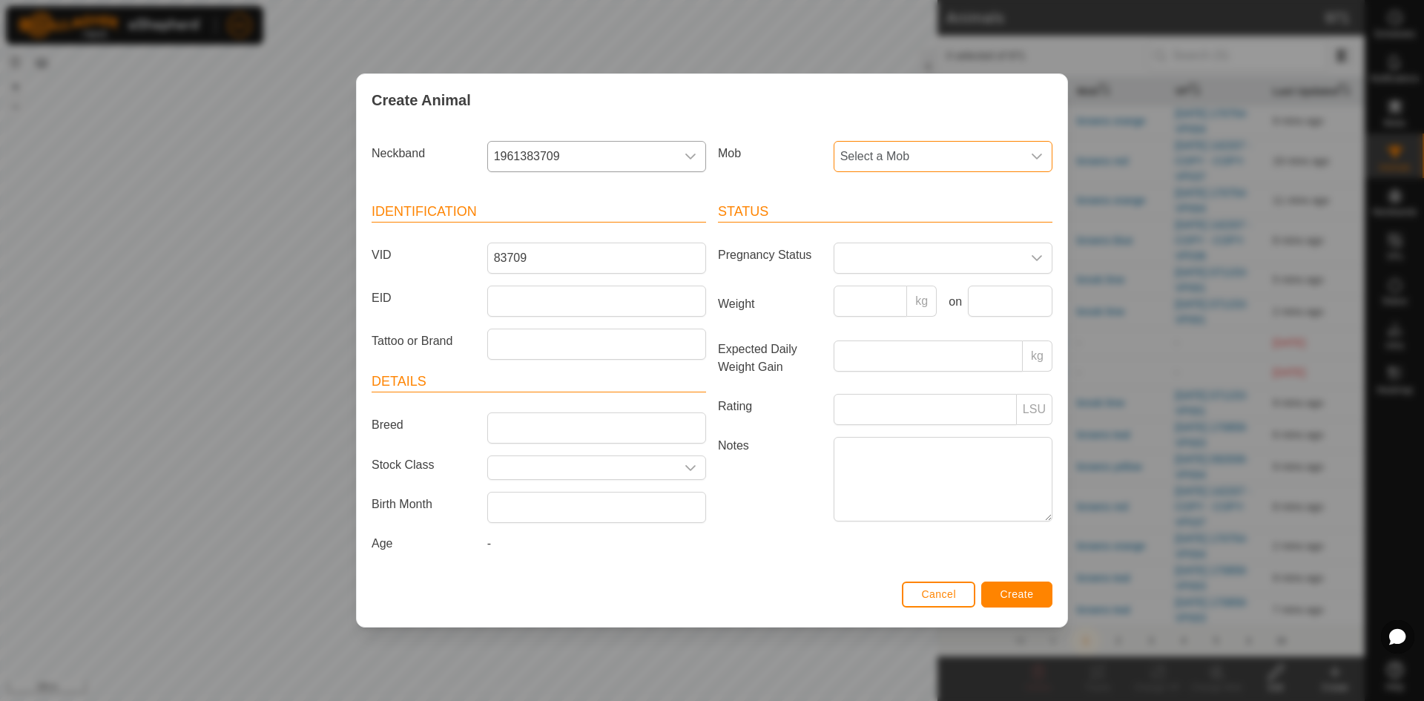
click at [936, 161] on span "Select a Mob" at bounding box center [928, 157] width 188 height 30
click at [906, 320] on li "browns purple" at bounding box center [943, 321] width 217 height 30
click at [1027, 596] on span "Create" at bounding box center [1017, 594] width 33 height 12
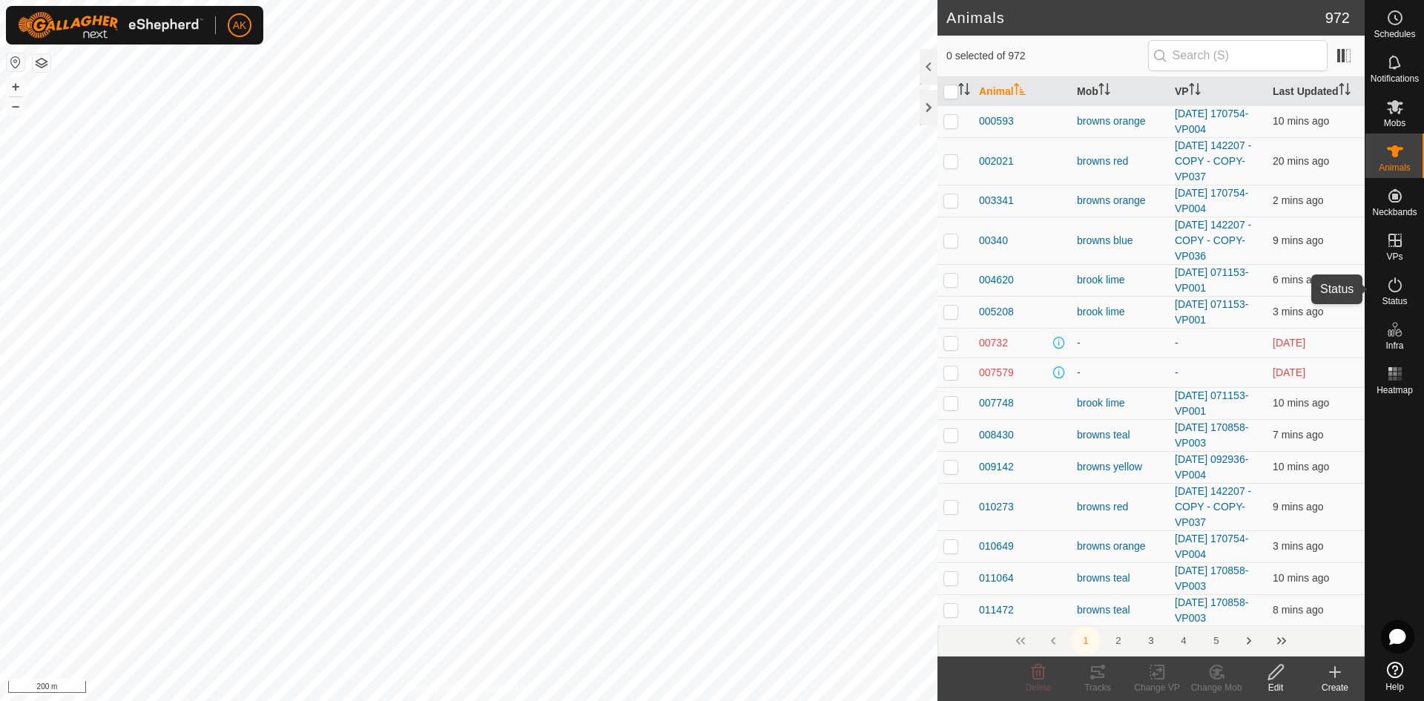
click at [1399, 293] on icon at bounding box center [1395, 285] width 18 height 18
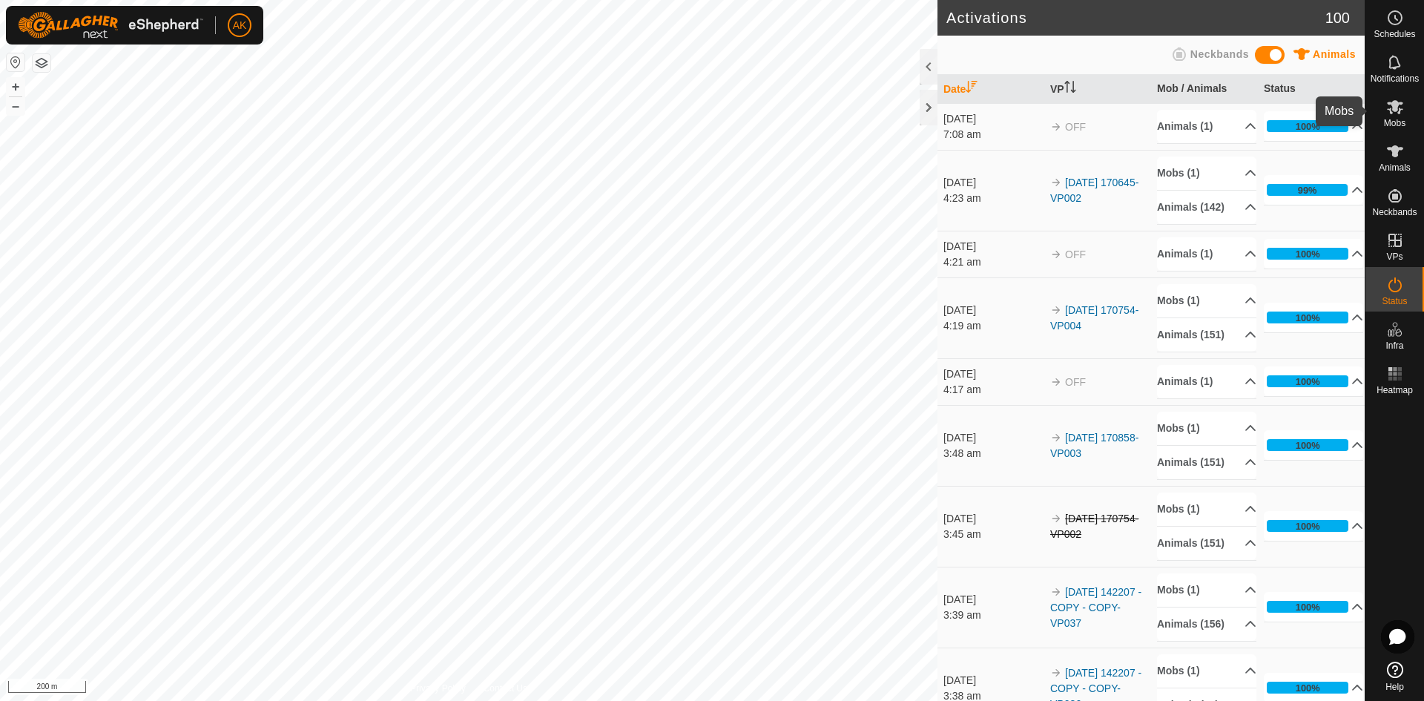
click at [1403, 111] on icon at bounding box center [1395, 107] width 18 height 18
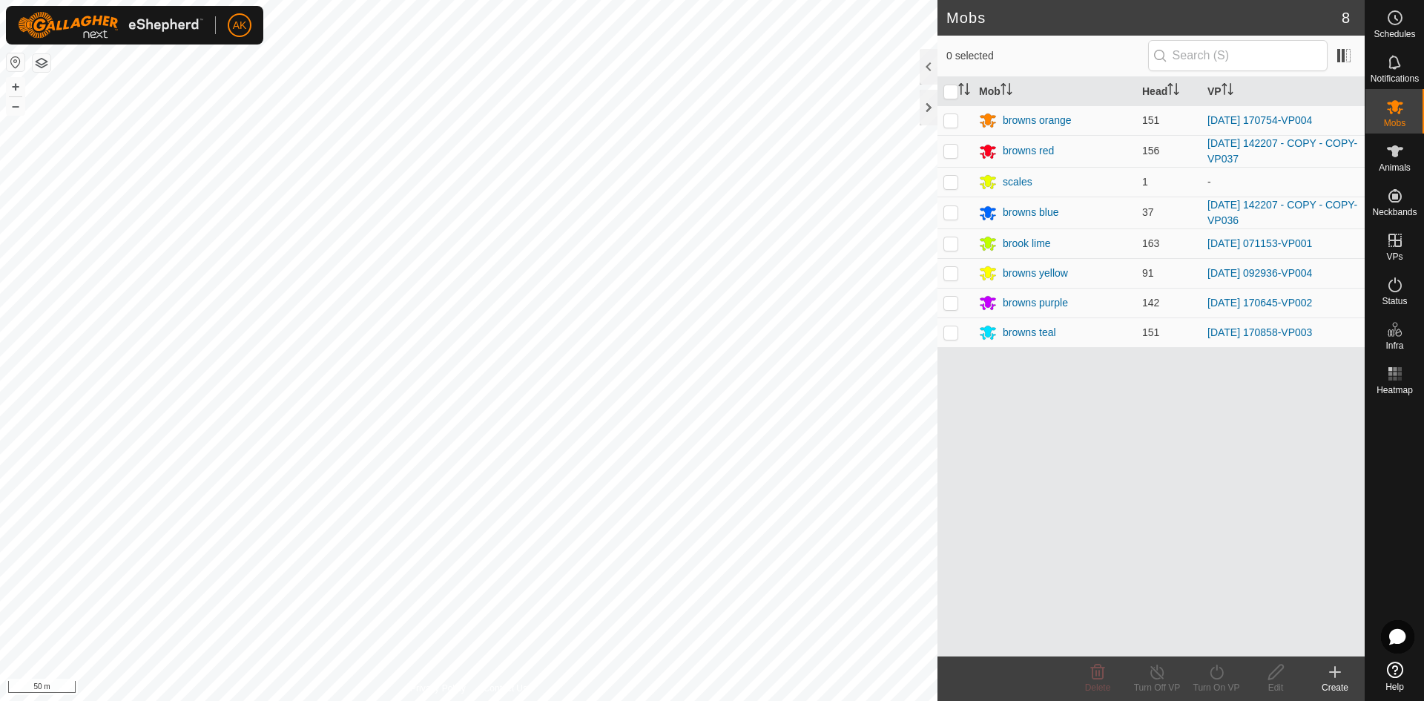
click at [0, 196] on html "AK Schedules Notifications Mobs Animals Neckbands VPs Status Infra Heatmap Help…" at bounding box center [712, 350] width 1424 height 701
click at [1109, 695] on div "Mobs 8 0 selected Mob Head VP browns orange 151 2025-08-24 170754-VP004 browns …" at bounding box center [682, 350] width 1365 height 701
click at [917, 700] on html "AK Schedules Notifications Mobs Animals Neckbands VPs Status Infra Heatmap Help…" at bounding box center [712, 350] width 1424 height 701
click at [1095, 549] on div "Mobs 8 0 selected Mob Head VP browns orange 151 2025-08-24 170754-VP004 browns …" at bounding box center [682, 350] width 1365 height 701
click at [1070, 700] on html "AK Schedules Notifications Mobs Animals Neckbands VPs Status Infra Heatmap Help…" at bounding box center [712, 350] width 1424 height 701
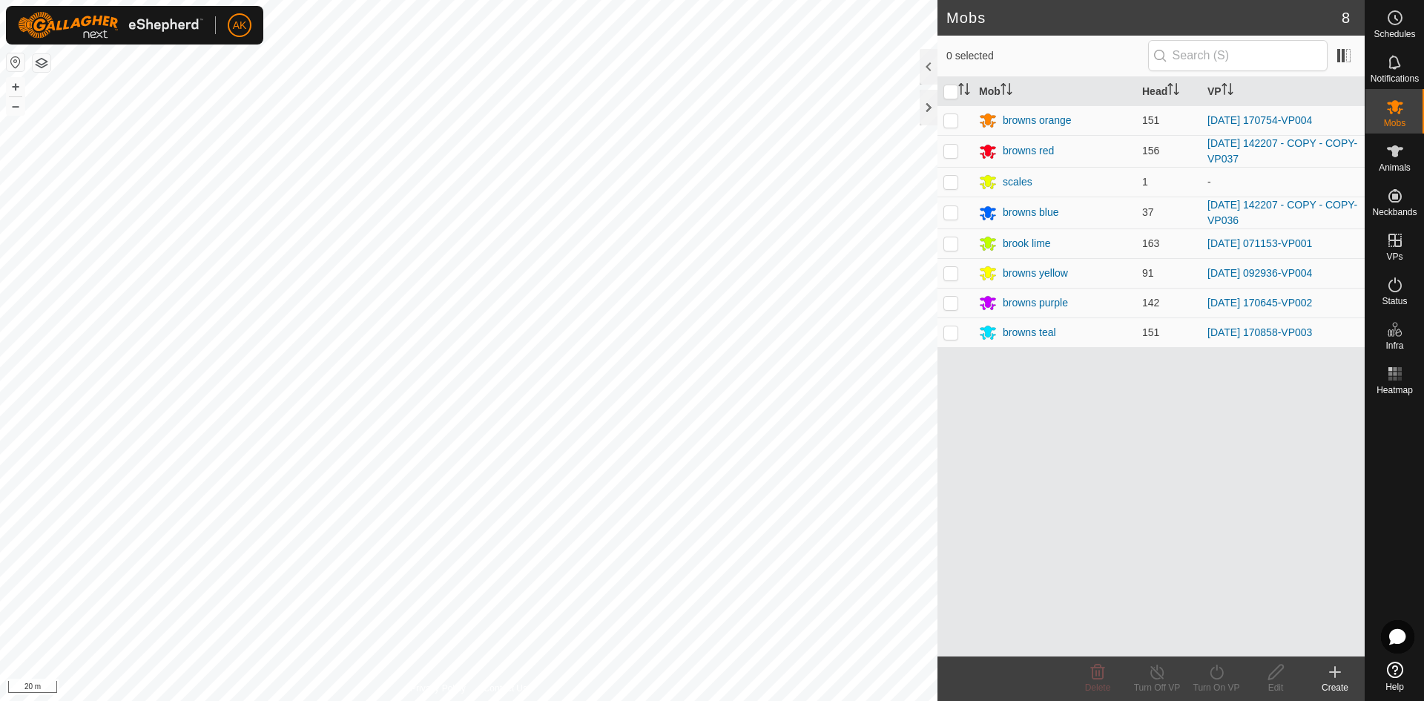
click at [746, 700] on html "AK Schedules Notifications Mobs Animals Neckbands VPs Status Infra Heatmap Help…" at bounding box center [712, 350] width 1424 height 701
click at [383, 0] on html "AK Schedules Notifications Mobs Animals Neckbands VPs Status Infra Heatmap Help…" at bounding box center [712, 350] width 1424 height 701
click at [0, 0] on html "AK Schedules Notifications Mobs Animals Neckbands VPs Status Infra Heatmap Help…" at bounding box center [712, 350] width 1424 height 701
click at [845, 700] on html "AK Schedules Notifications Mobs Animals Neckbands VPs Status Infra Heatmap Help…" at bounding box center [712, 350] width 1424 height 701
click at [714, 700] on html "AK Schedules Notifications Mobs Animals Neckbands VPs Status Infra Heatmap Help…" at bounding box center [712, 350] width 1424 height 701
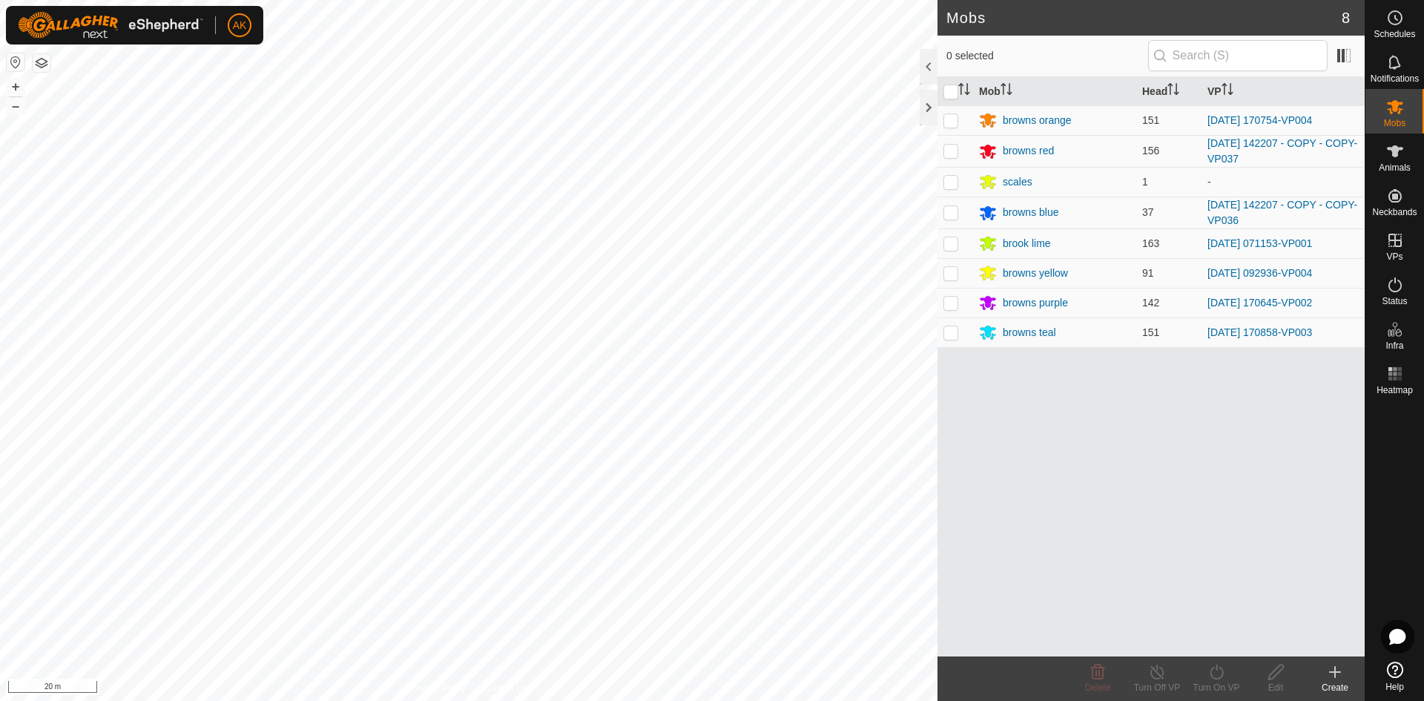
click at [774, 700] on html "AK Schedules Notifications Mobs Animals Neckbands VPs Status Infra Heatmap Help…" at bounding box center [712, 350] width 1424 height 701
click at [586, 700] on html "AK Schedules Notifications Mobs Animals Neckbands VPs Status Infra Heatmap Help…" at bounding box center [712, 350] width 1424 height 701
click at [567, 700] on html "AK Schedules Notifications Mobs Animals Neckbands VPs Status Infra Heatmap Help…" at bounding box center [712, 350] width 1424 height 701
click at [682, 700] on html "AK Schedules Notifications Mobs Animals Neckbands VPs Status Infra Heatmap Help…" at bounding box center [712, 350] width 1424 height 701
click at [1398, 283] on icon at bounding box center [1395, 285] width 18 height 18
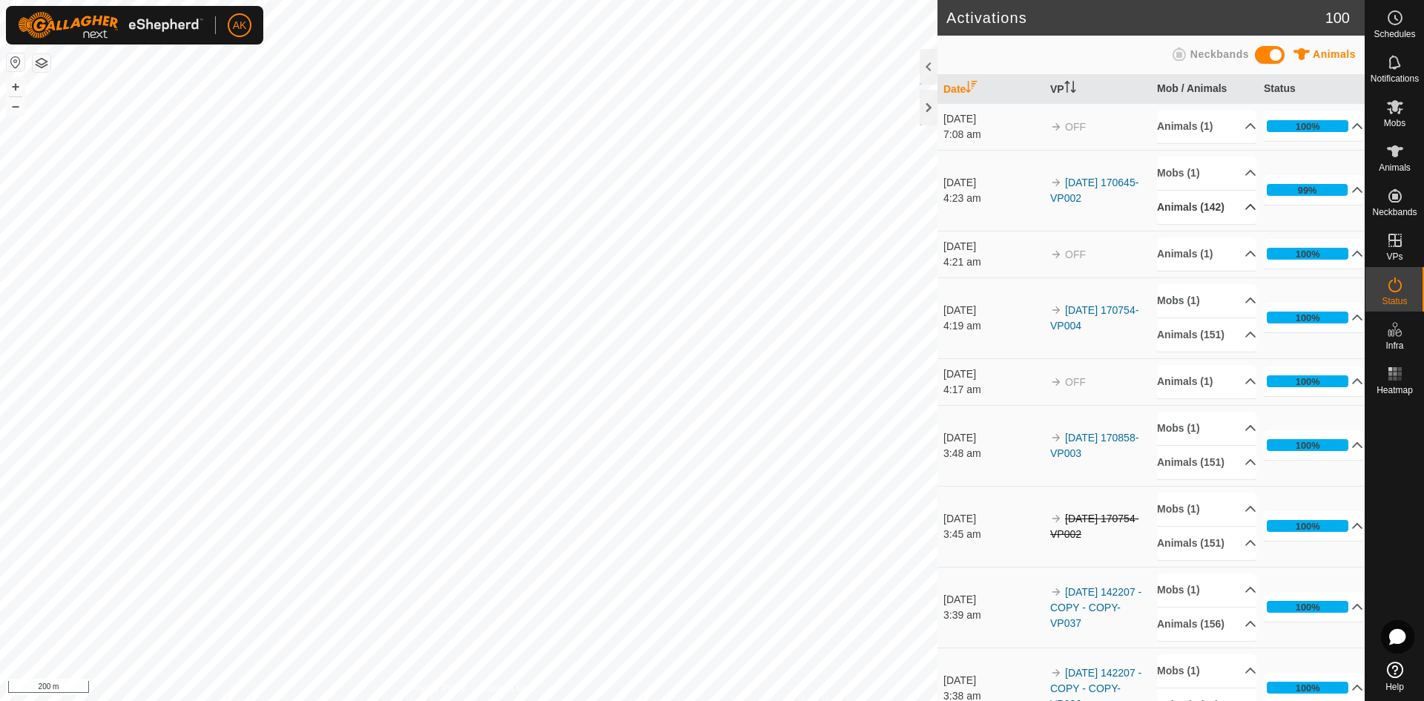
click at [1246, 210] on icon at bounding box center [1251, 207] width 10 height 6
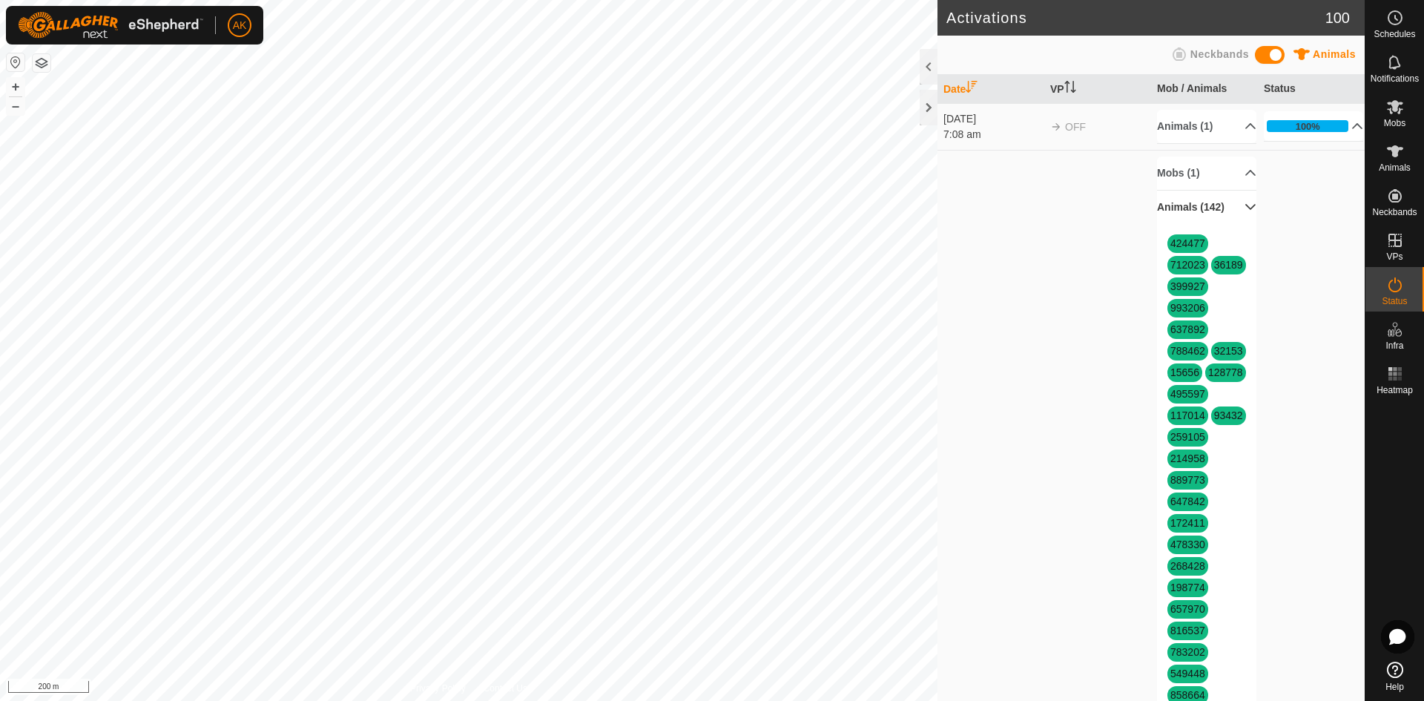
click at [1231, 211] on p-accordion-header "Animals (142)" at bounding box center [1206, 207] width 99 height 33
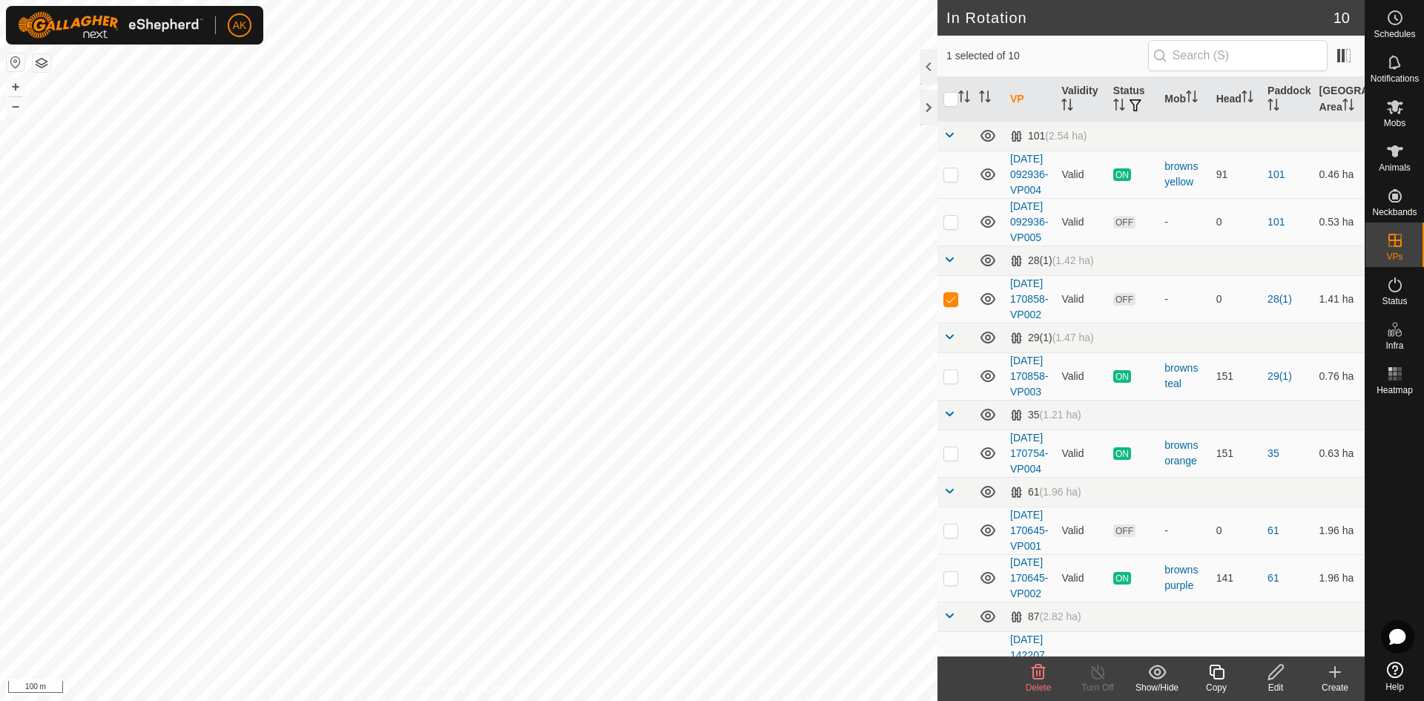
click at [1044, 665] on icon at bounding box center [1039, 672] width 18 height 18
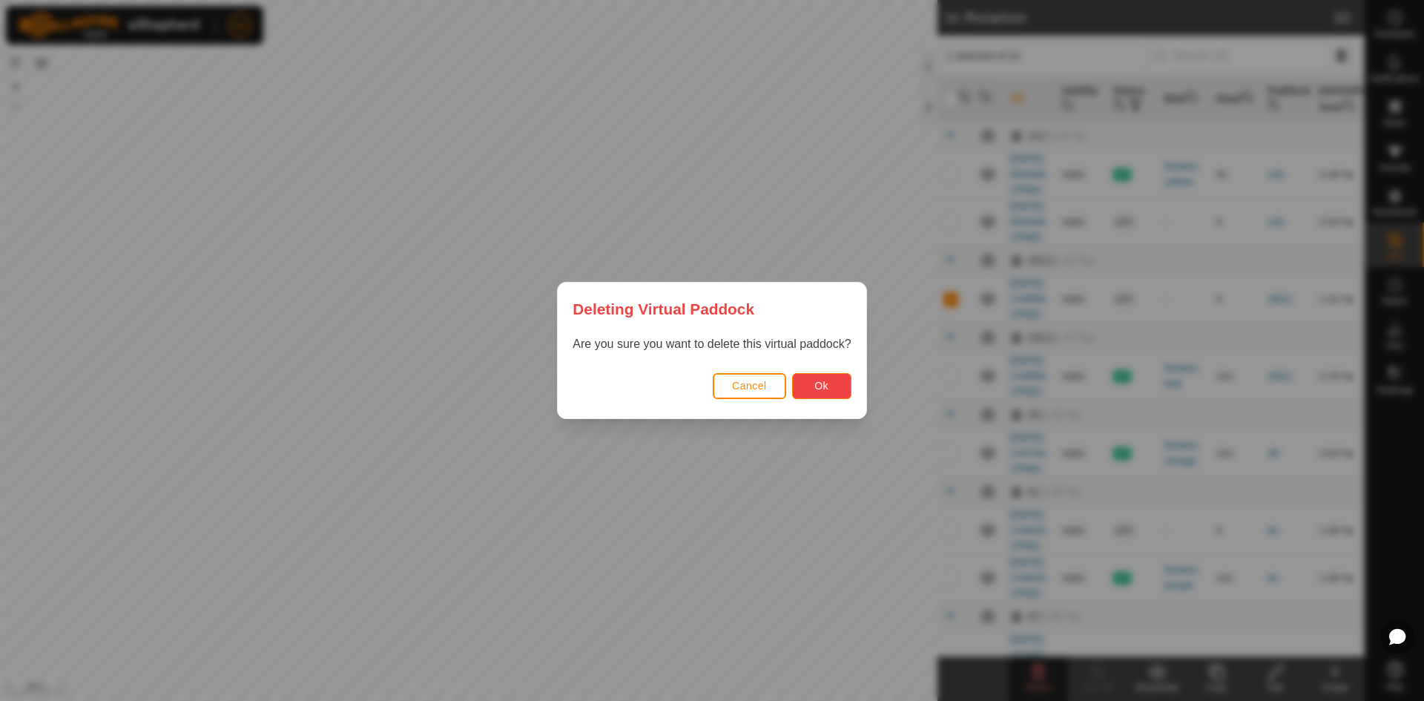
click at [832, 395] on button "Ok" at bounding box center [821, 386] width 59 height 26
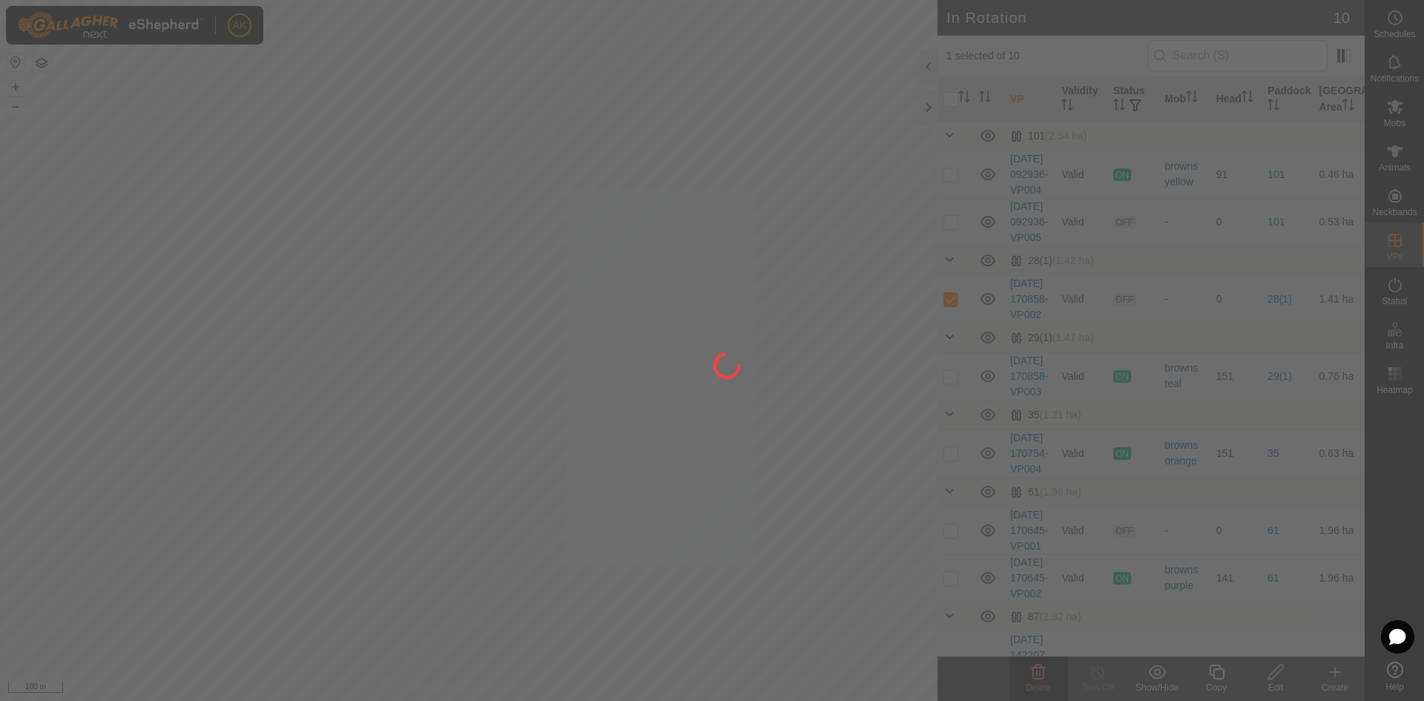
checkbox input "false"
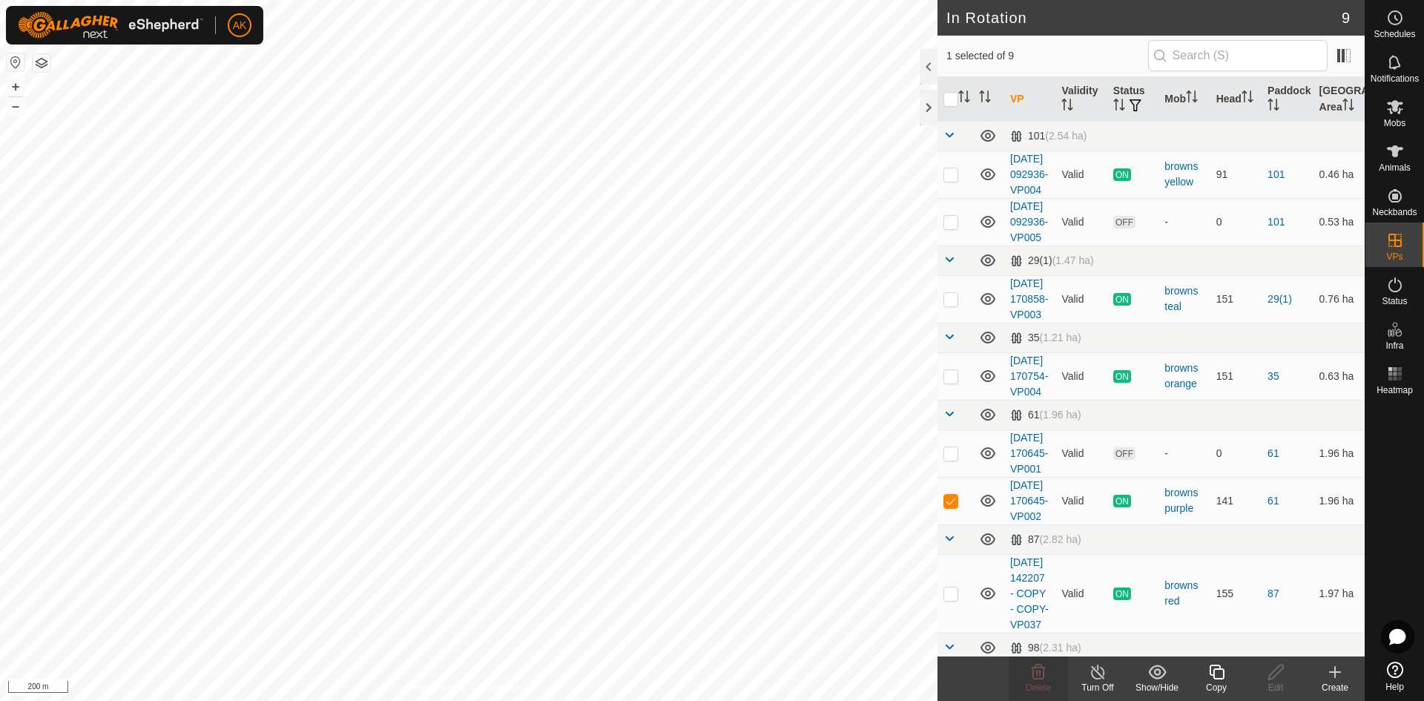
checkbox input "false"
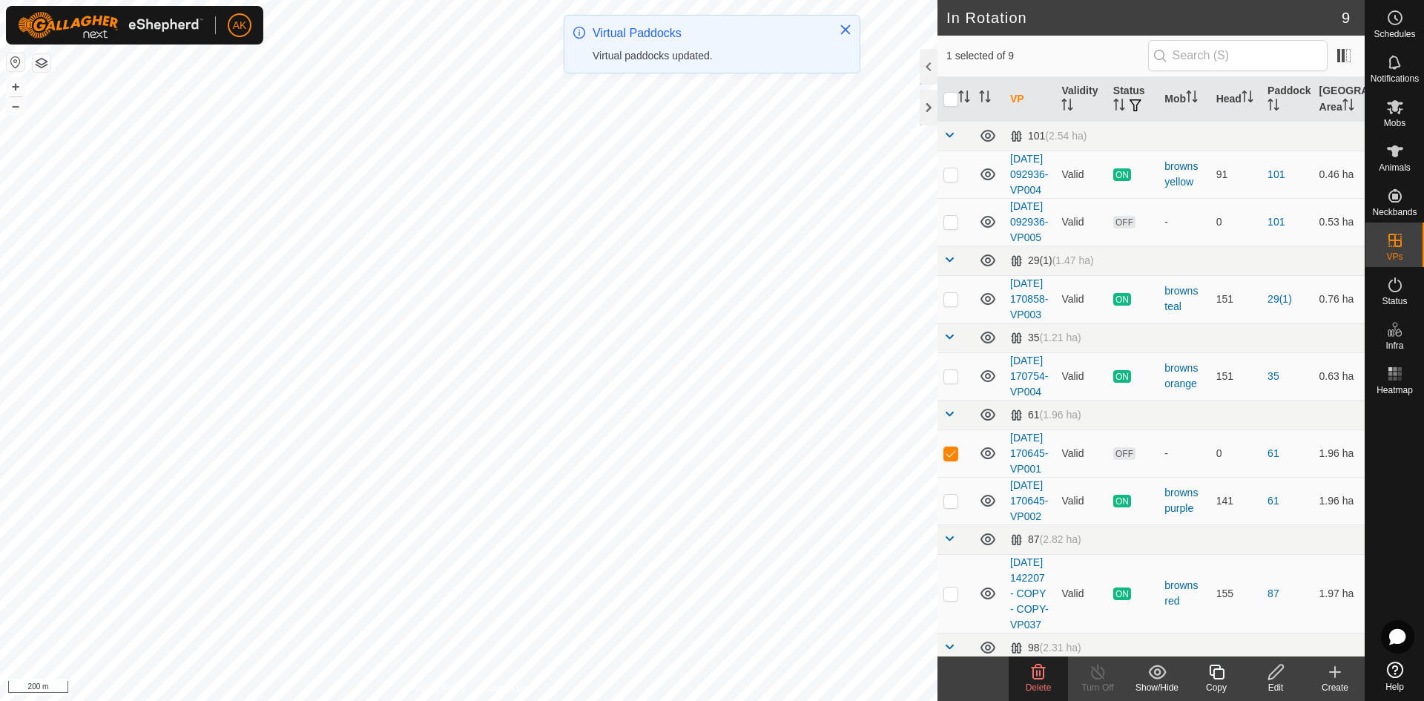
click at [1031, 663] on icon at bounding box center [1039, 672] width 18 height 18
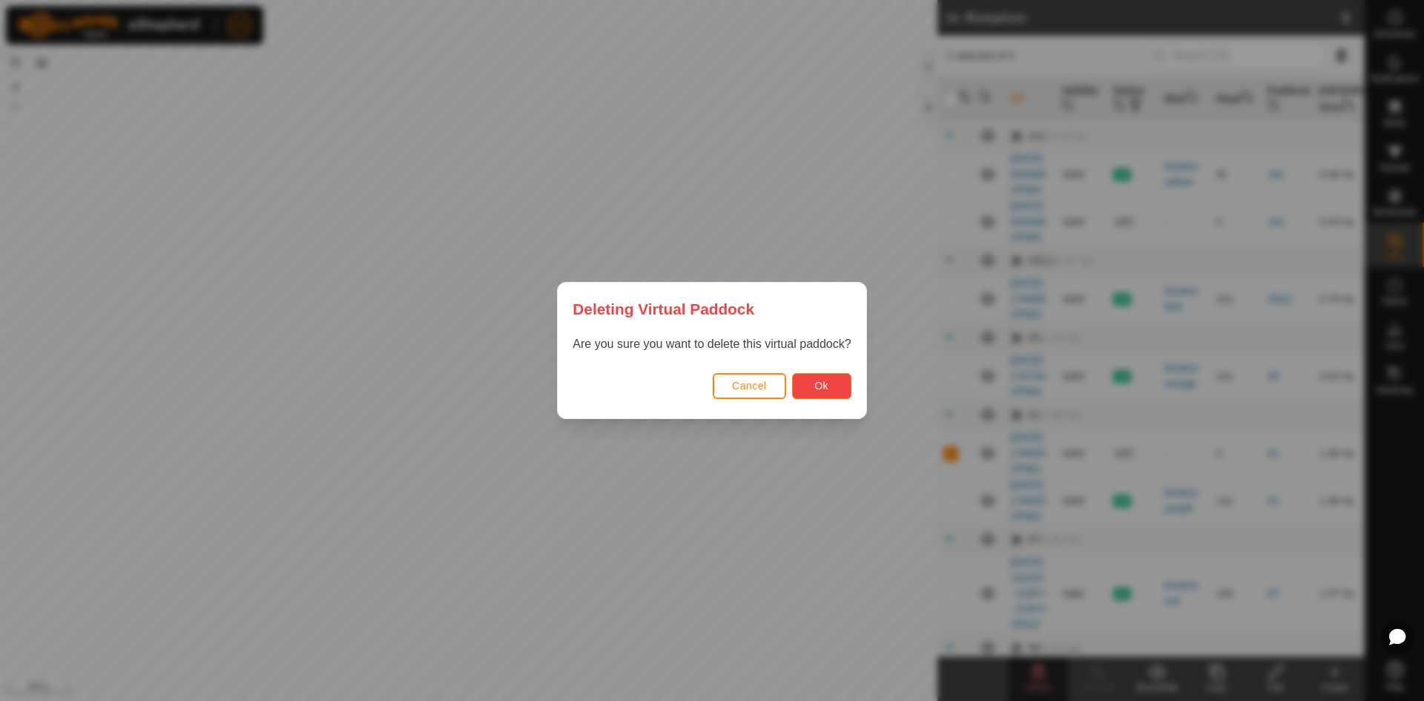
click at [843, 393] on button "Ok" at bounding box center [821, 386] width 59 height 26
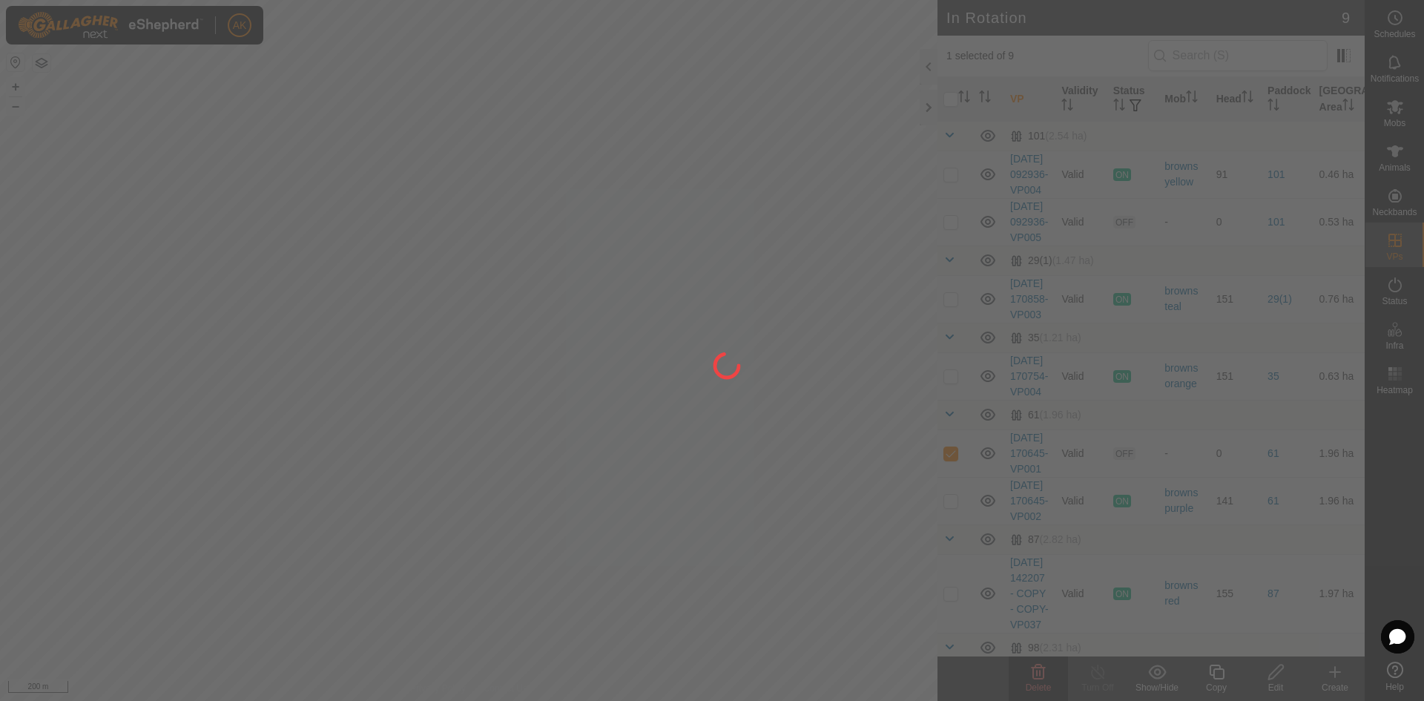
checkbox input "false"
